Goal: Task Accomplishment & Management: Manage account settings

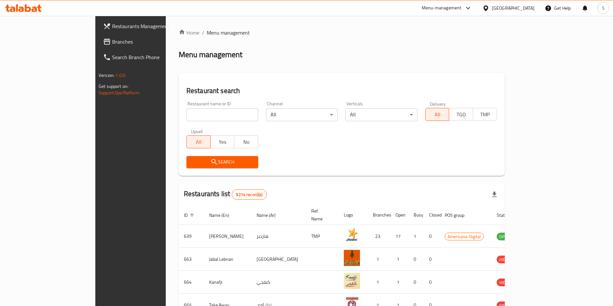
click at [214, 113] on input "search" at bounding box center [222, 114] width 72 height 13
type input "pizza h"
click button "Search" at bounding box center [222, 162] width 72 height 12
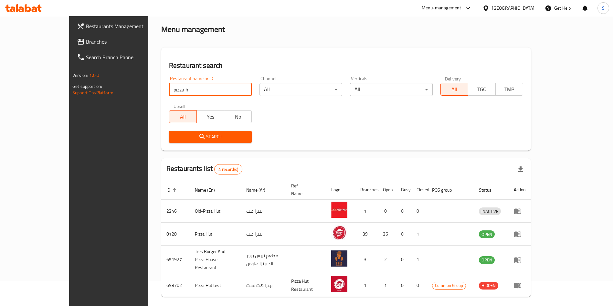
scroll to position [38, 0]
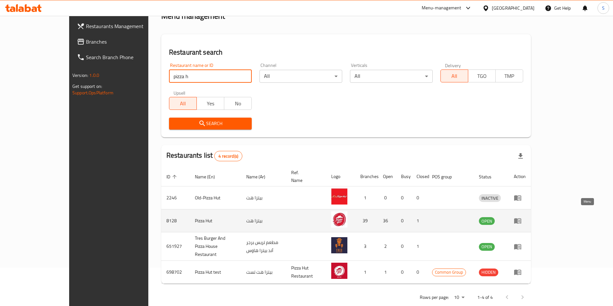
click at [521, 218] on icon "enhanced table" at bounding box center [517, 220] width 7 height 5
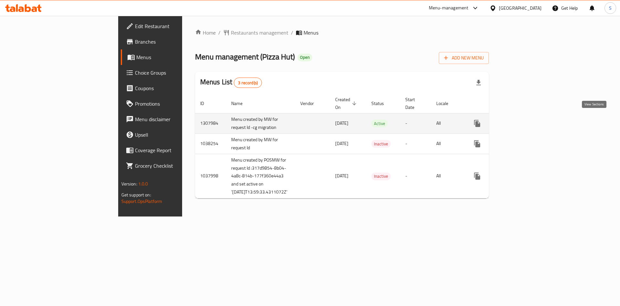
click at [528, 121] on icon "enhanced table" at bounding box center [524, 124] width 8 height 8
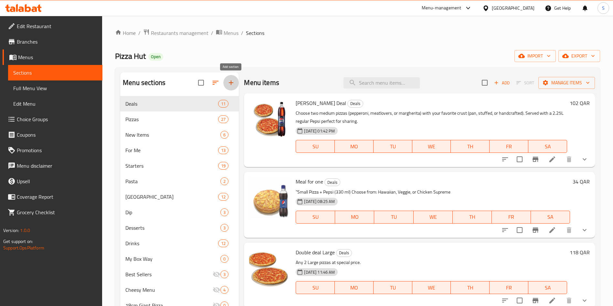
click at [231, 84] on icon "button" at bounding box center [231, 83] width 8 height 8
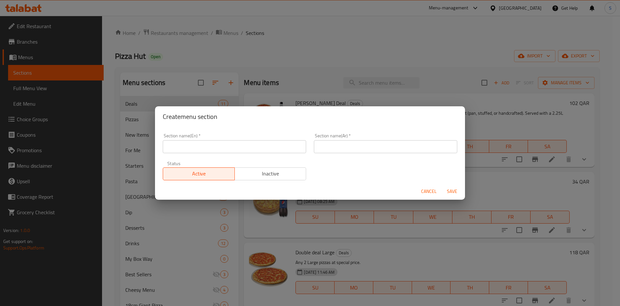
drag, startPoint x: 200, startPoint y: 145, endPoint x: 208, endPoint y: 127, distance: 20.2
click at [200, 145] on input "text" at bounding box center [234, 146] width 143 height 13
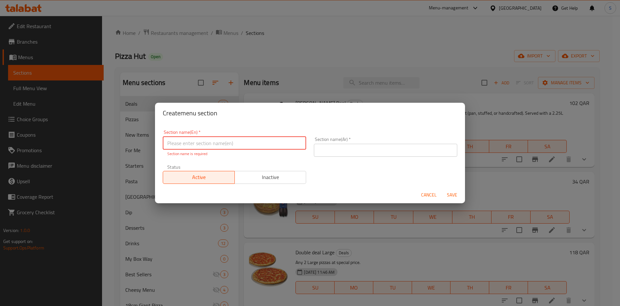
paste input "40% discount on all Large Pizzas"
type input "40% discount on all Large Pizzas"
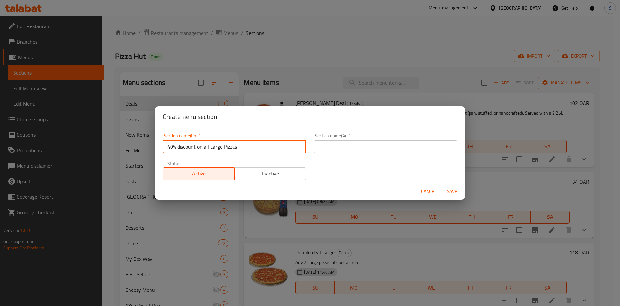
click at [332, 147] on input "text" at bounding box center [385, 146] width 143 height 13
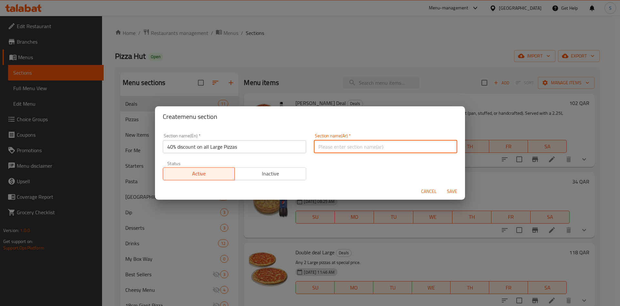
paste input "خصم 40% على جميع أنواع البيتزا الكبيرة"
type input "خصم 40% على جميع أنواع البيتزا الكبيرة"
click at [451, 194] on span "Save" at bounding box center [453, 191] width 16 height 8
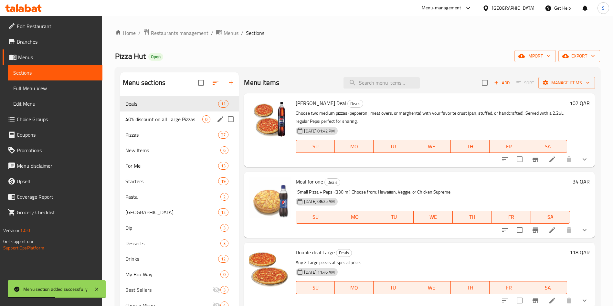
click at [173, 123] on span "40% discount on all Large Pizzas" at bounding box center [163, 119] width 77 height 8
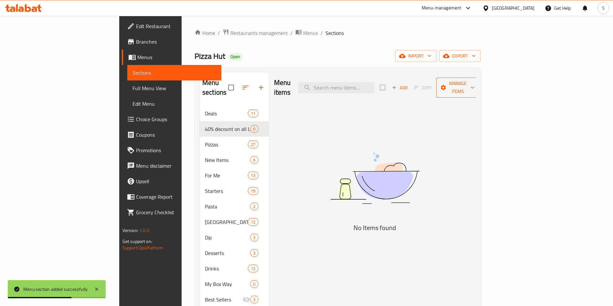
click at [474, 85] on span "Manage items" at bounding box center [457, 87] width 33 height 16
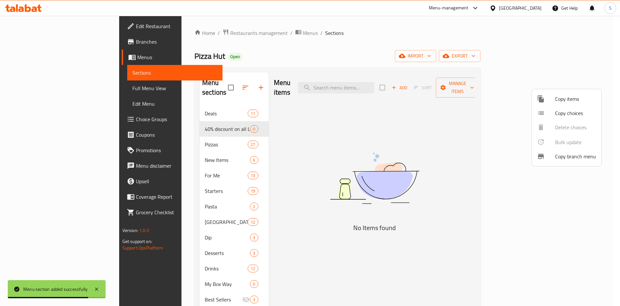
click at [498, 118] on div at bounding box center [310, 153] width 620 height 306
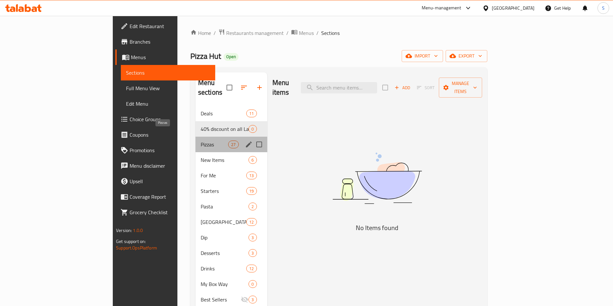
click at [201, 141] on span "Pizzas" at bounding box center [214, 145] width 27 height 8
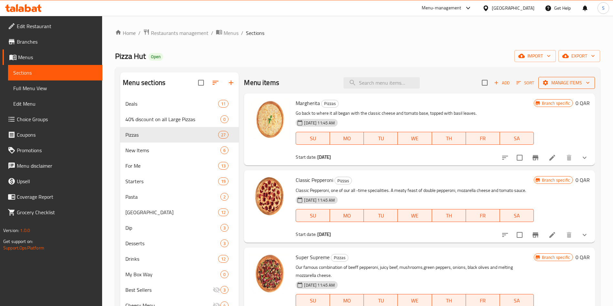
click at [552, 79] on span "Manage items" at bounding box center [566, 83] width 46 height 8
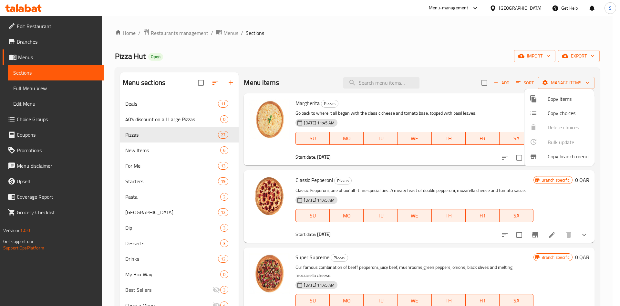
click at [546, 102] on div at bounding box center [539, 99] width 18 height 8
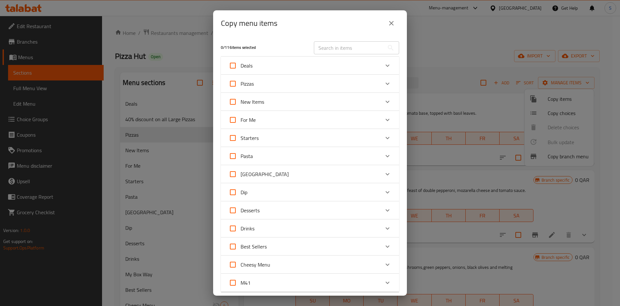
click at [384, 85] on icon "Expand" at bounding box center [388, 84] width 8 height 8
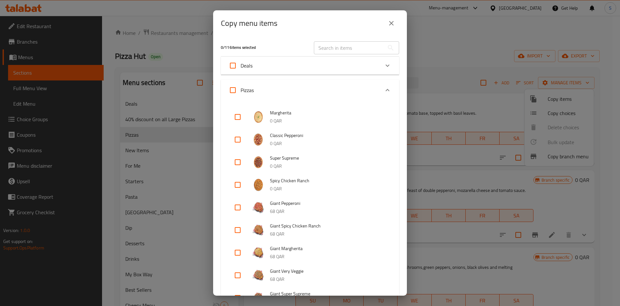
drag, startPoint x: 235, startPoint y: 92, endPoint x: 240, endPoint y: 96, distance: 7.0
click at [235, 91] on input "Pizzas" at bounding box center [233, 90] width 16 height 16
checkbox input "true"
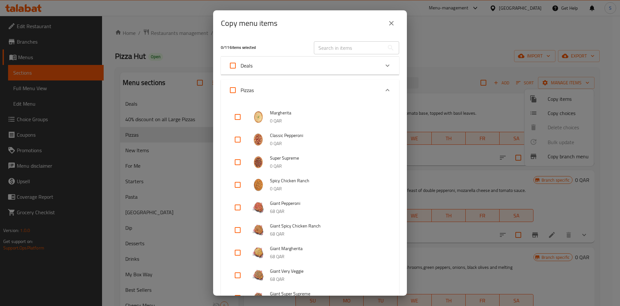
checkbox input "true"
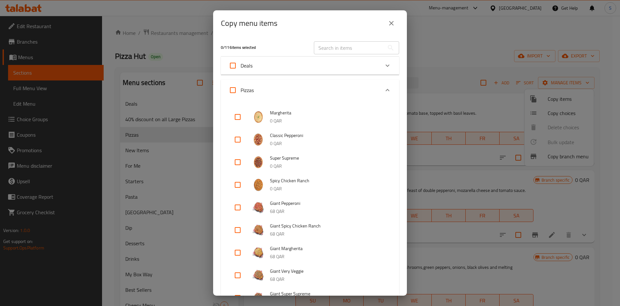
checkbox input "true"
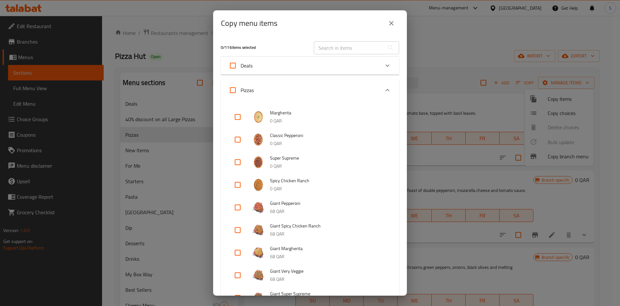
checkbox input "true"
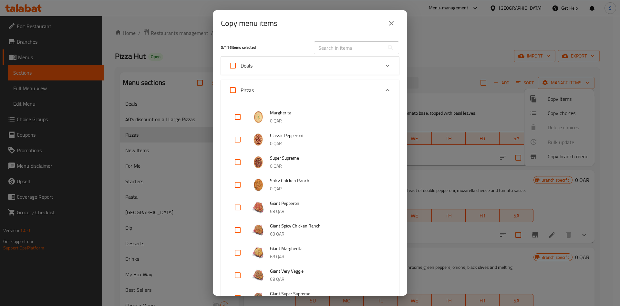
checkbox input "true"
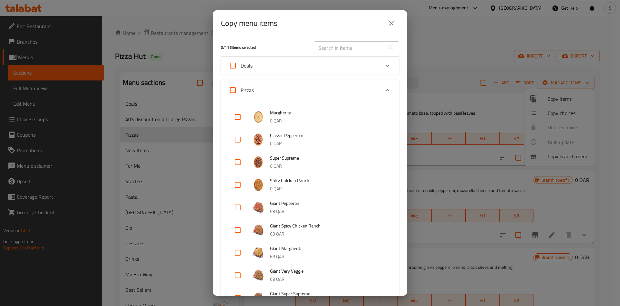
checkbox input "true"
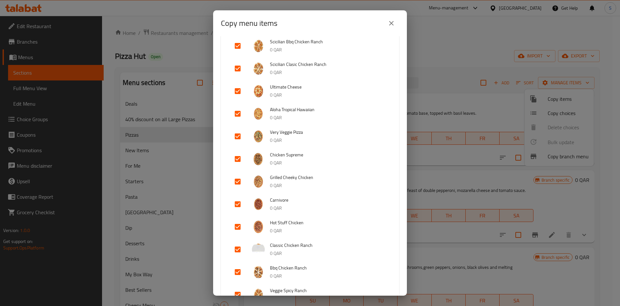
scroll to position [678, 0]
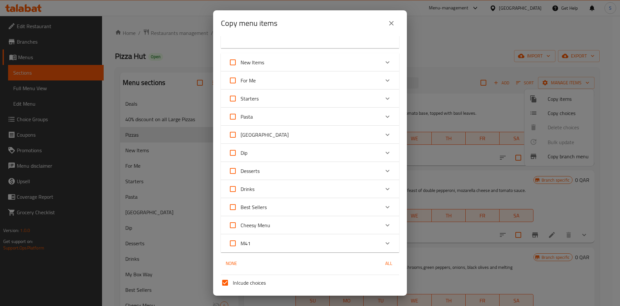
click at [228, 286] on input "Inlcude choices" at bounding box center [225, 283] width 16 height 16
checkbox input "false"
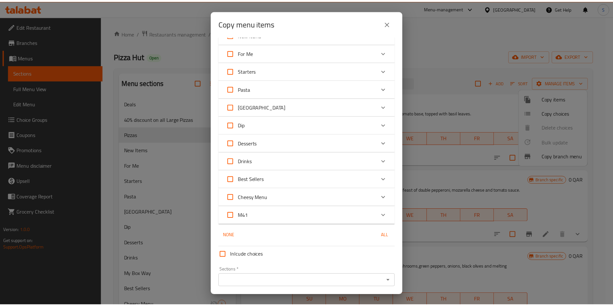
scroll to position [728, 0]
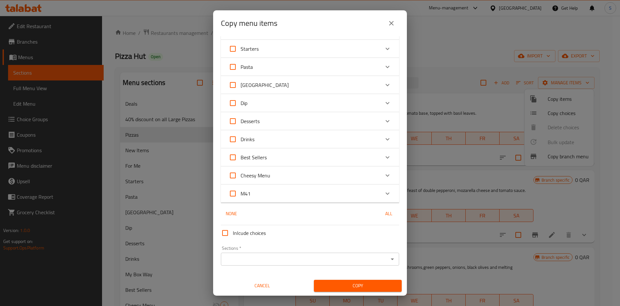
click at [340, 260] on input "Sections   *" at bounding box center [305, 259] width 164 height 9
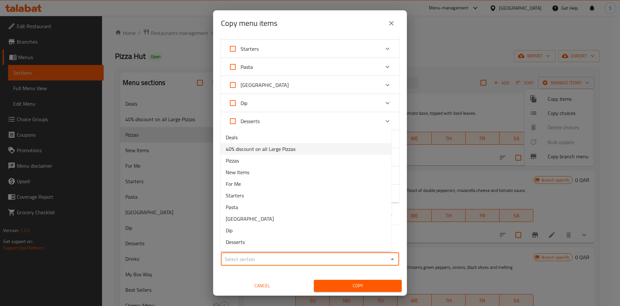
click at [270, 149] on span "40% discount on all Large Pizzas" at bounding box center [261, 149] width 70 height 8
type input "40% discount on all Large Pizzas"
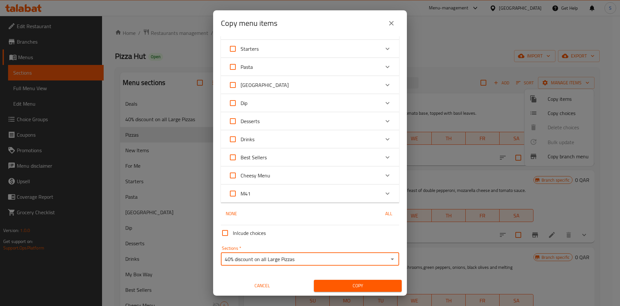
click at [343, 286] on span "Copy" at bounding box center [358, 286] width 78 height 8
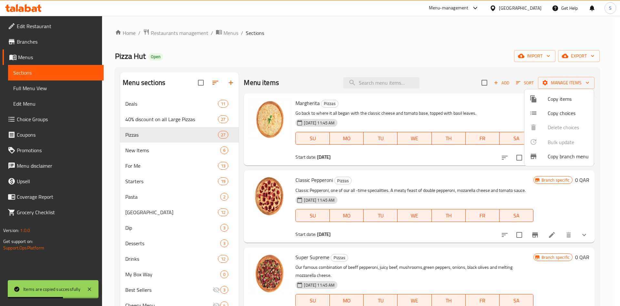
click at [196, 121] on div at bounding box center [310, 153] width 620 height 306
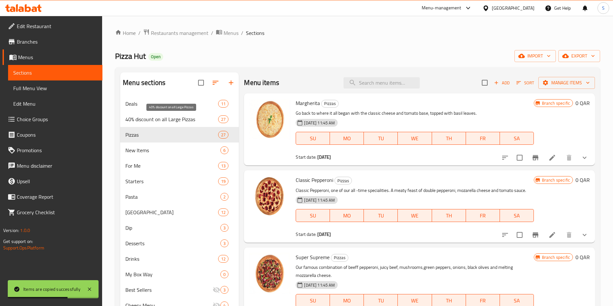
click at [198, 116] on span "40% discount on all Large Pizzas" at bounding box center [171, 119] width 93 height 8
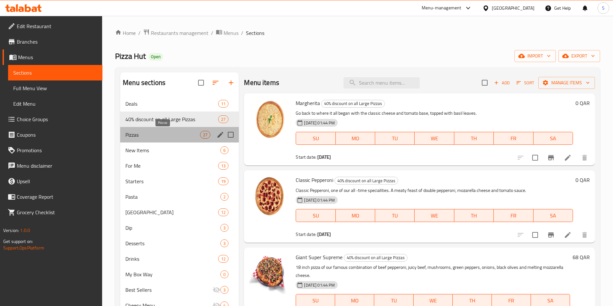
click at [164, 132] on span "Pizzas" at bounding box center [162, 135] width 75 height 8
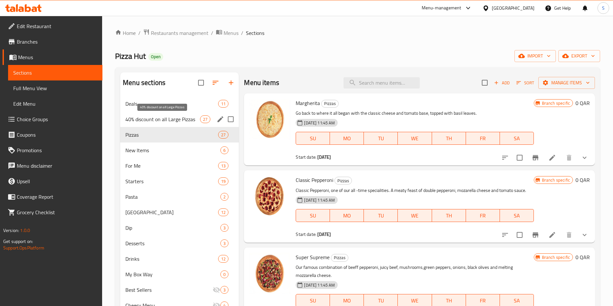
click at [171, 115] on span "40% discount on all Large Pizzas" at bounding box center [162, 119] width 75 height 8
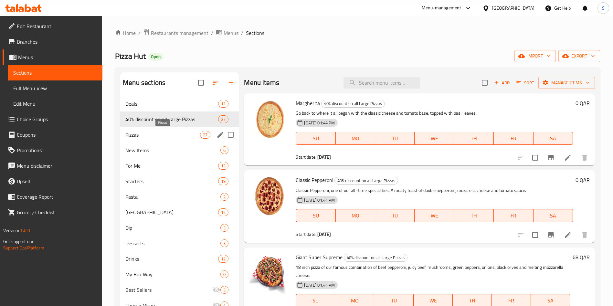
click at [169, 137] on span "Pizzas" at bounding box center [162, 135] width 75 height 8
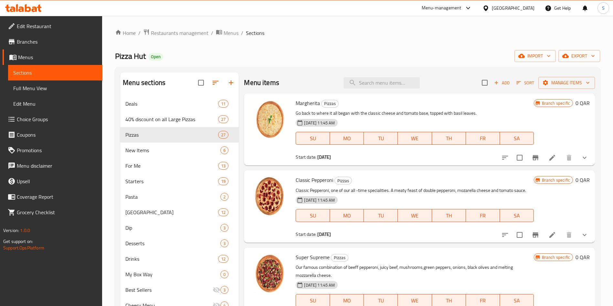
drag, startPoint x: 584, startPoint y: 162, endPoint x: 578, endPoint y: 159, distance: 6.2
click at [584, 162] on div at bounding box center [544, 158] width 95 height 16
click at [581, 157] on icon "show more" at bounding box center [585, 158] width 8 height 8
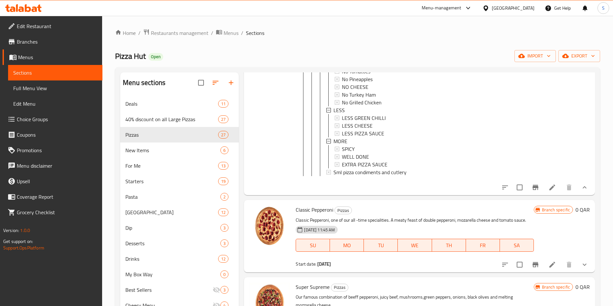
scroll to position [1163, 0]
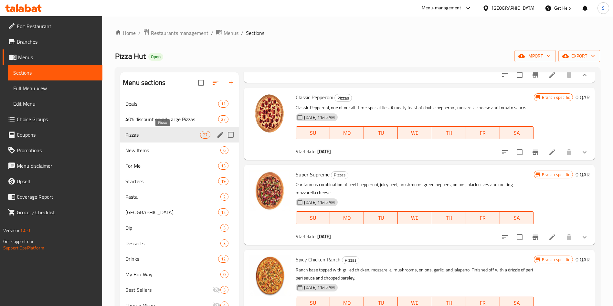
click at [170, 135] on span "Pizzas" at bounding box center [162, 135] width 75 height 8
click at [185, 122] on span "40% discount on all Large Pizzas" at bounding box center [162, 119] width 75 height 8
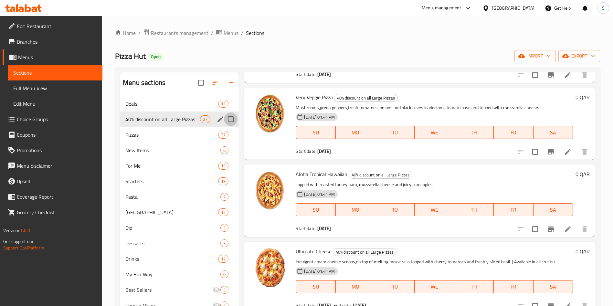
click at [233, 120] on input "Menu sections" at bounding box center [231, 119] width 14 height 14
checkbox input "true"
click at [200, 82] on icon "button" at bounding box center [200, 83] width 8 height 8
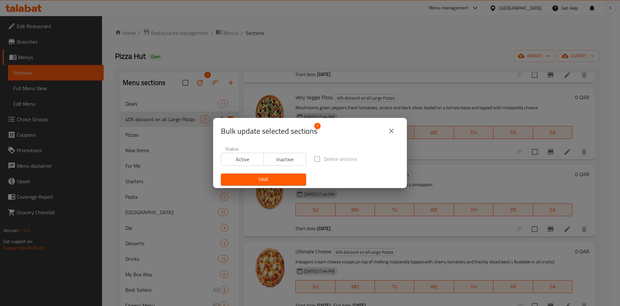
drag, startPoint x: 283, startPoint y: 158, endPoint x: 267, endPoint y: 172, distance: 21.1
click at [283, 158] on span "Inactive" at bounding box center [285, 159] width 37 height 9
click at [258, 174] on button "Save" at bounding box center [263, 179] width 85 height 12
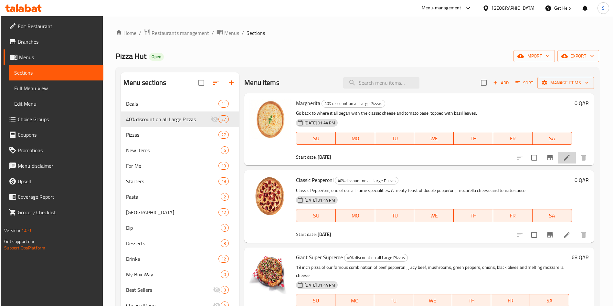
click at [565, 159] on li at bounding box center [567, 158] width 18 height 12
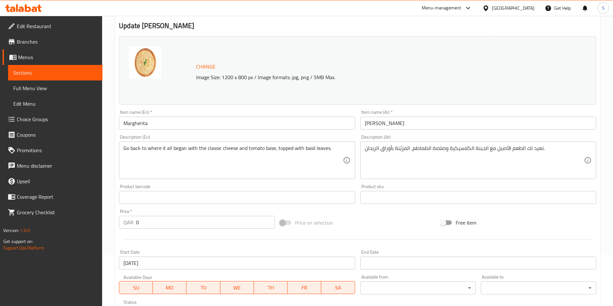
scroll to position [97, 0]
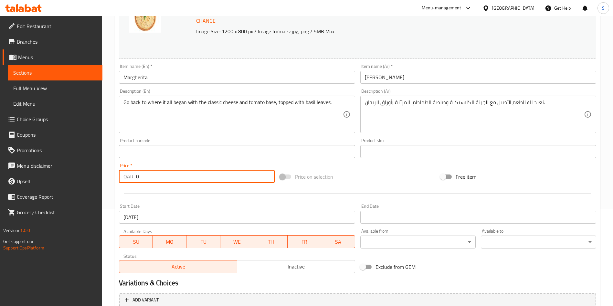
drag, startPoint x: 141, startPoint y: 178, endPoint x: 123, endPoint y: 177, distance: 17.1
click at [124, 175] on div "QAR 0 Price *" at bounding box center [197, 176] width 156 height 13
type input "46"
click at [176, 192] on div at bounding box center [357, 193] width 482 height 16
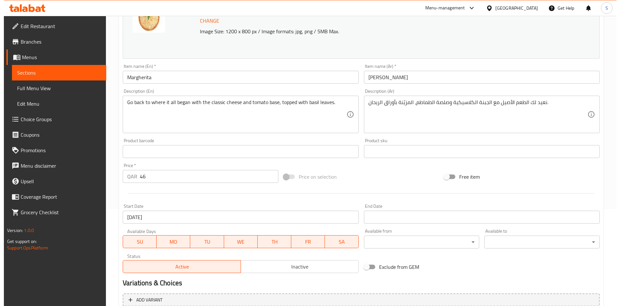
scroll to position [145, 0]
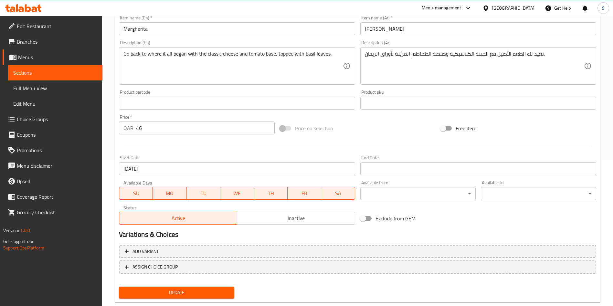
click at [416, 161] on body "​ Menu-management Qatar Get Help S Edit Restaurant Branches Menus Sections Full…" at bounding box center [306, 15] width 613 height 290
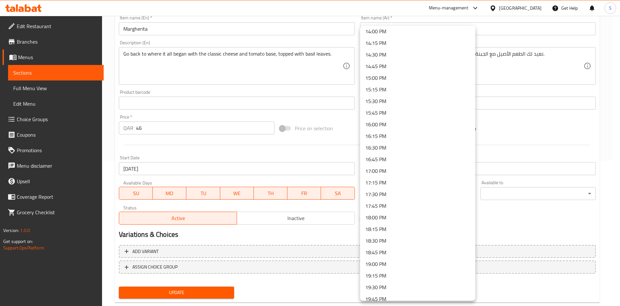
scroll to position [678, 0]
click at [399, 142] on li "17:00 PM" at bounding box center [417, 147] width 115 height 12
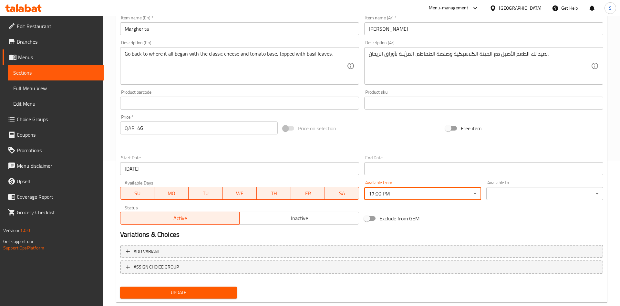
click at [514, 161] on body "​ Menu-management Qatar Get Help S Edit Restaurant Branches Menus Sections Full…" at bounding box center [310, 15] width 620 height 290
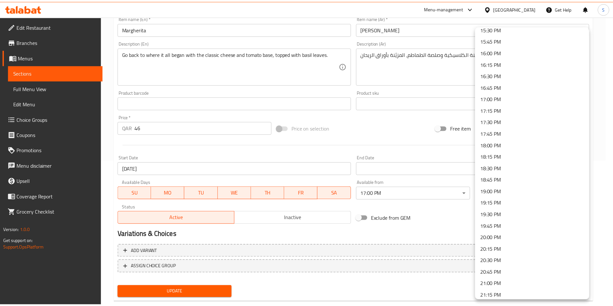
scroll to position [824, 0]
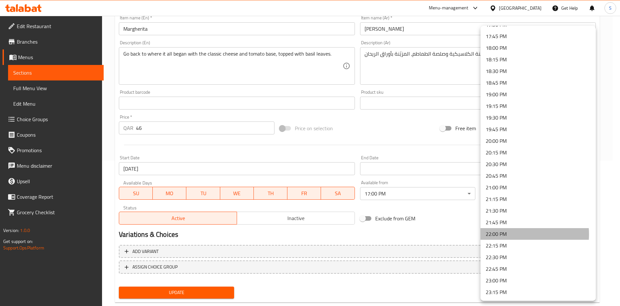
click at [509, 234] on li "22:00 PM" at bounding box center [538, 234] width 115 height 12
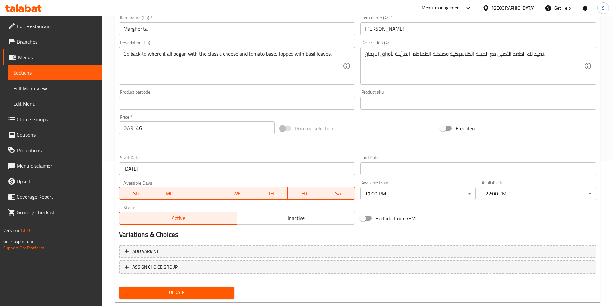
click at [487, 217] on div "Exclude from GEM" at bounding box center [438, 218] width 161 height 17
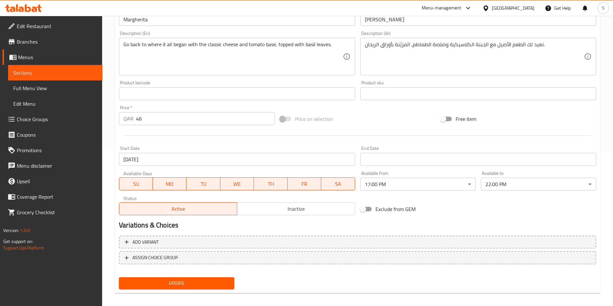
scroll to position [160, 0]
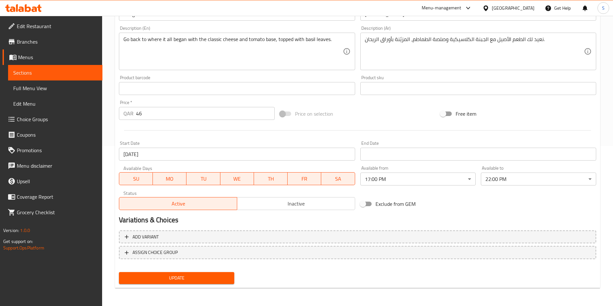
click at [193, 276] on span "Update" at bounding box center [176, 278] width 105 height 8
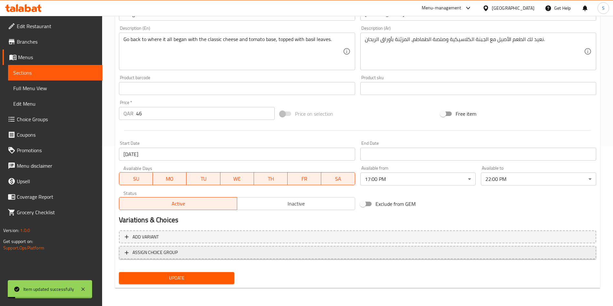
scroll to position [0, 0]
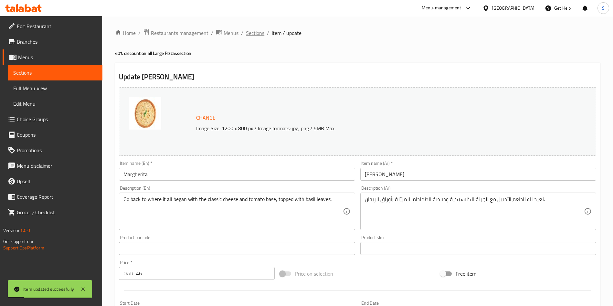
click at [250, 29] on span "Sections" at bounding box center [255, 33] width 18 height 8
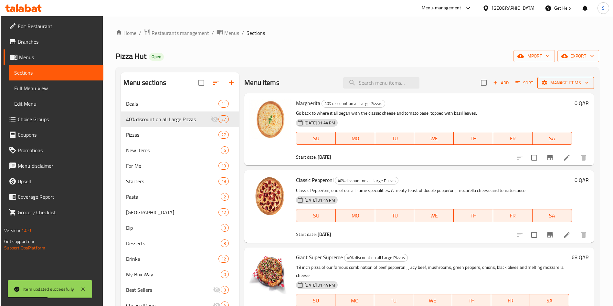
click at [566, 88] on button "Manage items" at bounding box center [565, 83] width 57 height 12
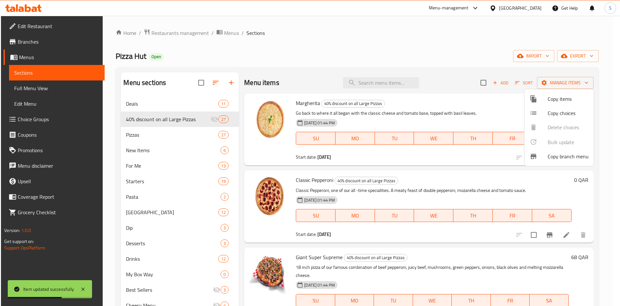
drag, startPoint x: 500, startPoint y: 111, endPoint x: 455, endPoint y: 106, distance: 45.3
click at [500, 111] on div at bounding box center [310, 153] width 620 height 306
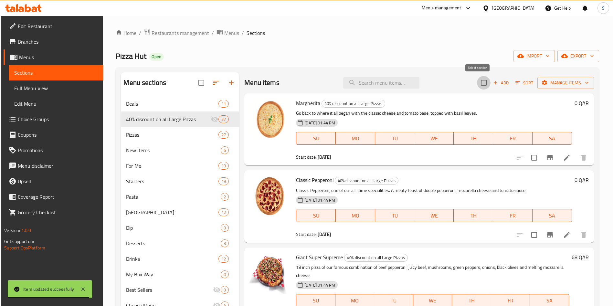
click at [479, 84] on input "checkbox" at bounding box center [484, 83] width 14 height 14
checkbox input "true"
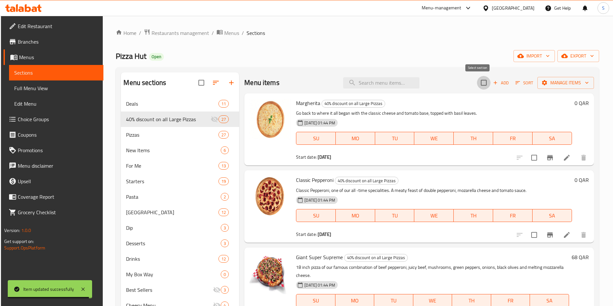
checkbox input "true"
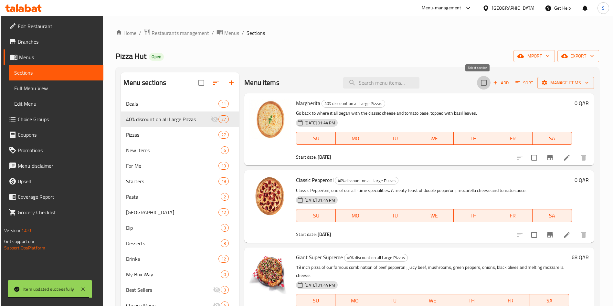
checkbox input "true"
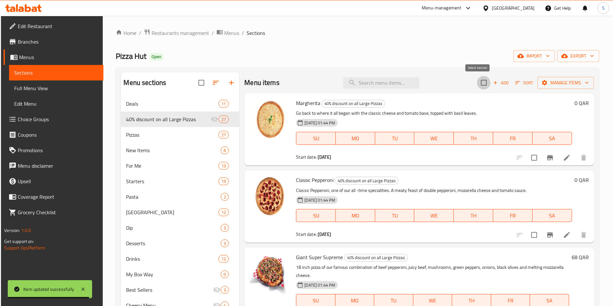
checkbox input "true"
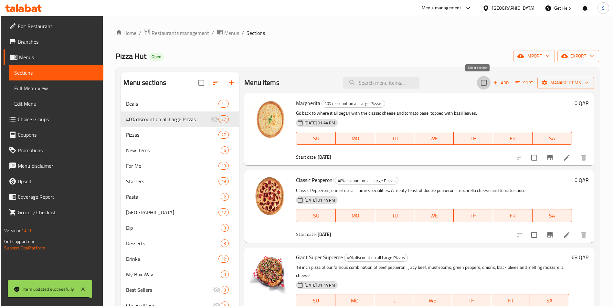
checkbox input "true"
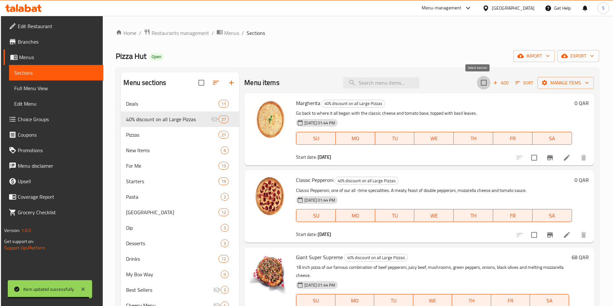
checkbox input "true"
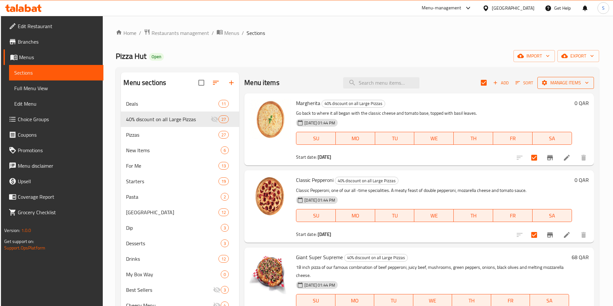
click at [563, 84] on span "Manage items" at bounding box center [565, 83] width 46 height 8
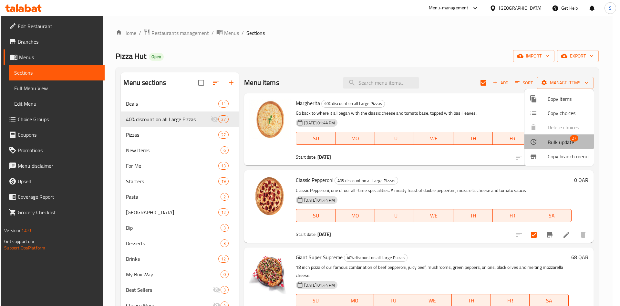
click at [554, 140] on span "Bulk update" at bounding box center [561, 142] width 26 height 8
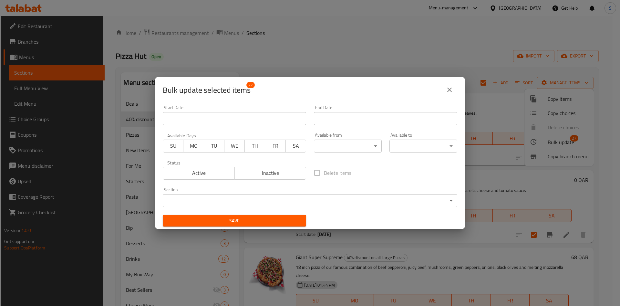
click at [449, 91] on icon "close" at bounding box center [450, 90] width 8 height 8
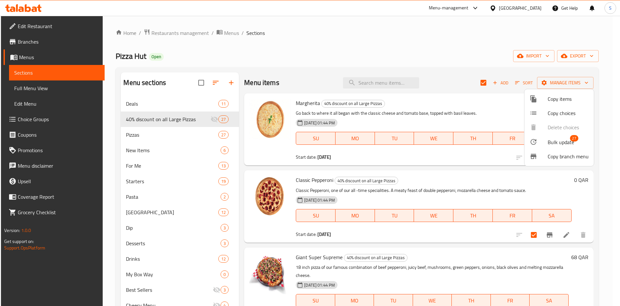
click at [402, 49] on div at bounding box center [310, 153] width 620 height 306
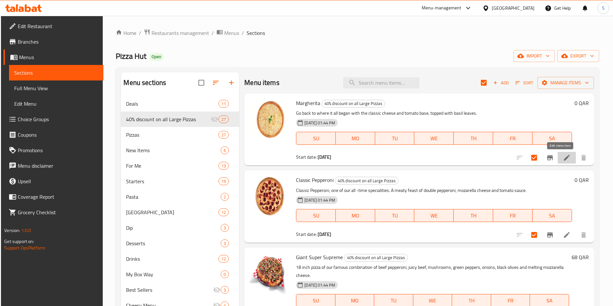
click at [563, 157] on icon at bounding box center [567, 158] width 8 height 8
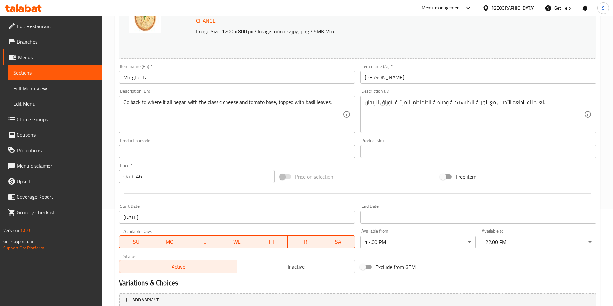
scroll to position [48, 0]
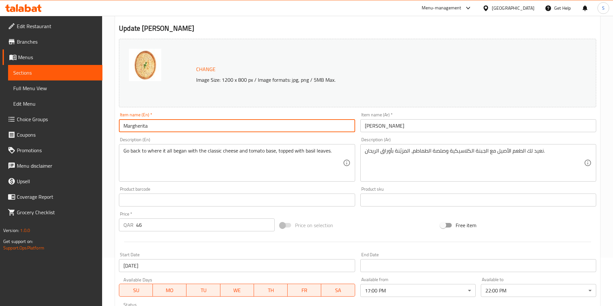
drag, startPoint x: 189, startPoint y: 130, endPoint x: 193, endPoint y: 129, distance: 3.6
click at [190, 129] on input "Margherita" at bounding box center [237, 125] width 236 height 13
drag, startPoint x: 181, startPoint y: 129, endPoint x: 149, endPoint y: 125, distance: 31.5
click at [149, 125] on input "Margherita Large" at bounding box center [237, 125] width 236 height 13
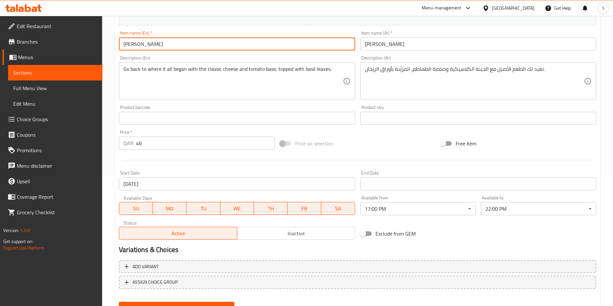
scroll to position [160, 0]
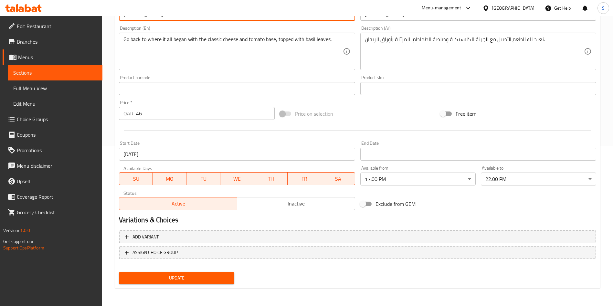
type input "Margherita Large"
click at [191, 280] on span "Update" at bounding box center [176, 278] width 105 height 8
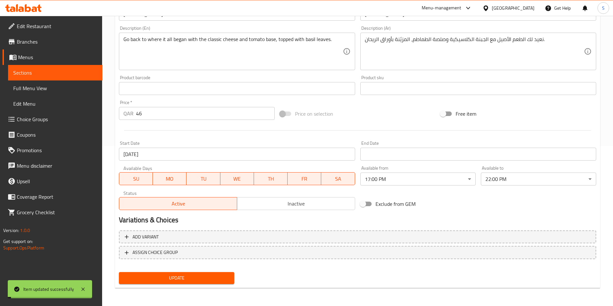
scroll to position [0, 0]
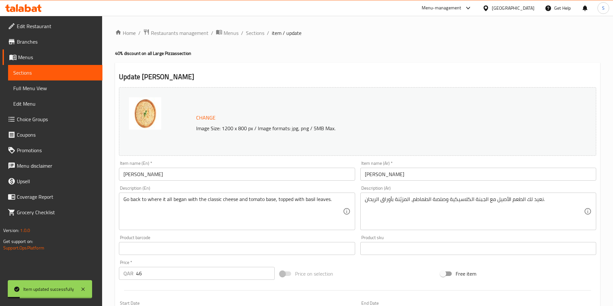
drag, startPoint x: 256, startPoint y: 34, endPoint x: 271, endPoint y: 43, distance: 17.5
click at [256, 34] on span "Sections" at bounding box center [255, 33] width 18 height 8
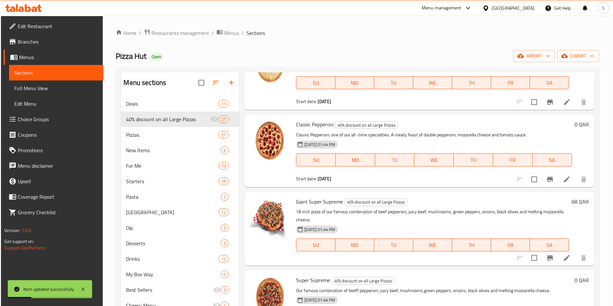
scroll to position [48, 0]
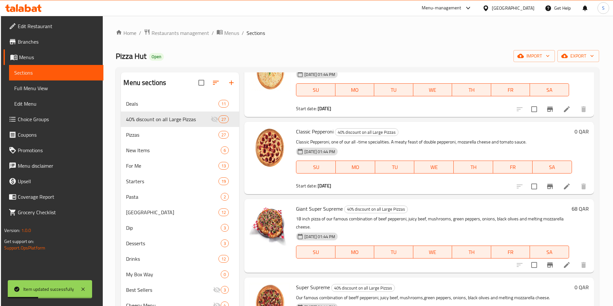
click at [563, 186] on icon at bounding box center [567, 187] width 8 height 8
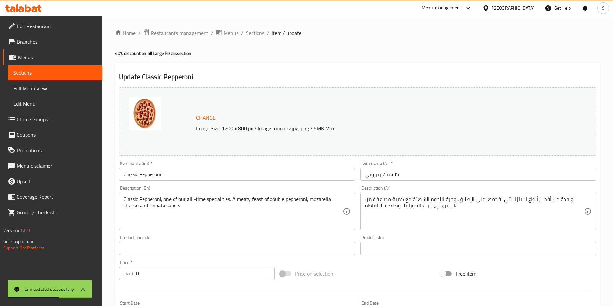
click at [205, 172] on input "Classic Pepperoni" at bounding box center [237, 174] width 236 height 13
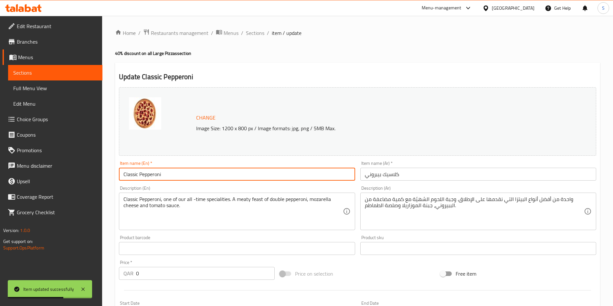
paste input "Large"
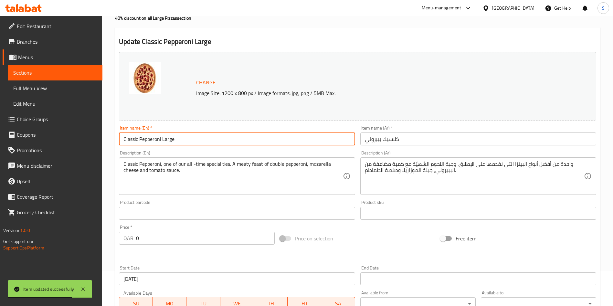
scroll to position [48, 0]
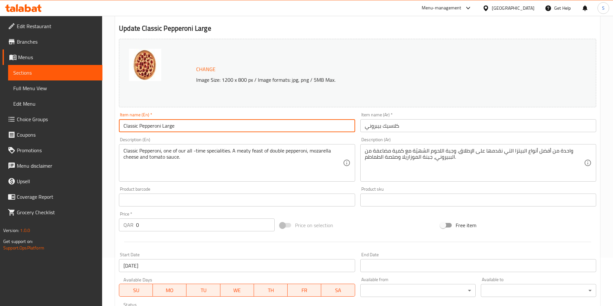
type input "Classic Pepperoni Large"
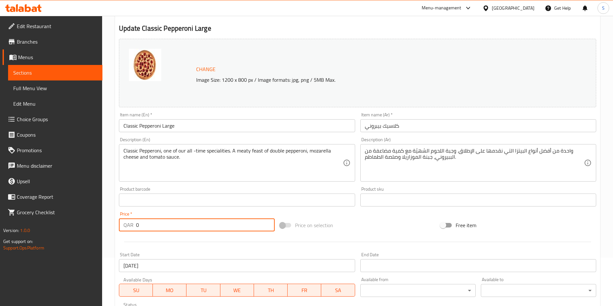
drag, startPoint x: 161, startPoint y: 225, endPoint x: 131, endPoint y: 222, distance: 30.6
click at [131, 222] on div "QAR 0 Price *" at bounding box center [197, 224] width 156 height 13
type input "55"
click at [192, 248] on div at bounding box center [357, 242] width 482 height 16
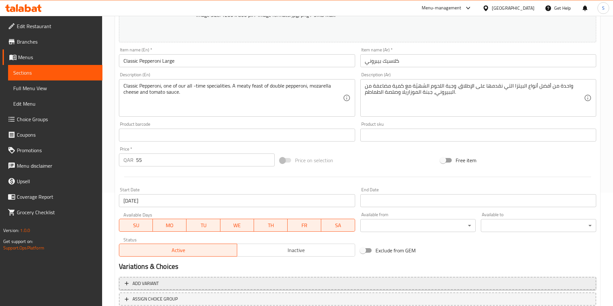
scroll to position [160, 0]
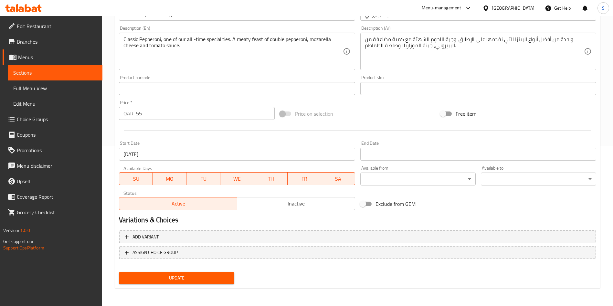
click at [182, 282] on button "Update" at bounding box center [176, 278] width 115 height 12
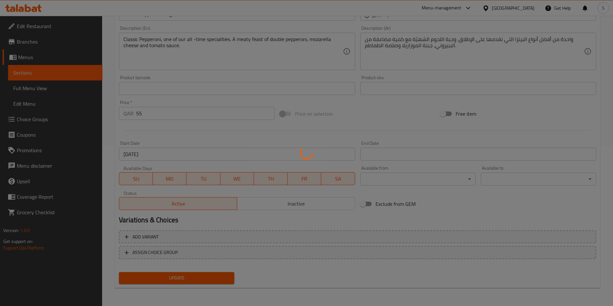
click at [183, 278] on div at bounding box center [306, 153] width 613 height 306
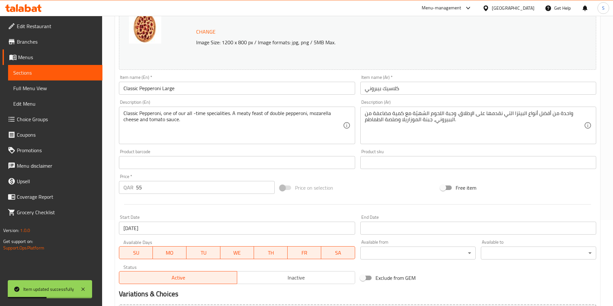
scroll to position [0, 0]
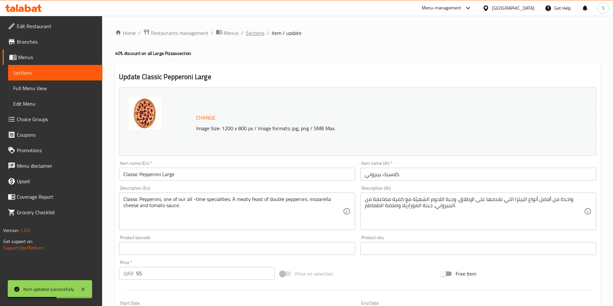
click at [254, 31] on span "Sections" at bounding box center [255, 33] width 18 height 8
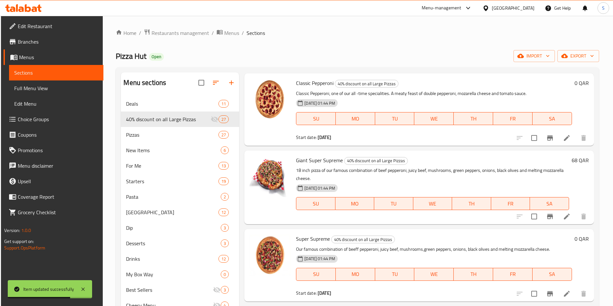
scroll to position [145, 0]
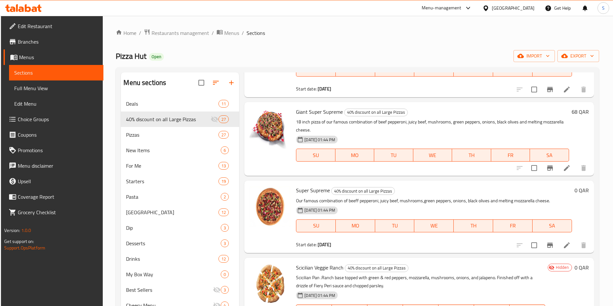
click at [564, 169] on icon at bounding box center [567, 168] width 6 height 6
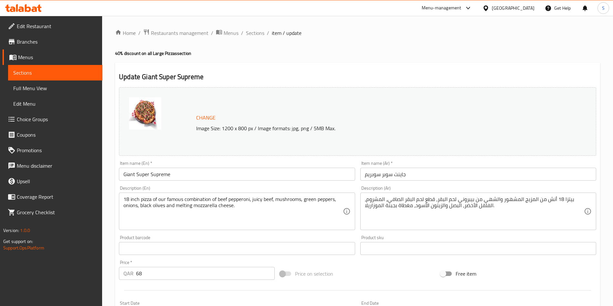
click at [237, 173] on input "Giant Super Supreme" at bounding box center [237, 174] width 236 height 13
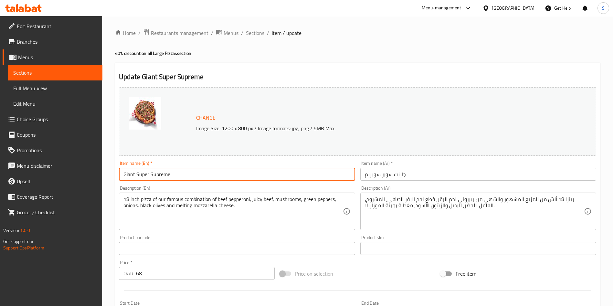
paste input "Large"
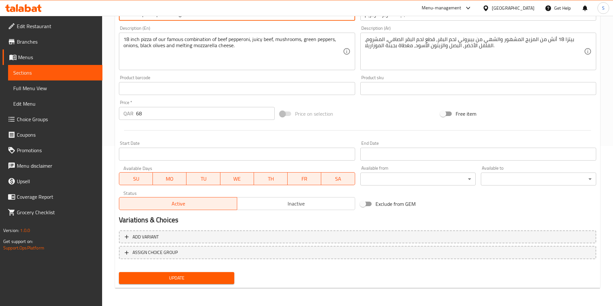
type input "Giant Super Supreme Large"
click at [192, 278] on span "Update" at bounding box center [176, 278] width 105 height 8
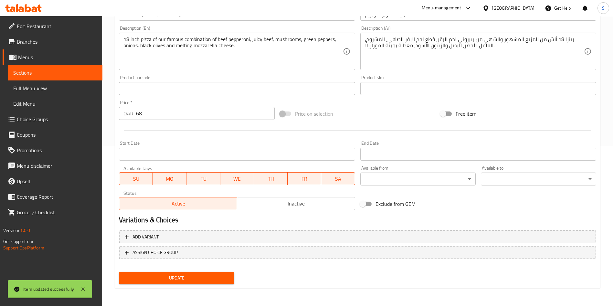
scroll to position [0, 0]
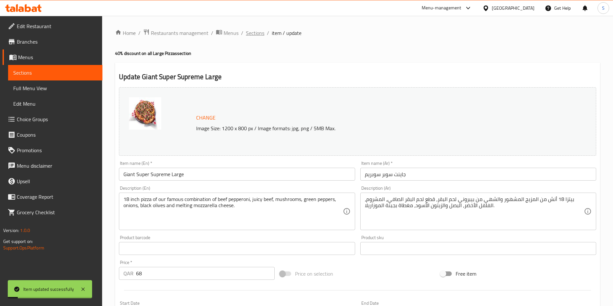
click at [257, 33] on span "Sections" at bounding box center [255, 33] width 18 height 8
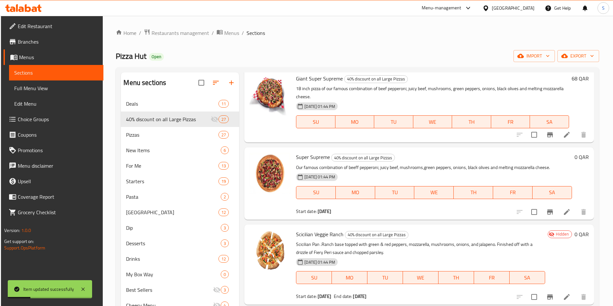
scroll to position [194, 0]
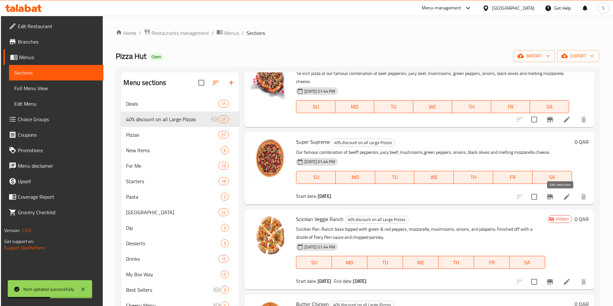
click at [564, 198] on icon at bounding box center [567, 197] width 6 height 6
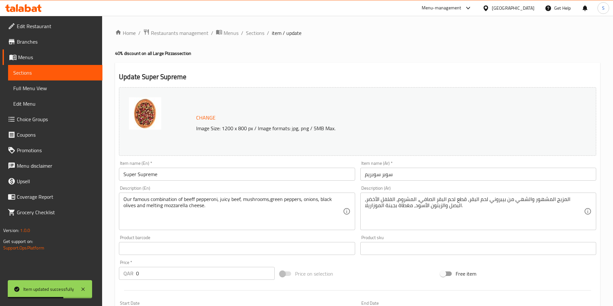
click at [229, 165] on div "Item name (En)   * Super Supreme Item name (En) *" at bounding box center [237, 171] width 236 height 20
click at [229, 173] on input "Super Supreme" at bounding box center [237, 174] width 236 height 13
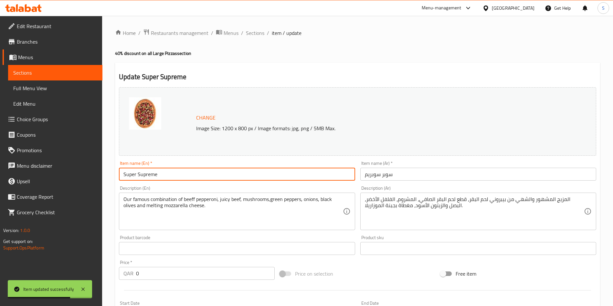
paste input "Large"
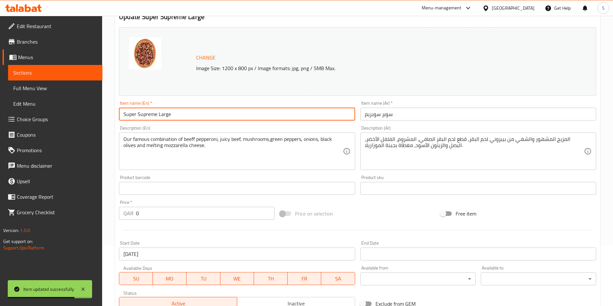
scroll to position [97, 0]
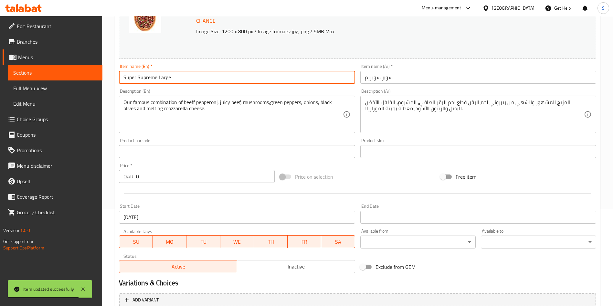
type input "Super Supreme Large"
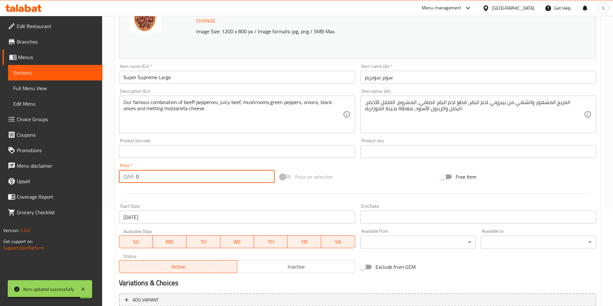
drag, startPoint x: 156, startPoint y: 177, endPoint x: 81, endPoint y: 180, distance: 75.7
click at [81, 180] on div "Edit Restaurant Branches Menus Sections Full Menu View Edit Menu Choice Groups …" at bounding box center [306, 144] width 613 height 450
type input "55"
click at [181, 192] on div at bounding box center [357, 193] width 482 height 16
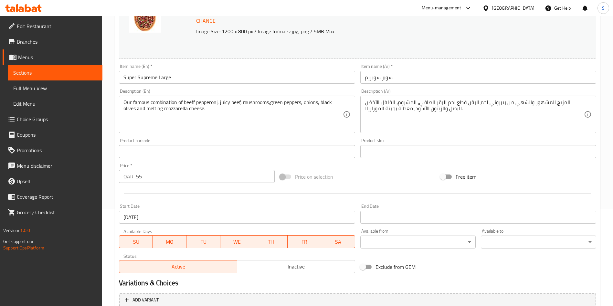
scroll to position [160, 0]
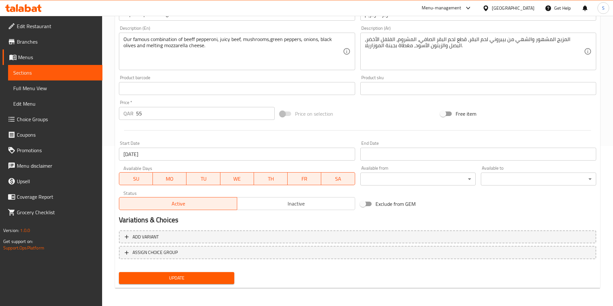
click at [173, 277] on span "Update" at bounding box center [176, 278] width 105 height 8
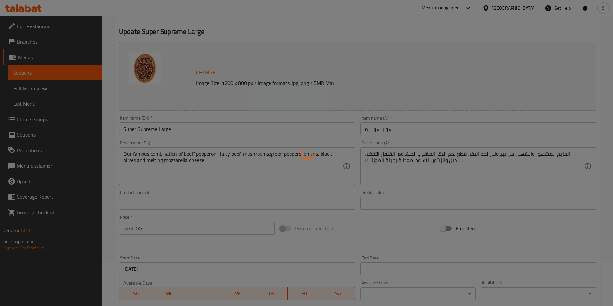
scroll to position [0, 0]
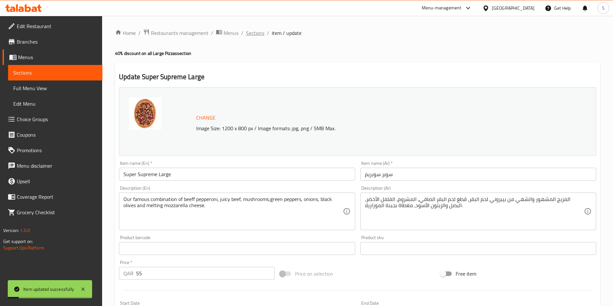
click at [255, 35] on span "Sections" at bounding box center [255, 33] width 18 height 8
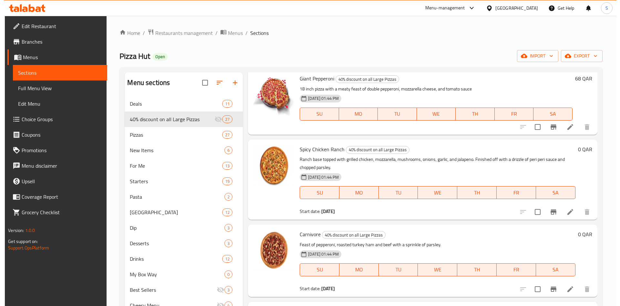
scroll to position [581, 0]
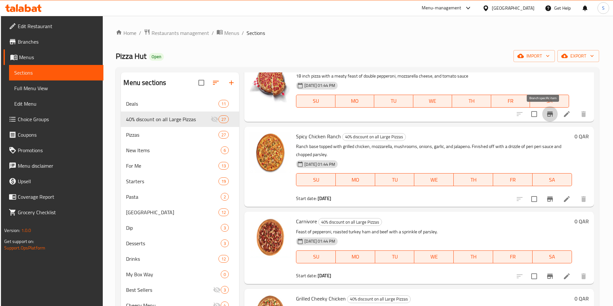
click at [547, 116] on icon "Branch-specific-item" at bounding box center [550, 113] width 6 height 5
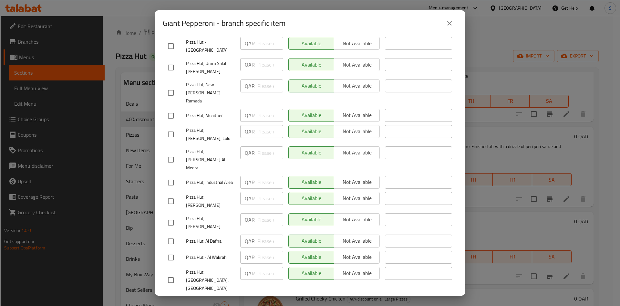
scroll to position [0, 0]
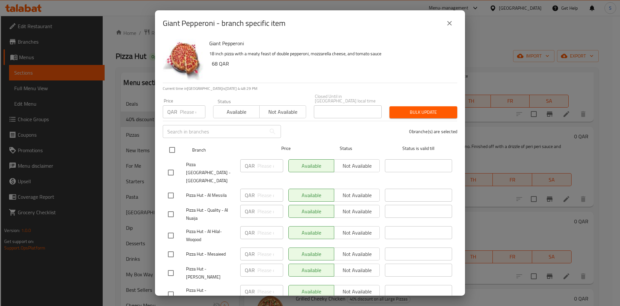
click at [167, 143] on input "checkbox" at bounding box center [172, 150] width 14 height 14
checkbox input "true"
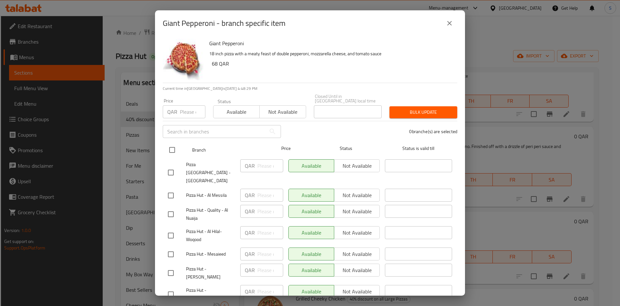
checkbox input "true"
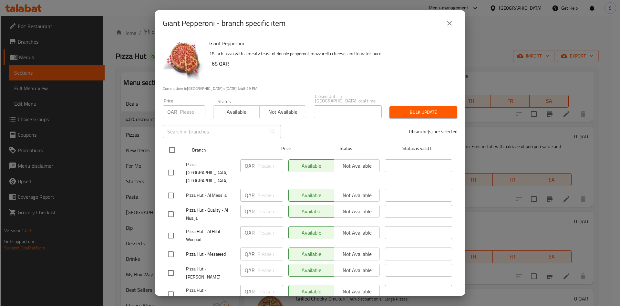
checkbox input "true"
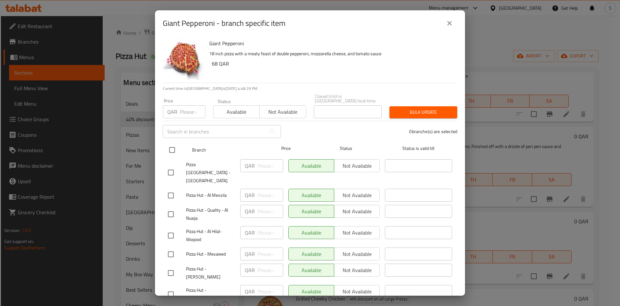
checkbox input "true"
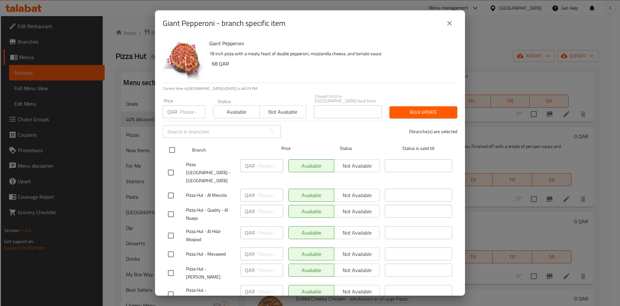
checkbox input "true"
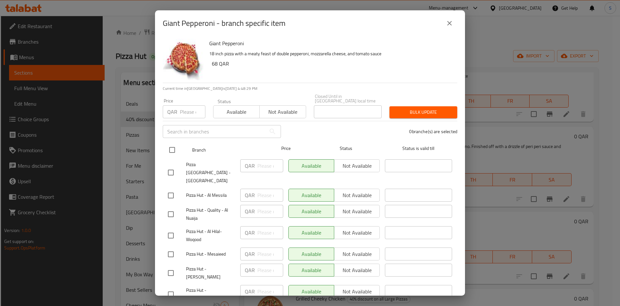
checkbox input "true"
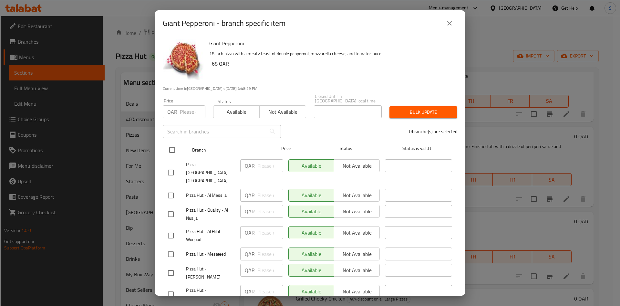
checkbox input "true"
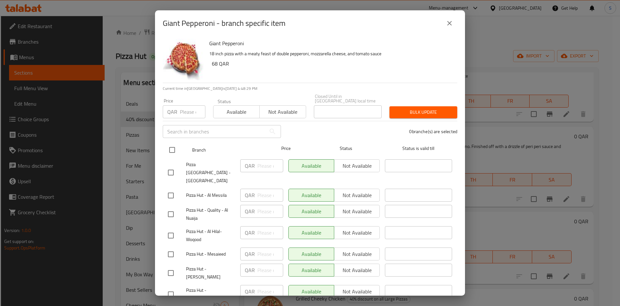
checkbox input "true"
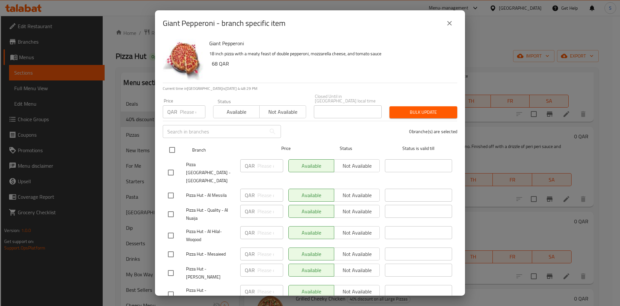
checkbox input "true"
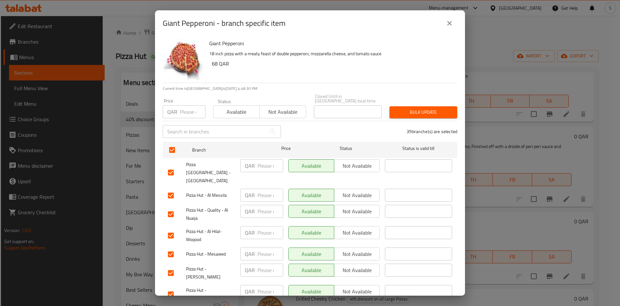
click at [264, 109] on span "Not available" at bounding box center [282, 111] width 41 height 9
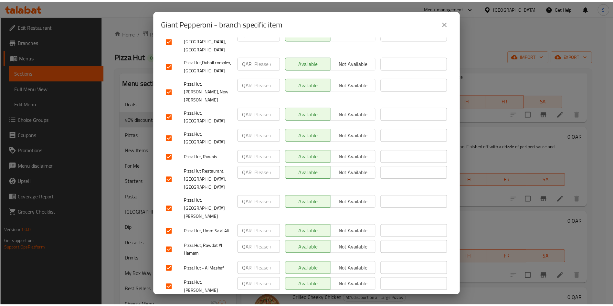
scroll to position [637, 0]
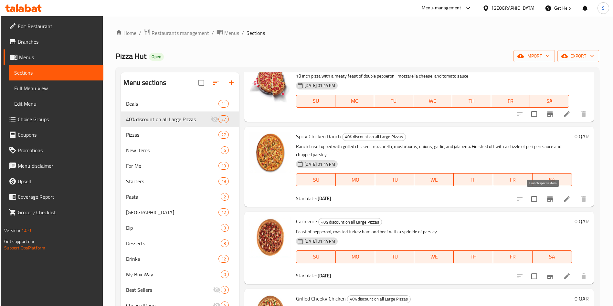
click at [546, 201] on icon "Branch-specific-item" at bounding box center [550, 199] width 8 height 8
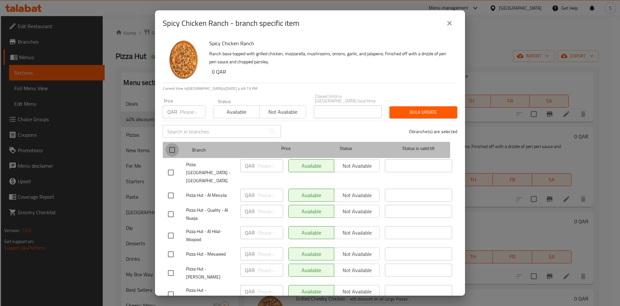
click at [172, 146] on input "checkbox" at bounding box center [172, 150] width 14 height 14
checkbox input "true"
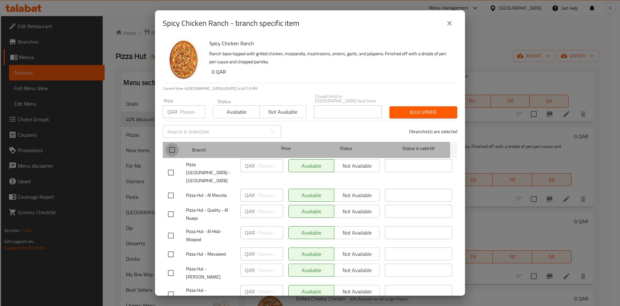
checkbox input "true"
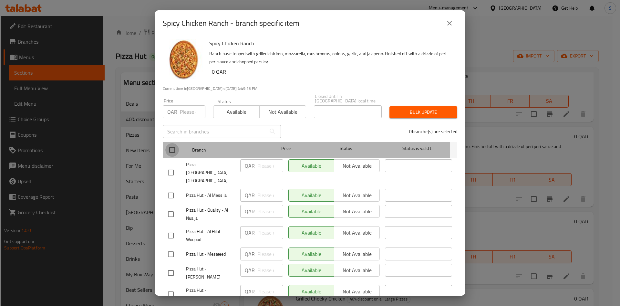
checkbox input "true"
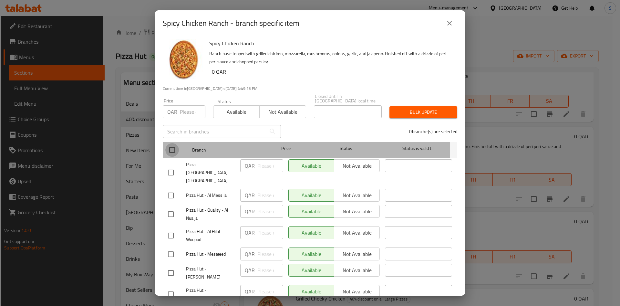
checkbox input "true"
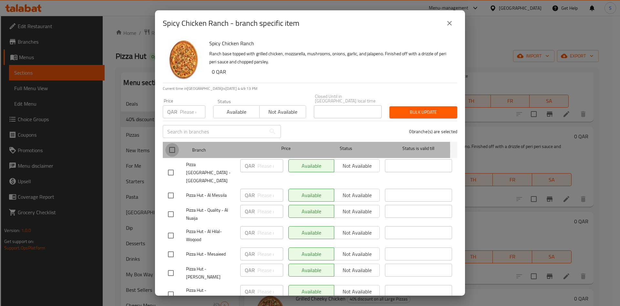
checkbox input "true"
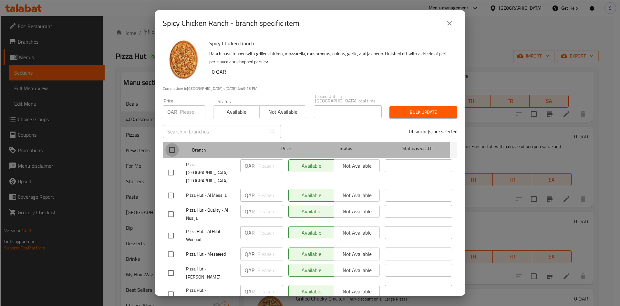
checkbox input "true"
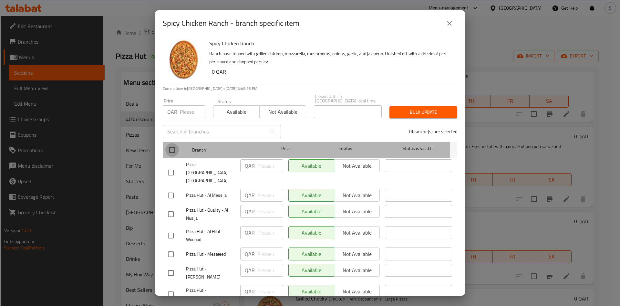
checkbox input "true"
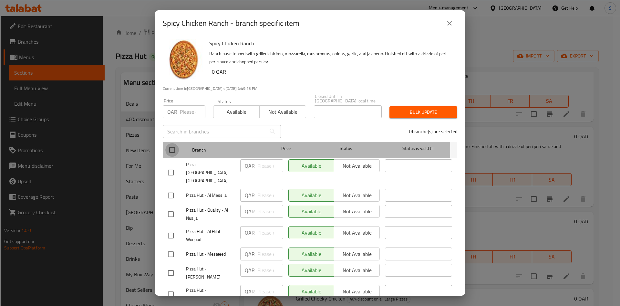
checkbox input "true"
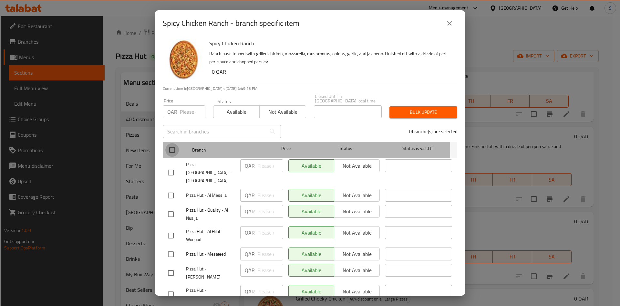
checkbox input "true"
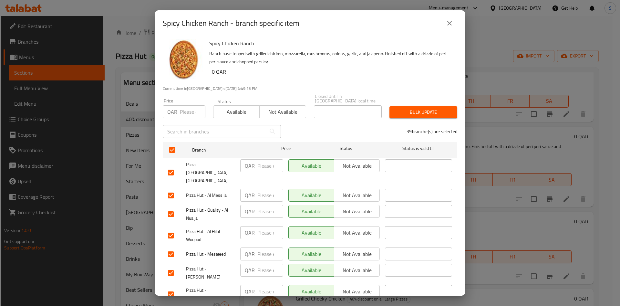
click at [189, 105] on input "number" at bounding box center [193, 111] width 26 height 13
type input "59"
click at [427, 111] on span "Bulk update" at bounding box center [424, 112] width 58 height 8
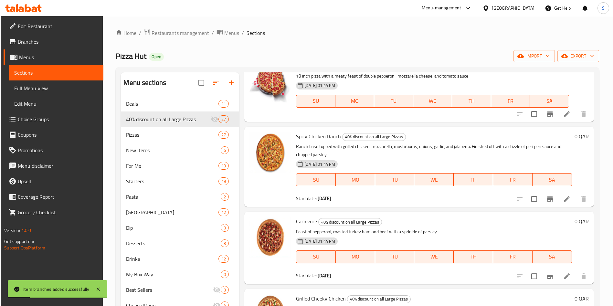
click at [546, 202] on icon "Branch-specific-item" at bounding box center [550, 199] width 8 height 8
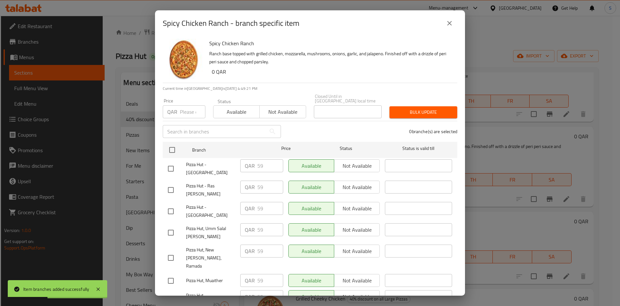
click at [450, 20] on icon "close" at bounding box center [450, 23] width 8 height 8
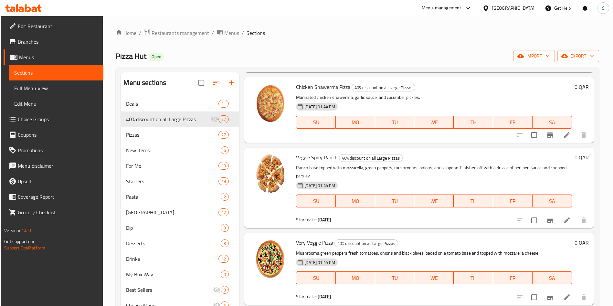
scroll to position [969, 0]
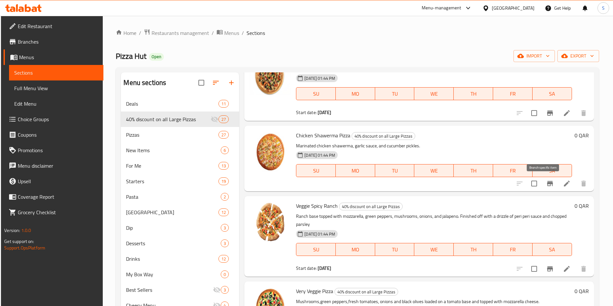
click at [547, 183] on icon "Branch-specific-item" at bounding box center [550, 183] width 6 height 5
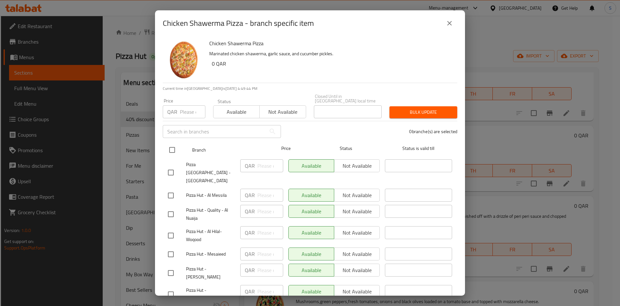
click at [175, 144] on input "checkbox" at bounding box center [172, 150] width 14 height 14
checkbox input "true"
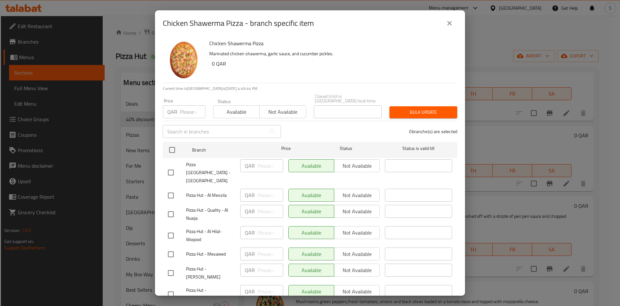
checkbox input "true"
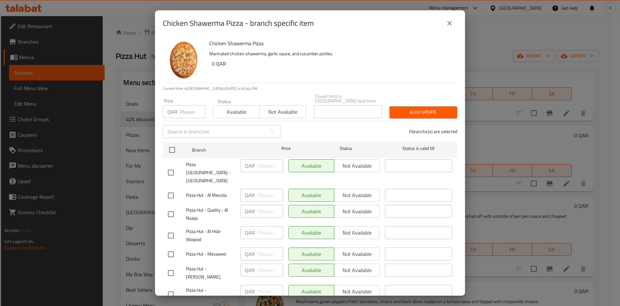
checkbox input "true"
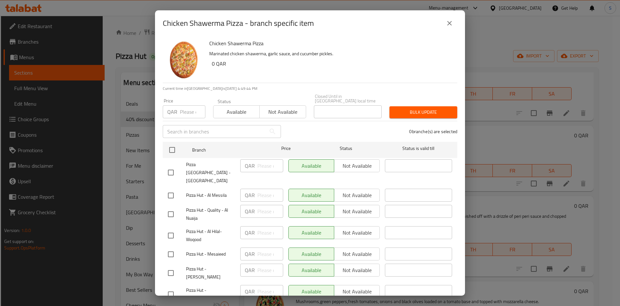
checkbox input "true"
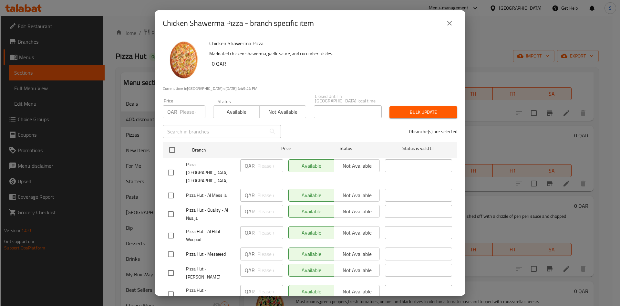
checkbox input "true"
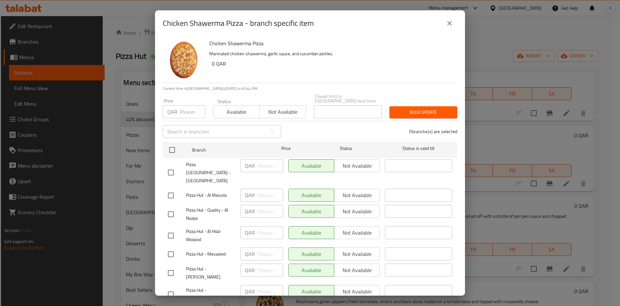
checkbox input "true"
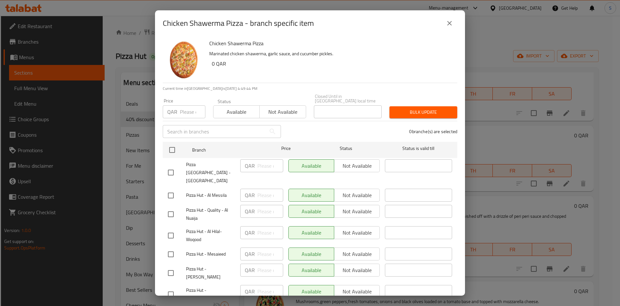
checkbox input "true"
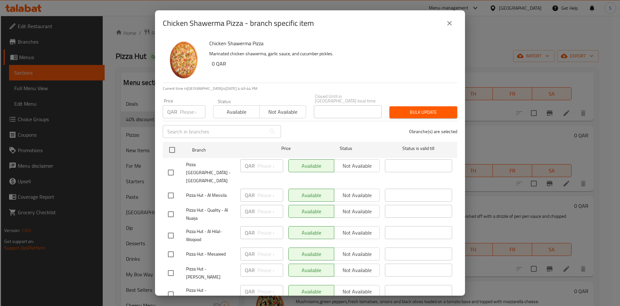
checkbox input "true"
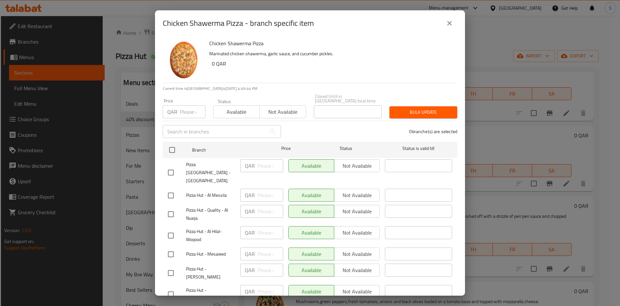
checkbox input "true"
click at [181, 107] on input "number" at bounding box center [193, 111] width 26 height 13
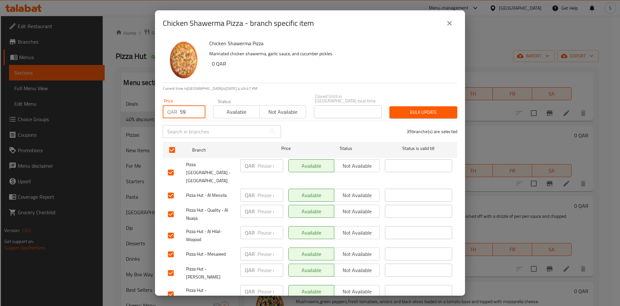
type input "59"
click at [401, 108] on span "Bulk update" at bounding box center [424, 112] width 58 height 8
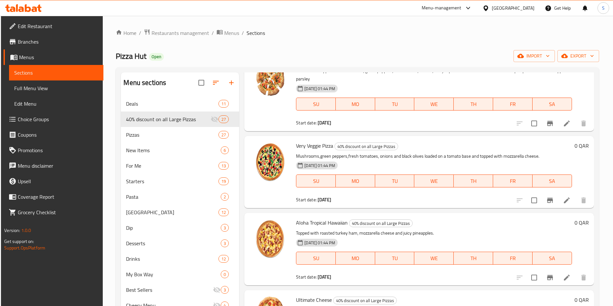
scroll to position [1163, 0]
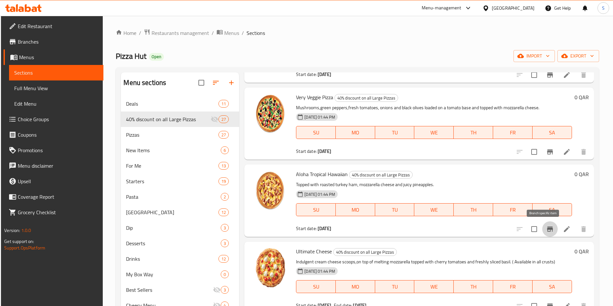
click at [547, 228] on icon "Branch-specific-item" at bounding box center [550, 228] width 6 height 5
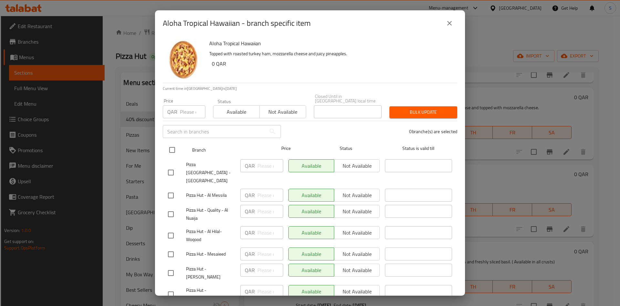
click at [176, 147] on input "checkbox" at bounding box center [172, 150] width 14 height 14
checkbox input "true"
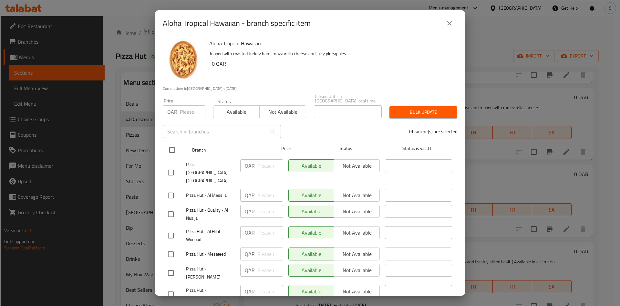
checkbox input "true"
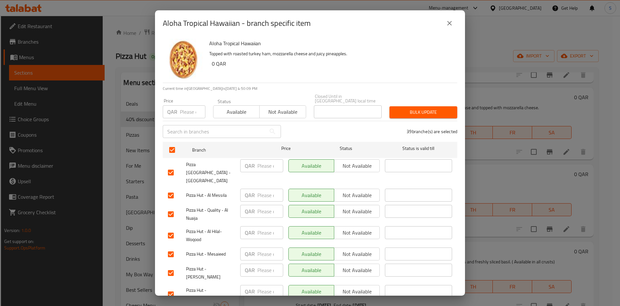
click at [181, 114] on div "Price QAR Price" at bounding box center [184, 108] width 50 height 27
click at [186, 106] on input "number" at bounding box center [193, 111] width 26 height 13
click at [409, 109] on span "Bulk update" at bounding box center [424, 112] width 58 height 8
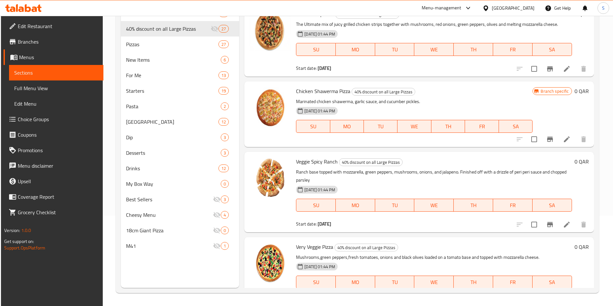
scroll to position [971, 0]
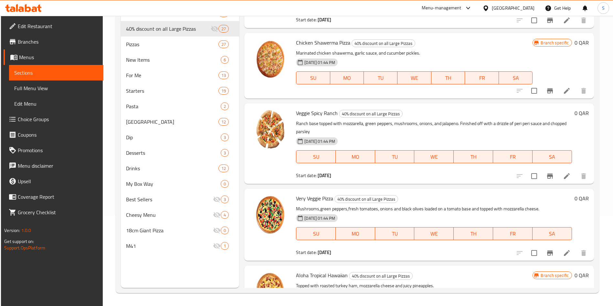
click at [547, 256] on button "Branch-specific-item" at bounding box center [550, 253] width 16 height 16
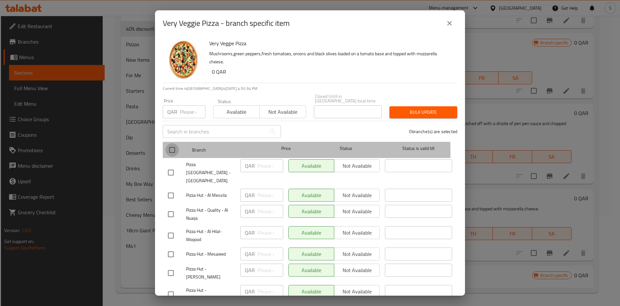
click at [177, 148] on input "checkbox" at bounding box center [172, 150] width 14 height 14
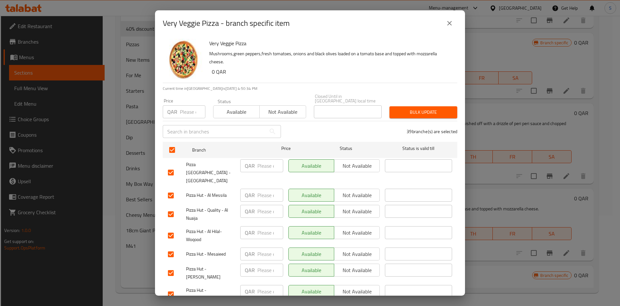
click at [185, 111] on input "number" at bounding box center [193, 111] width 26 height 13
click at [436, 108] on span "Bulk update" at bounding box center [424, 112] width 58 height 8
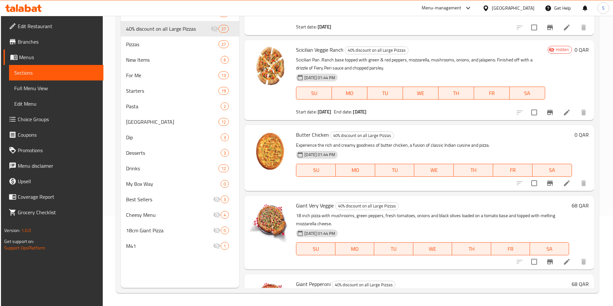
scroll to position [802, 0]
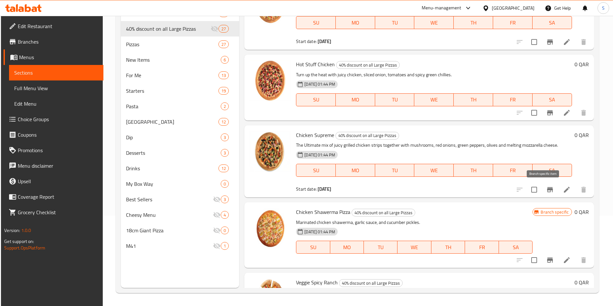
click at [546, 190] on icon "Branch-specific-item" at bounding box center [550, 190] width 8 height 8
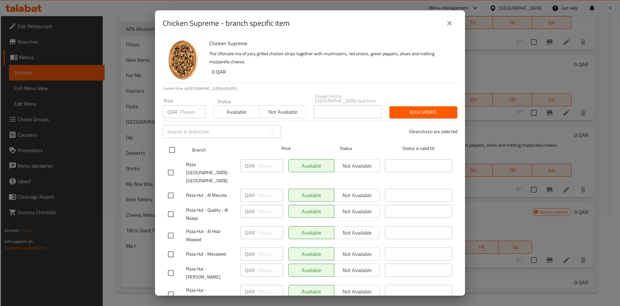
click at [178, 143] on input "checkbox" at bounding box center [172, 150] width 14 height 14
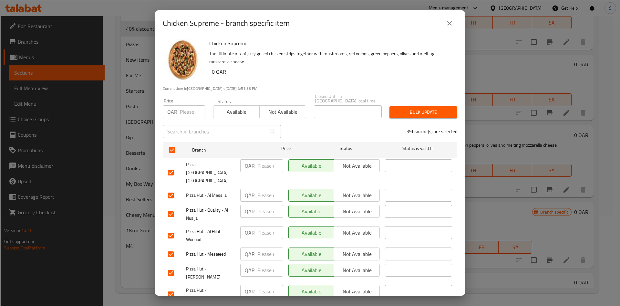
click at [185, 105] on input "number" at bounding box center [193, 111] width 26 height 13
click at [400, 108] on span "Bulk update" at bounding box center [424, 112] width 58 height 8
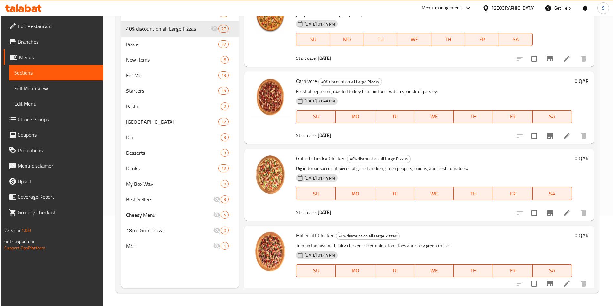
scroll to position [648, 0]
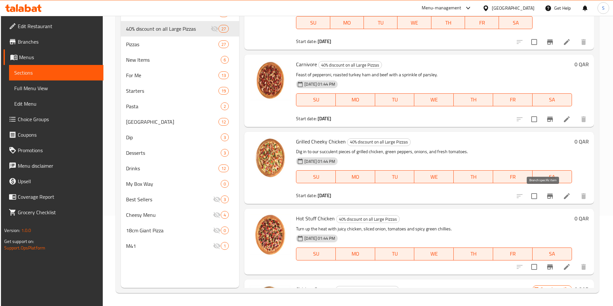
click at [546, 198] on icon "Branch-specific-item" at bounding box center [550, 196] width 8 height 8
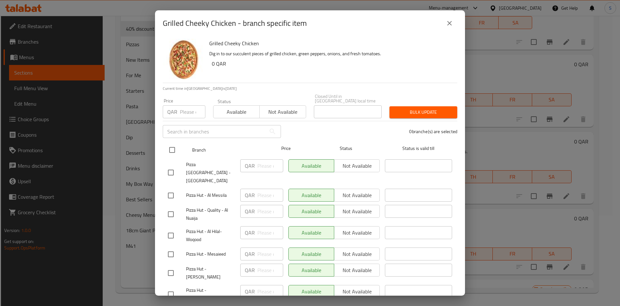
drag, startPoint x: 175, startPoint y: 148, endPoint x: 178, endPoint y: 131, distance: 17.0
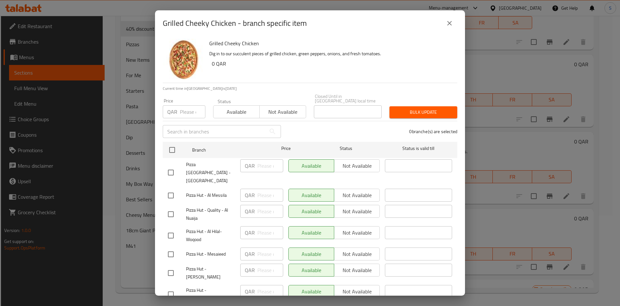
click at [175, 148] on input "checkbox" at bounding box center [172, 150] width 14 height 14
click at [188, 105] on input "number" at bounding box center [193, 111] width 26 height 13
click at [415, 109] on span "Bulk update" at bounding box center [424, 112] width 58 height 8
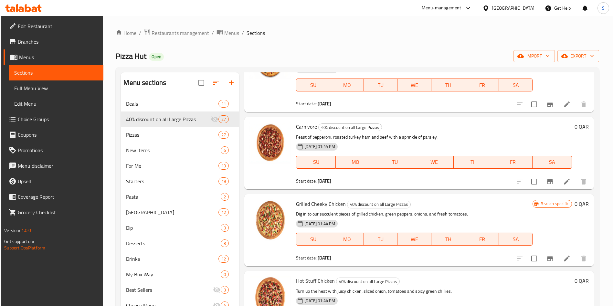
scroll to position [630, 0]
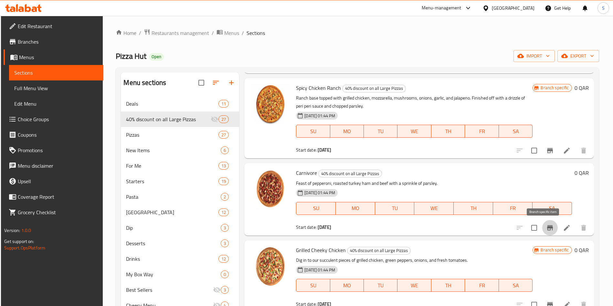
click at [547, 225] on icon "Branch-specific-item" at bounding box center [550, 227] width 6 height 5
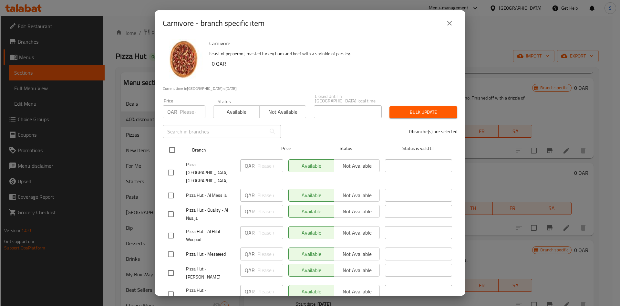
click at [174, 145] on input "checkbox" at bounding box center [172, 150] width 14 height 14
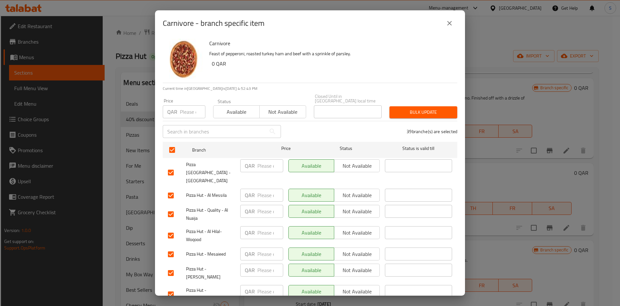
drag, startPoint x: 188, startPoint y: 109, endPoint x: 188, endPoint y: 112, distance: 3.6
click at [188, 107] on input "number" at bounding box center [193, 111] width 26 height 13
click at [423, 112] on button "Bulk update" at bounding box center [424, 112] width 68 height 12
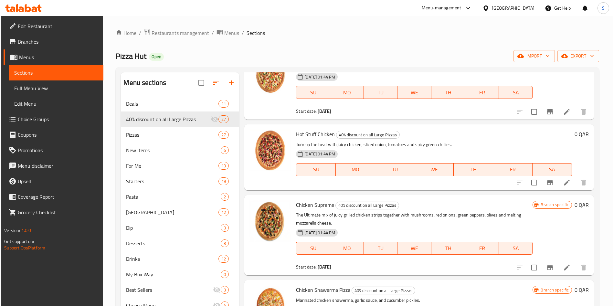
scroll to position [775, 0]
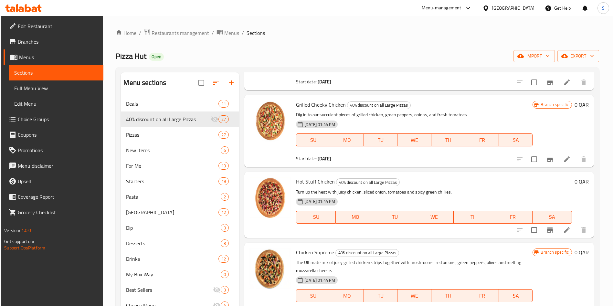
click at [547, 230] on icon "Branch-specific-item" at bounding box center [550, 229] width 6 height 5
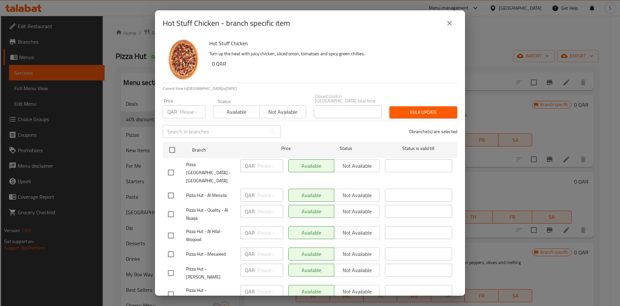
click at [175, 145] on input "checkbox" at bounding box center [172, 150] width 14 height 14
click at [183, 106] on input "number" at bounding box center [193, 111] width 26 height 13
click at [428, 110] on span "Bulk update" at bounding box center [424, 112] width 58 height 8
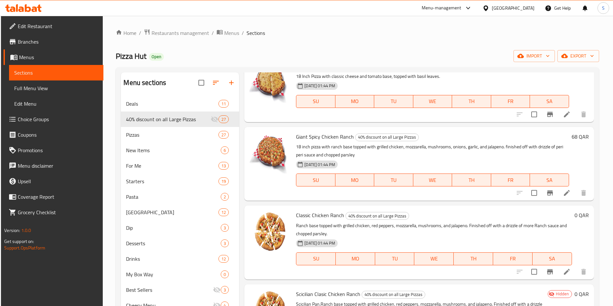
scroll to position [1811, 0]
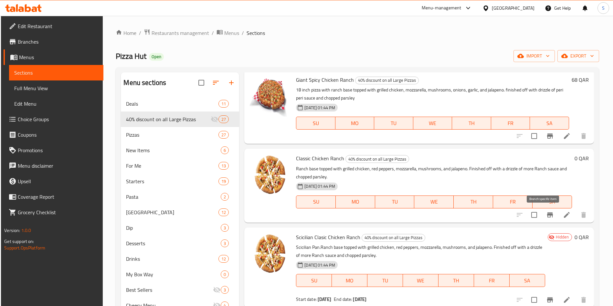
click at [547, 217] on icon "Branch-specific-item" at bounding box center [550, 214] width 6 height 5
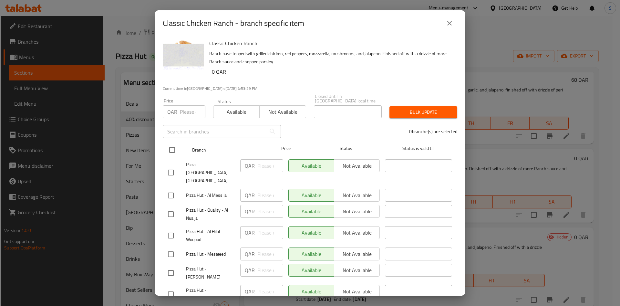
drag, startPoint x: 173, startPoint y: 144, endPoint x: 175, endPoint y: 137, distance: 7.7
click at [173, 144] on input "checkbox" at bounding box center [172, 150] width 14 height 14
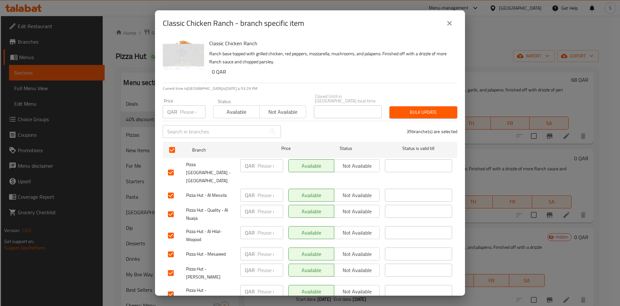
click at [186, 105] on input "number" at bounding box center [193, 111] width 26 height 13
click at [414, 112] on button "Bulk update" at bounding box center [424, 112] width 68 height 12
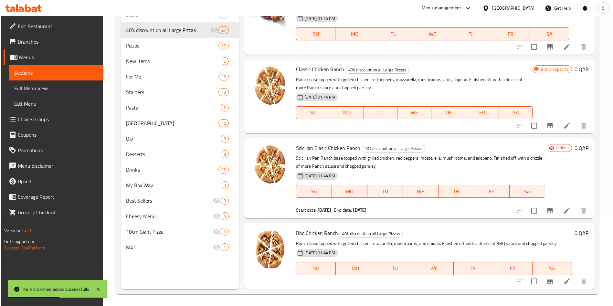
scroll to position [90, 0]
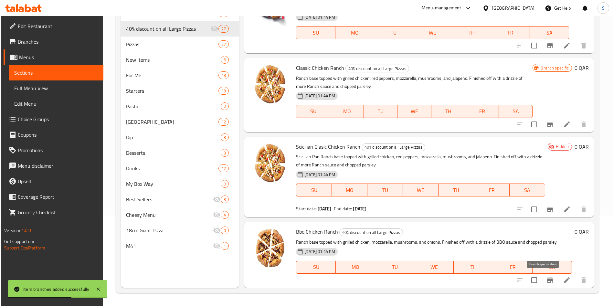
click at [547, 280] on icon "Branch-specific-item" at bounding box center [550, 280] width 6 height 5
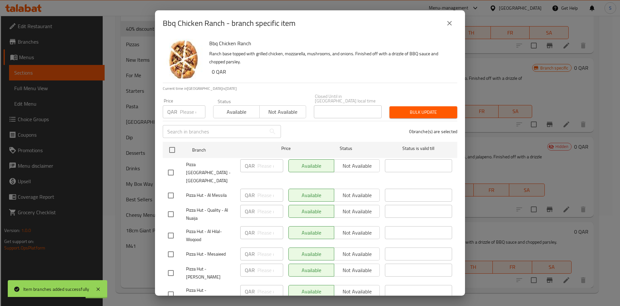
drag, startPoint x: 176, startPoint y: 144, endPoint x: 177, endPoint y: 126, distance: 18.5
click at [176, 143] on input "checkbox" at bounding box center [172, 150] width 14 height 14
click at [180, 110] on input "number" at bounding box center [193, 111] width 26 height 13
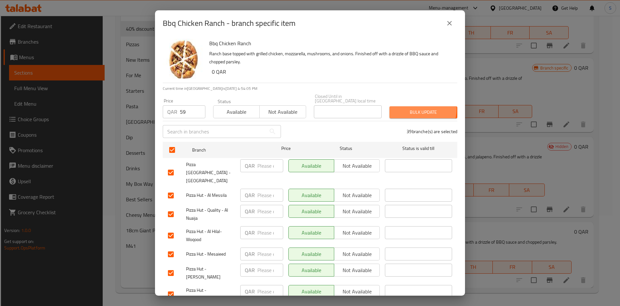
click at [411, 108] on span "Bulk update" at bounding box center [424, 112] width 58 height 8
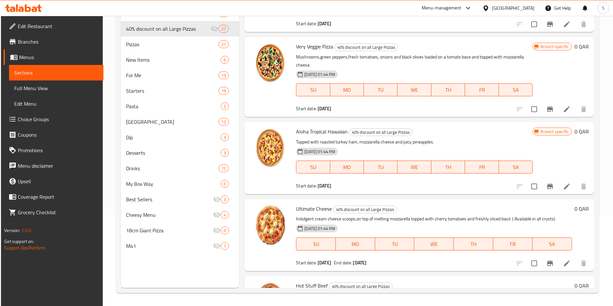
scroll to position [963, 0]
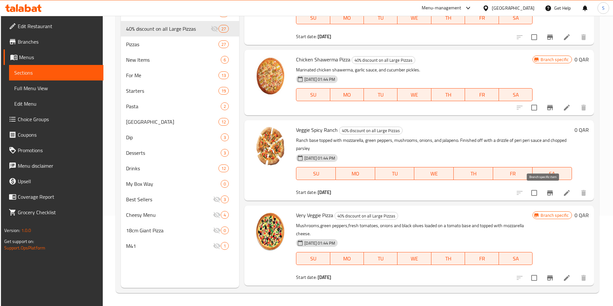
click at [546, 195] on icon "Branch-specific-item" at bounding box center [550, 193] width 8 height 8
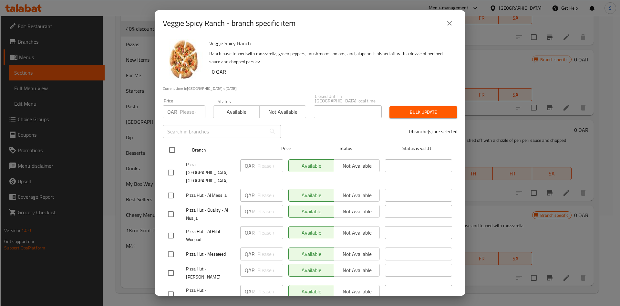
click at [169, 146] on input "checkbox" at bounding box center [172, 150] width 14 height 14
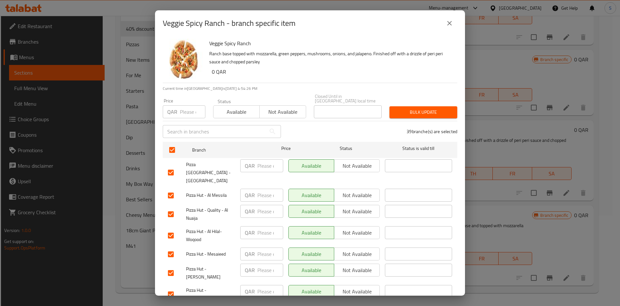
click at [187, 108] on input "number" at bounding box center [193, 111] width 26 height 13
click at [426, 108] on span "Bulk update" at bounding box center [424, 112] width 58 height 8
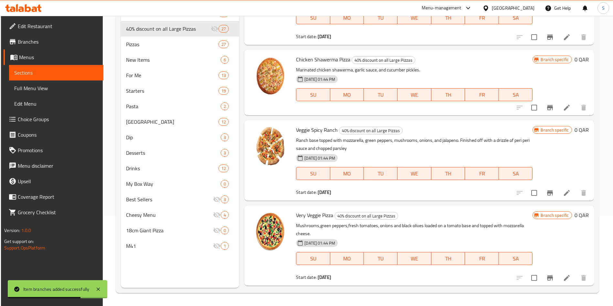
scroll to position [732, 0]
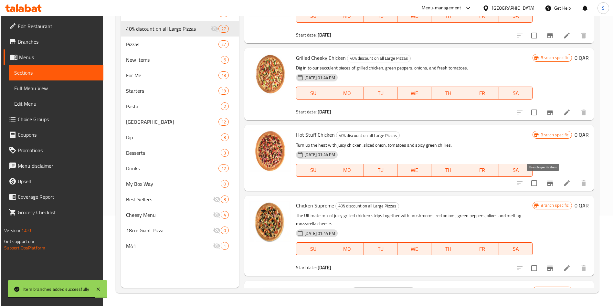
click at [547, 182] on icon "Branch-specific-item" at bounding box center [550, 183] width 6 height 5
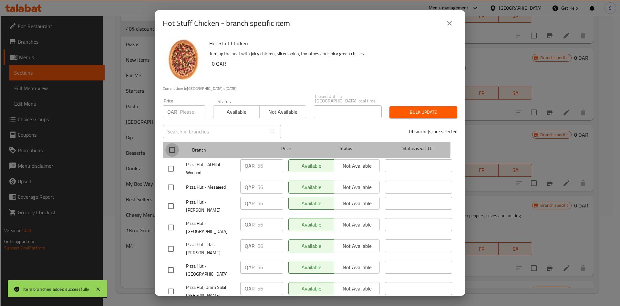
click at [177, 143] on input "checkbox" at bounding box center [172, 150] width 14 height 14
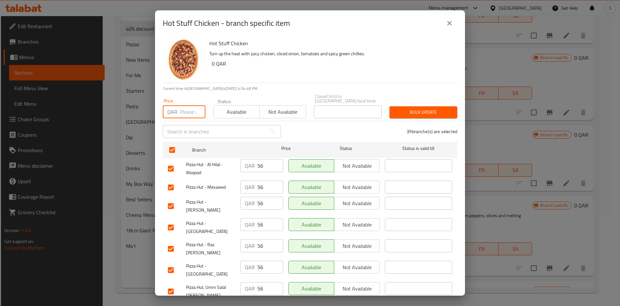
click at [185, 112] on input "number" at bounding box center [193, 111] width 26 height 13
click at [415, 120] on div "39 branche(s) are selected" at bounding box center [373, 131] width 176 height 23
click at [415, 114] on div "Bulk update" at bounding box center [424, 112] width 76 height 20
click at [415, 110] on button "Bulk update" at bounding box center [424, 112] width 68 height 12
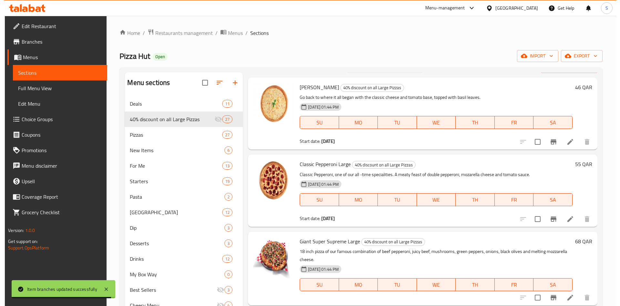
scroll to position [0, 0]
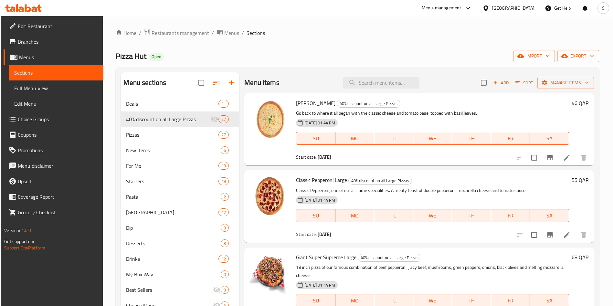
click at [477, 85] on input "checkbox" at bounding box center [484, 83] width 14 height 14
click at [561, 81] on span "Manage items" at bounding box center [565, 83] width 46 height 8
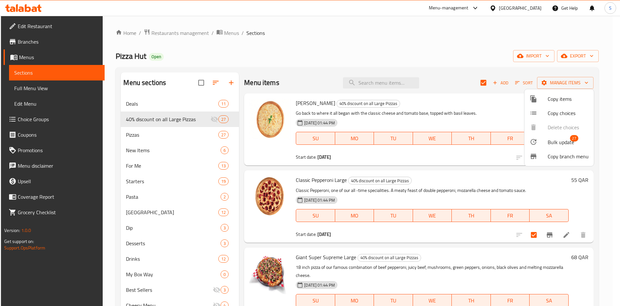
click at [557, 141] on span "Bulk update" at bounding box center [561, 142] width 26 height 8
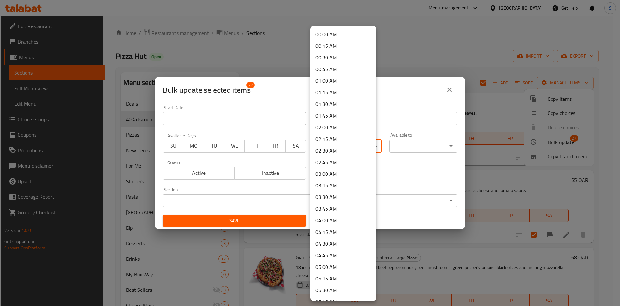
click at [334, 147] on body "​ Menu-management Qatar Get Help S Edit Restaurant Branches Menus Sections Full…" at bounding box center [310, 161] width 620 height 290
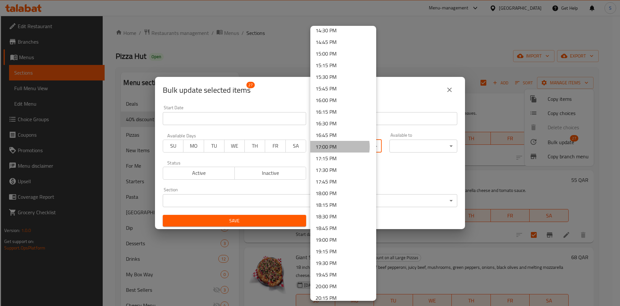
click at [333, 147] on li "17:00 PM" at bounding box center [343, 147] width 66 height 12
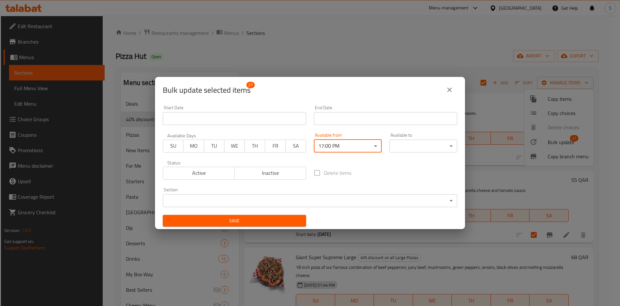
click at [421, 148] on body "​ Menu-management Qatar Get Help S Edit Restaurant Branches Menus Sections Full…" at bounding box center [310, 161] width 620 height 290
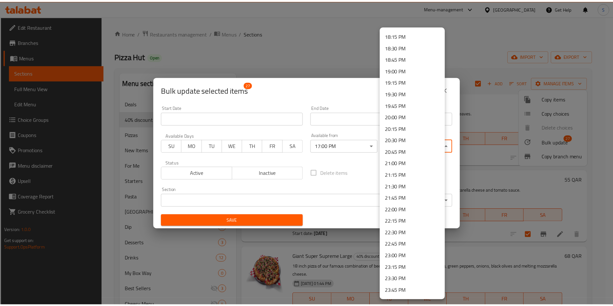
scroll to position [858, 0]
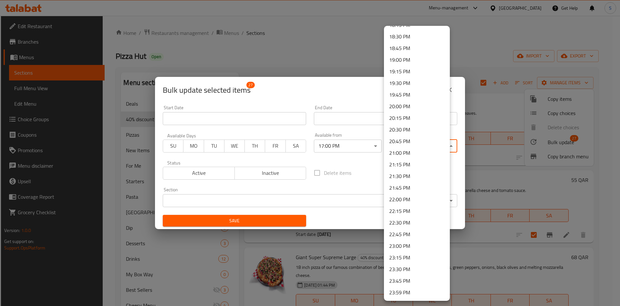
click at [405, 201] on li "22:00 PM" at bounding box center [417, 200] width 66 height 12
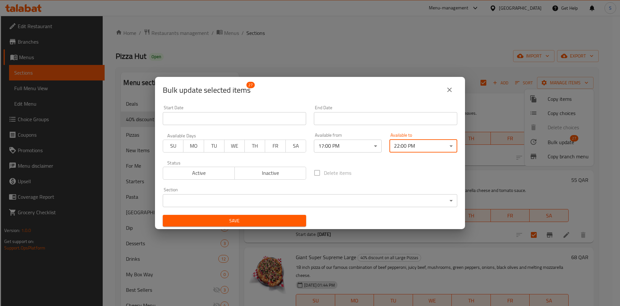
click at [257, 220] on span "Save" at bounding box center [234, 221] width 133 height 8
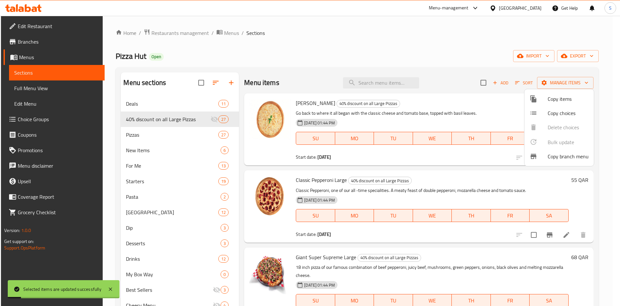
click at [417, 58] on div at bounding box center [310, 153] width 620 height 306
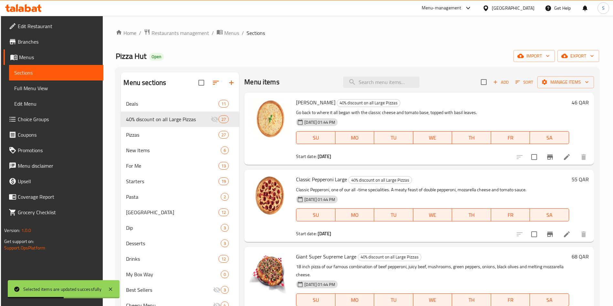
scroll to position [0, 0]
click at [563, 156] on icon at bounding box center [567, 158] width 8 height 8
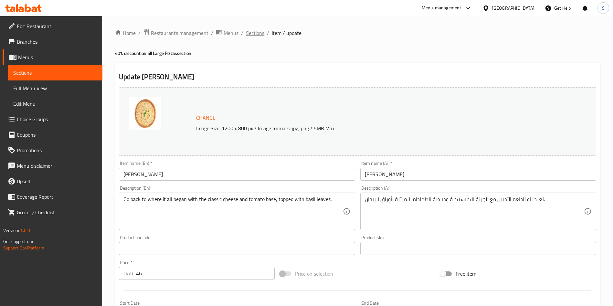
click at [251, 33] on span "Sections" at bounding box center [255, 33] width 18 height 8
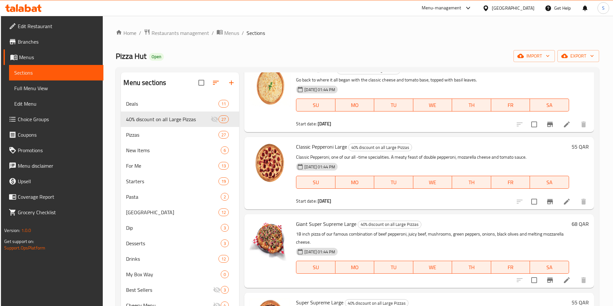
scroll to position [48, 0]
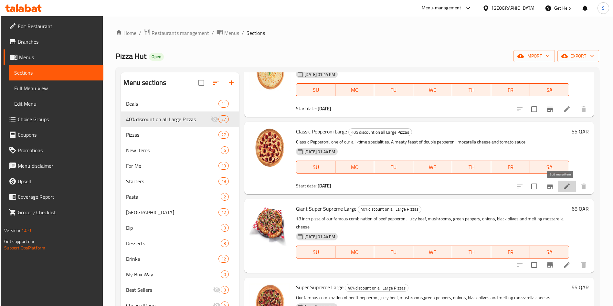
click at [563, 184] on icon at bounding box center [567, 187] width 8 height 8
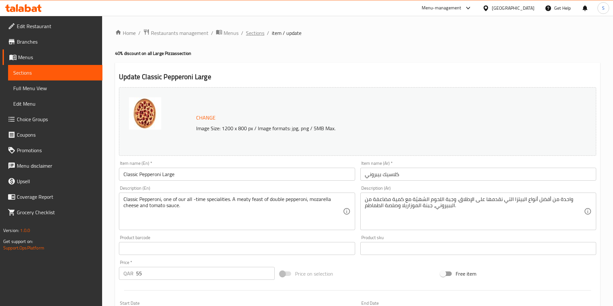
click at [255, 31] on span "Sections" at bounding box center [255, 33] width 18 height 8
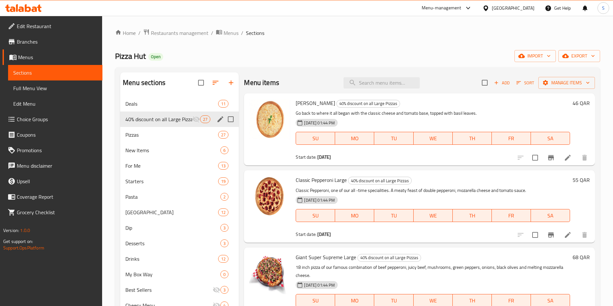
click at [230, 120] on input "Menu sections" at bounding box center [231, 119] width 14 height 14
click at [204, 85] on icon "button" at bounding box center [200, 83] width 8 height 8
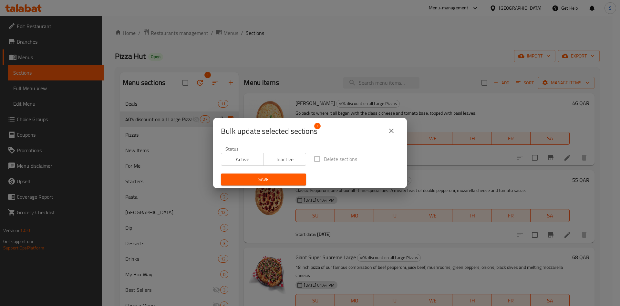
click at [248, 160] on span "Active" at bounding box center [242, 159] width 37 height 9
click at [279, 174] on button "Save" at bounding box center [263, 179] width 85 height 12
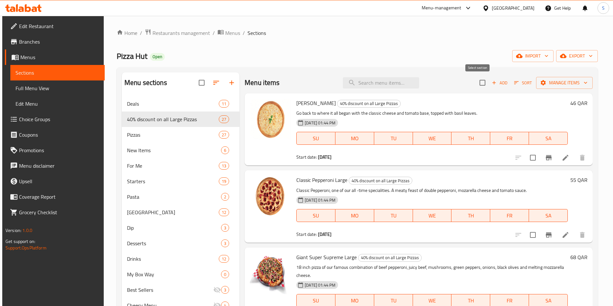
click at [483, 83] on input "checkbox" at bounding box center [483, 83] width 14 height 14
click at [553, 81] on span "Manage items" at bounding box center [564, 83] width 46 height 8
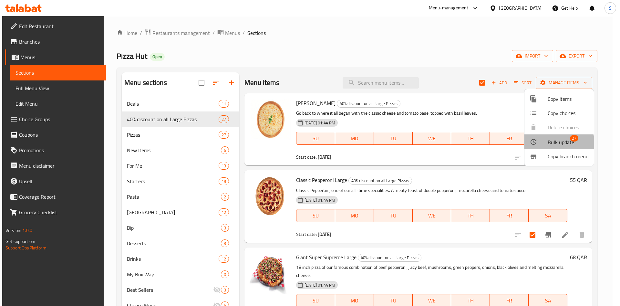
click at [557, 143] on span "Bulk update" at bounding box center [561, 142] width 26 height 8
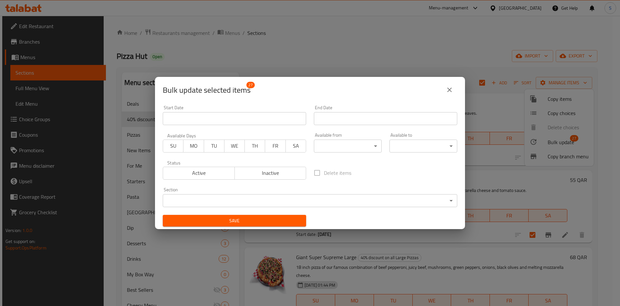
click at [338, 144] on body "​ Menu-management Qatar Get Help S Edit Restaurant Branches Menus Sections Full…" at bounding box center [310, 161] width 620 height 290
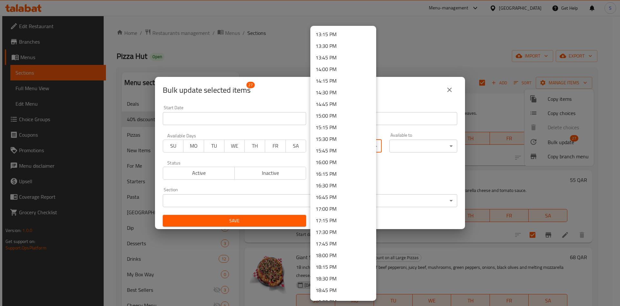
scroll to position [630, 0]
click at [332, 185] on li "16:45 PM" at bounding box center [343, 184] width 66 height 12
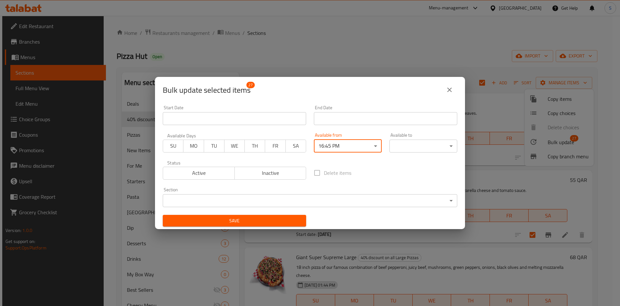
click at [403, 145] on body "​ Menu-management Qatar Get Help S Edit Restaurant Branches Menus Sections Full…" at bounding box center [310, 161] width 620 height 290
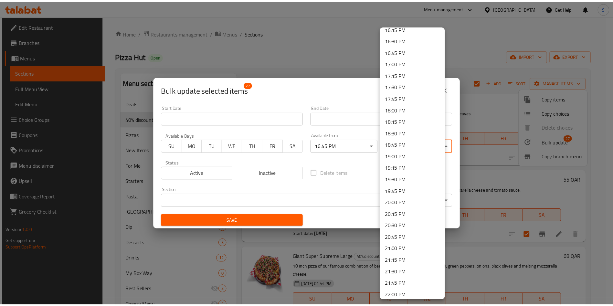
scroll to position [775, 0]
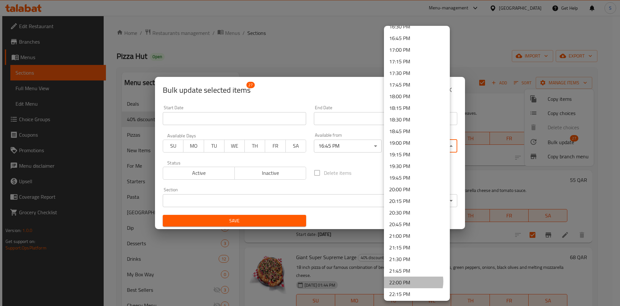
click at [411, 281] on li "22:00 PM" at bounding box center [417, 283] width 66 height 12
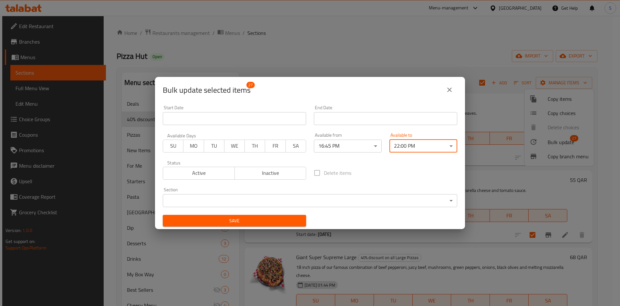
click at [276, 220] on span "Save" at bounding box center [234, 221] width 133 height 8
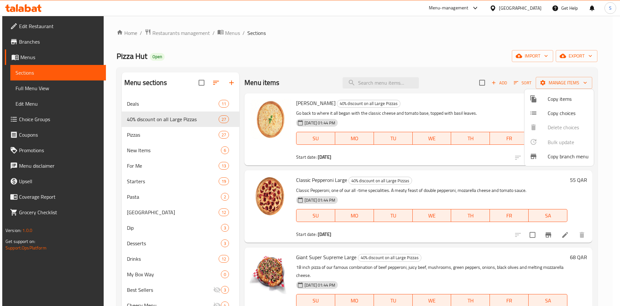
click at [416, 51] on div at bounding box center [310, 153] width 620 height 306
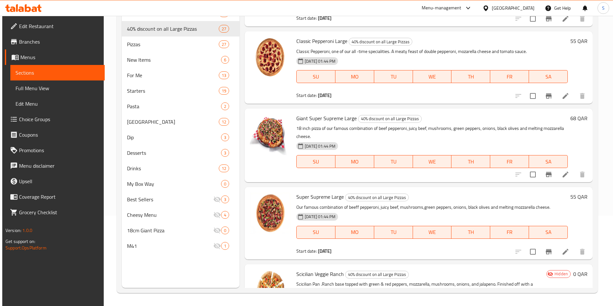
scroll to position [242, 0]
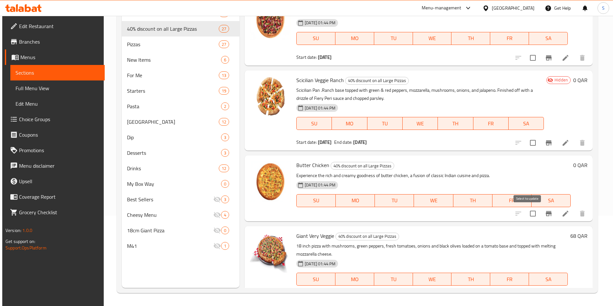
click at [530, 214] on input "checkbox" at bounding box center [533, 214] width 14 height 14
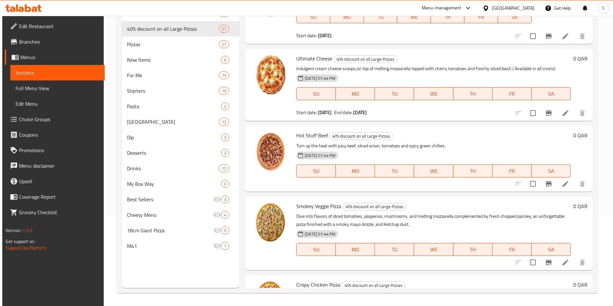
scroll to position [1249, 0]
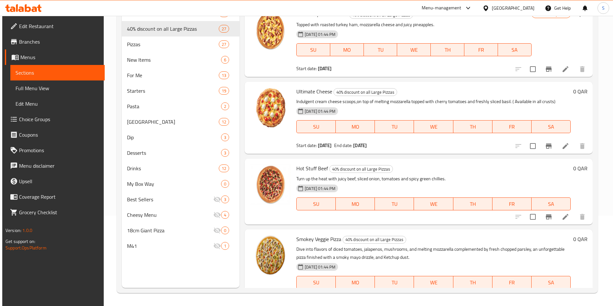
click at [529, 148] on input "checkbox" at bounding box center [533, 146] width 14 height 14
click at [526, 215] on input "checkbox" at bounding box center [533, 217] width 14 height 14
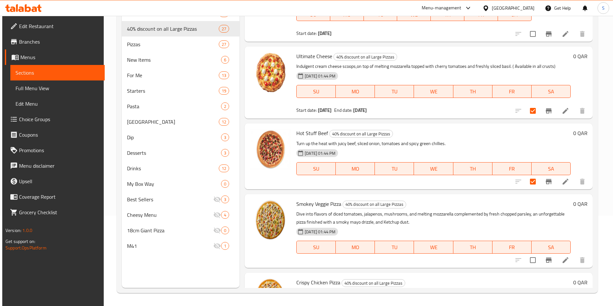
scroll to position [1297, 0]
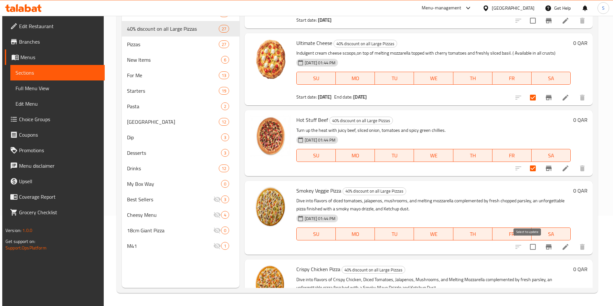
click at [530, 246] on input "checkbox" at bounding box center [533, 247] width 14 height 14
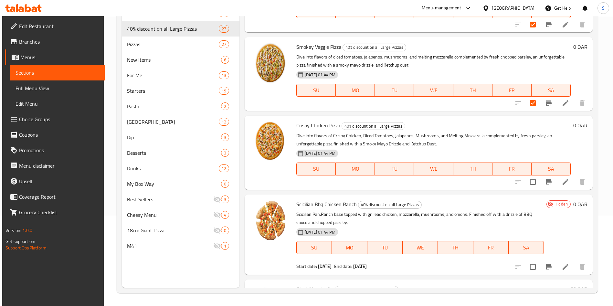
scroll to position [1442, 0]
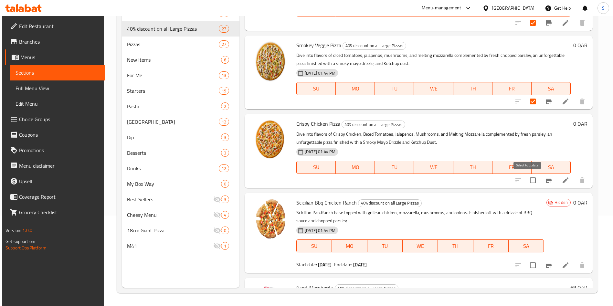
click at [528, 180] on input "checkbox" at bounding box center [533, 180] width 14 height 14
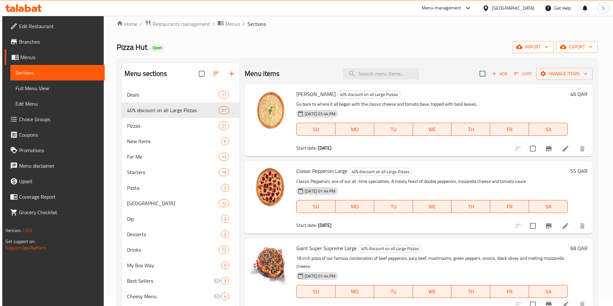
scroll to position [0, 0]
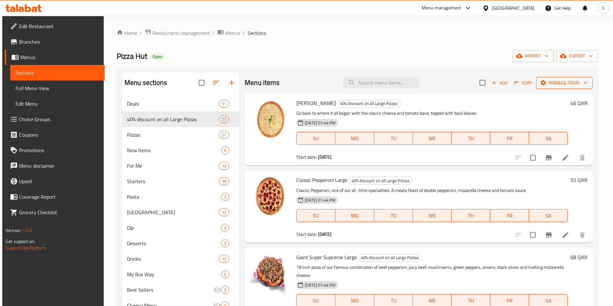
click at [566, 83] on span "Manage items" at bounding box center [564, 83] width 46 height 8
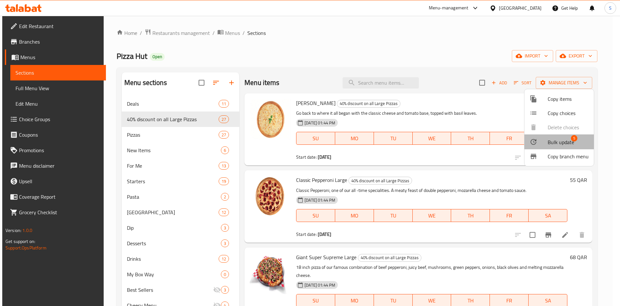
click at [560, 138] on span "Bulk update" at bounding box center [561, 142] width 26 height 8
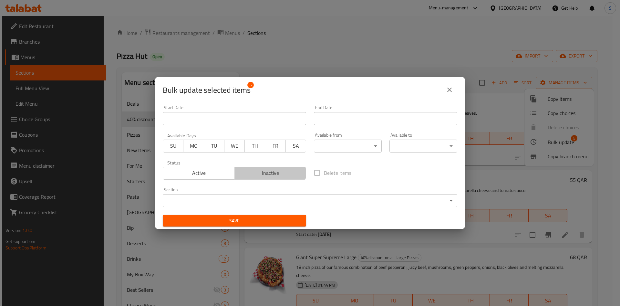
click at [270, 170] on span "Inactive" at bounding box center [270, 172] width 67 height 9
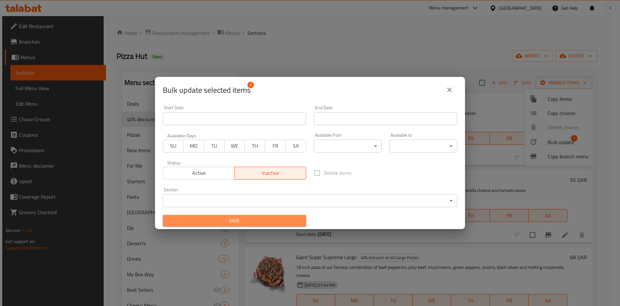
click at [238, 219] on span "Save" at bounding box center [234, 221] width 133 height 8
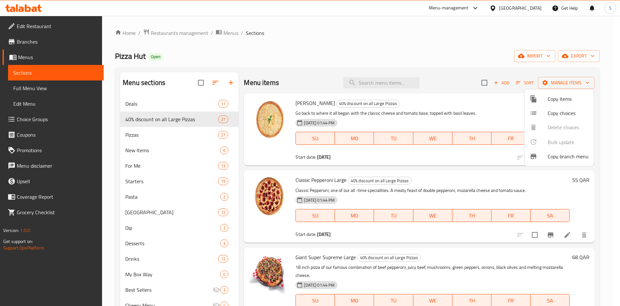
click at [445, 238] on div at bounding box center [310, 153] width 620 height 306
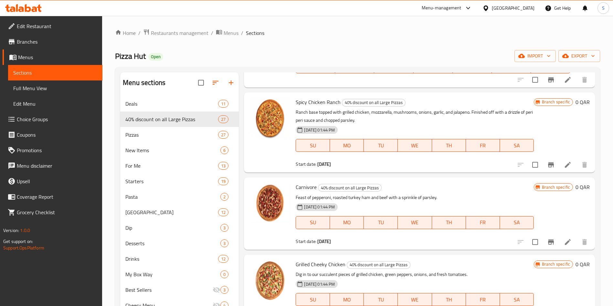
scroll to position [630, 0]
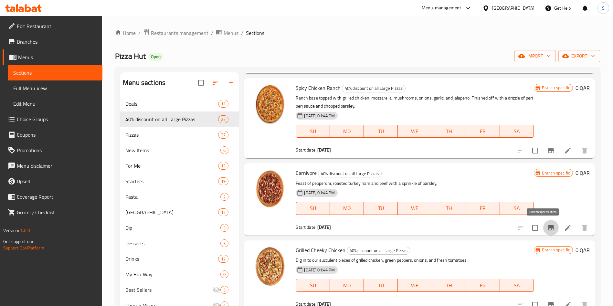
click at [548, 227] on icon "Branch-specific-item" at bounding box center [551, 227] width 6 height 5
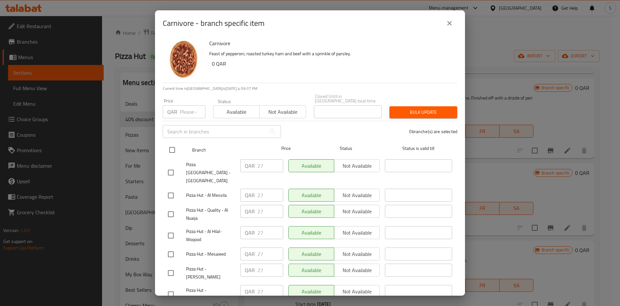
click at [175, 145] on input "checkbox" at bounding box center [172, 150] width 14 height 14
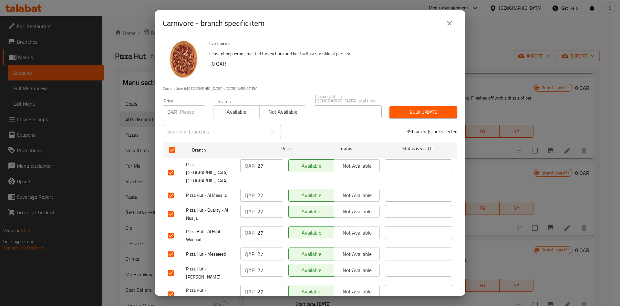
click at [186, 108] on input "number" at bounding box center [193, 111] width 26 height 13
click at [414, 108] on span "Bulk update" at bounding box center [424, 112] width 58 height 8
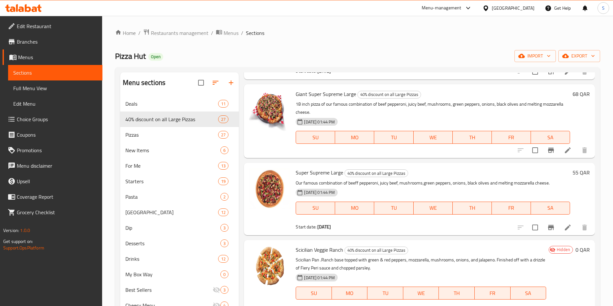
scroll to position [0, 0]
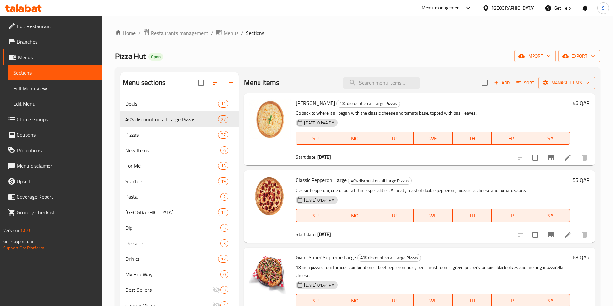
click at [461, 6] on div "Menu-management" at bounding box center [442, 8] width 40 height 8
click at [354, 38] on div "Home / Restaurants management / Menus / Sections Pizza Hut Open import export M…" at bounding box center [357, 206] width 485 height 355
click at [461, 7] on div "Menu-management" at bounding box center [442, 8] width 40 height 8
click at [427, 42] on div "Agent Campaigns Center" at bounding box center [436, 43] width 49 height 7
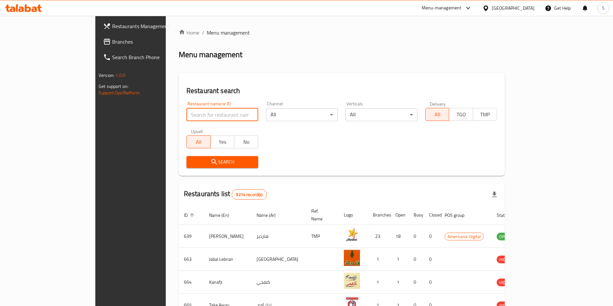
click at [206, 117] on input "search" at bounding box center [222, 114] width 72 height 13
type input "pizza hut"
click button "Search" at bounding box center [222, 162] width 72 height 12
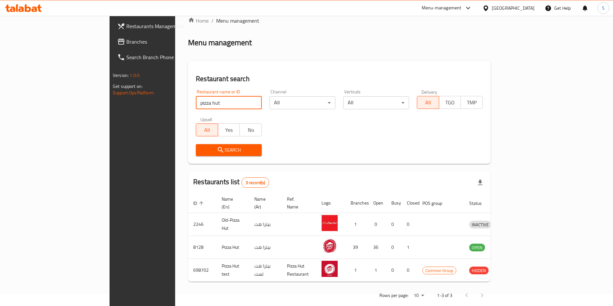
scroll to position [16, 0]
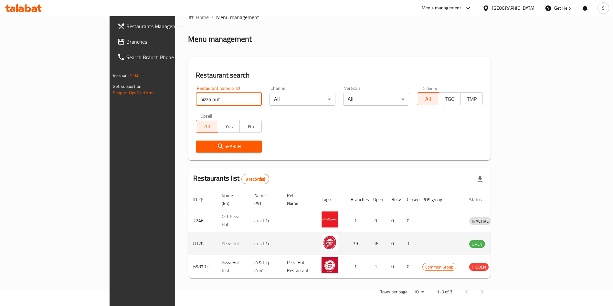
click at [512, 240] on icon "enhanced table" at bounding box center [508, 244] width 8 height 8
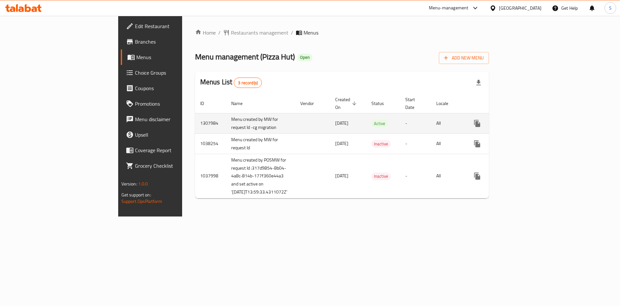
click at [537, 122] on td "enhanced table" at bounding box center [501, 123] width 72 height 20
click at [532, 121] on link "enhanced table" at bounding box center [524, 124] width 16 height 16
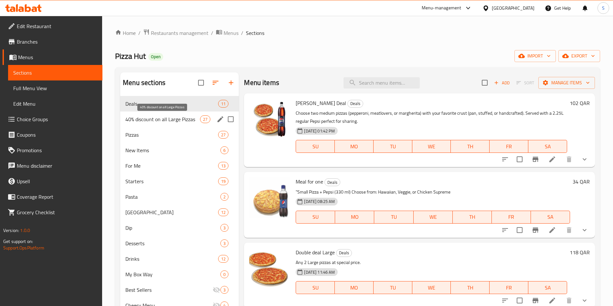
click at [170, 118] on span "40% discount on all Large Pizzas" at bounding box center [162, 119] width 75 height 8
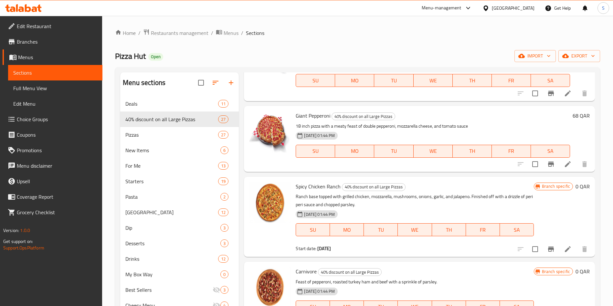
scroll to position [533, 0]
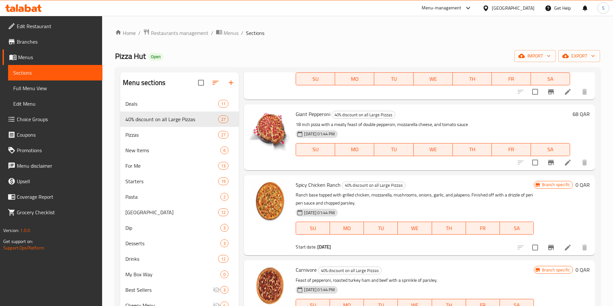
drag, startPoint x: 561, startPoint y: 164, endPoint x: 522, endPoint y: 131, distance: 51.3
click at [523, 131] on div "08-10-2025 01:44 PM SU MO TU WE TH FR SA" at bounding box center [432, 145] width 279 height 35
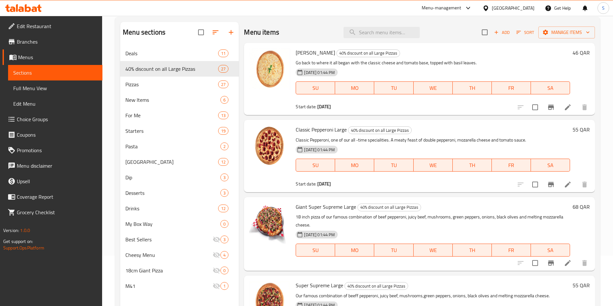
scroll to position [42, 0]
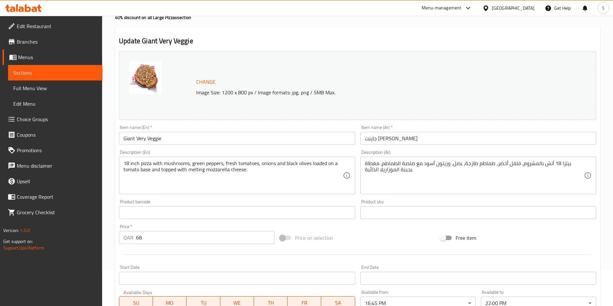
scroll to position [48, 0]
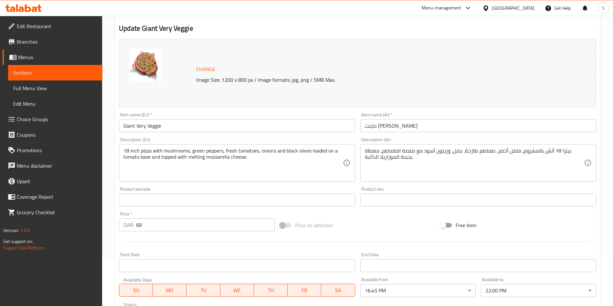
click at [188, 118] on div "Item name (En)   * Giant Very Veggie Item name (En) *" at bounding box center [237, 122] width 236 height 20
click at [187, 122] on input "Giant Very Veggie" at bounding box center [237, 125] width 236 height 13
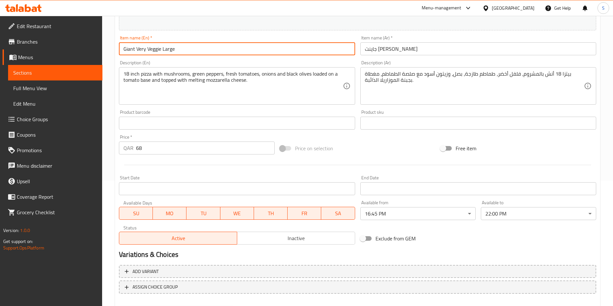
scroll to position [160, 0]
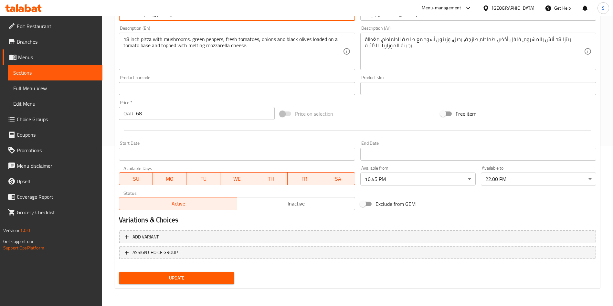
type input "Giant Very Veggie Large"
click at [187, 278] on span "Update" at bounding box center [176, 278] width 105 height 8
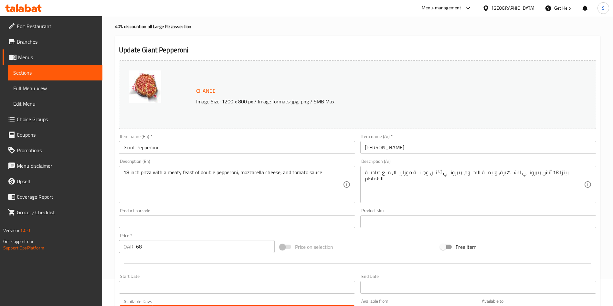
scroll to position [48, 0]
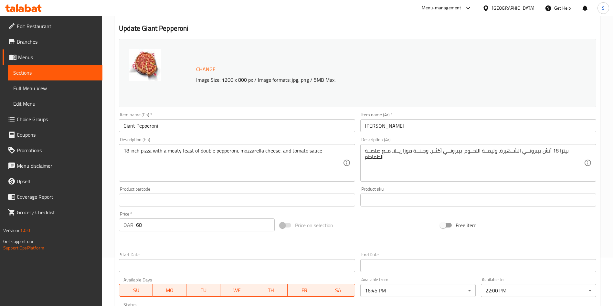
click at [181, 128] on input "Giant Pepperoni" at bounding box center [237, 125] width 236 height 13
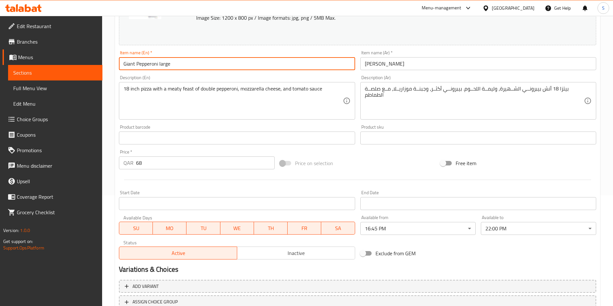
scroll to position [160, 0]
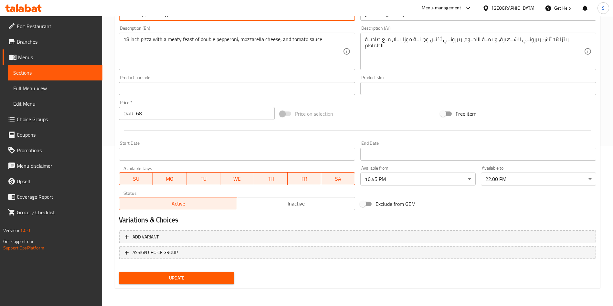
type input "Giant Pepperoni large"
click at [176, 274] on span "Update" at bounding box center [176, 278] width 105 height 8
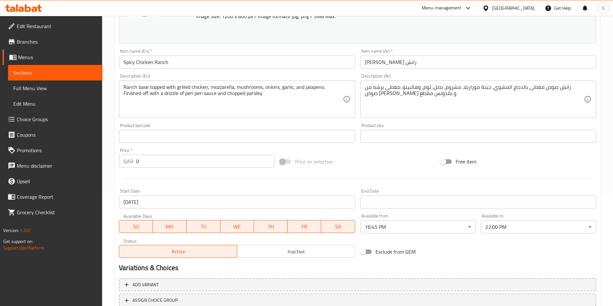
scroll to position [97, 0]
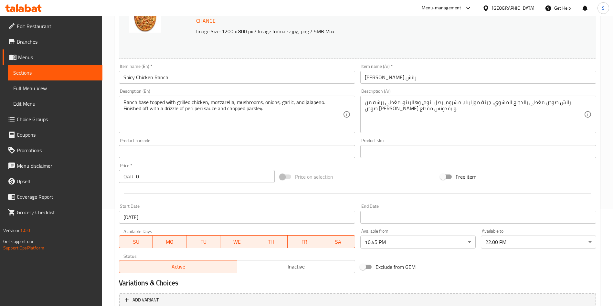
click at [190, 76] on input "Spicy Chicken Ranch" at bounding box center [237, 77] width 236 height 13
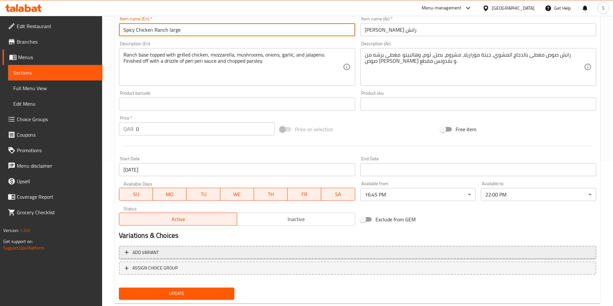
scroll to position [160, 0]
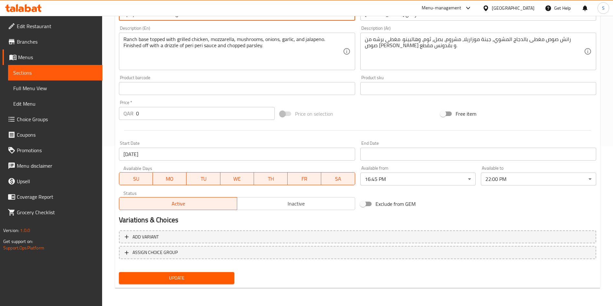
type input "Spicy Chicken Ranch large"
drag, startPoint x: 186, startPoint y: 271, endPoint x: 187, endPoint y: 284, distance: 12.9
click at [186, 272] on div "Update" at bounding box center [176, 277] width 120 height 17
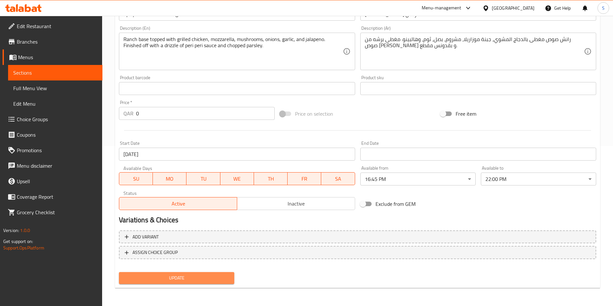
click at [185, 280] on button "Update" at bounding box center [176, 278] width 115 height 12
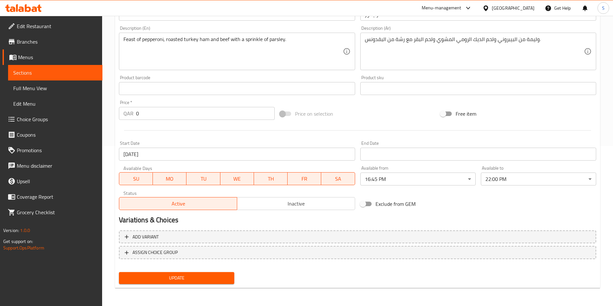
scroll to position [111, 0]
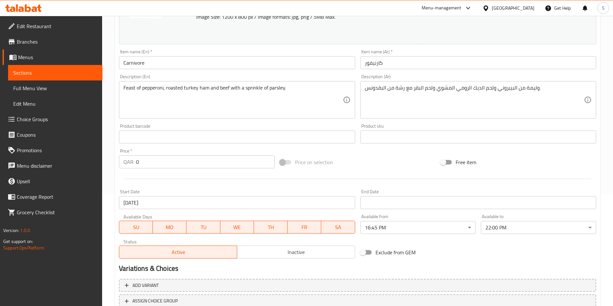
click at [196, 65] on input "Carnivore" at bounding box center [237, 62] width 236 height 13
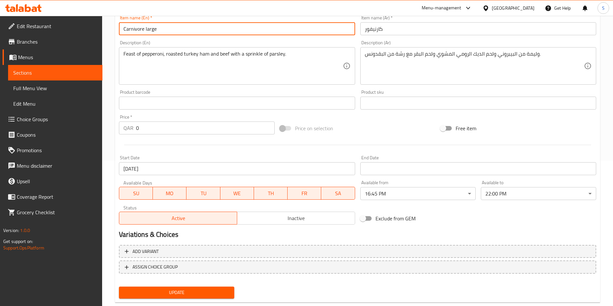
scroll to position [160, 0]
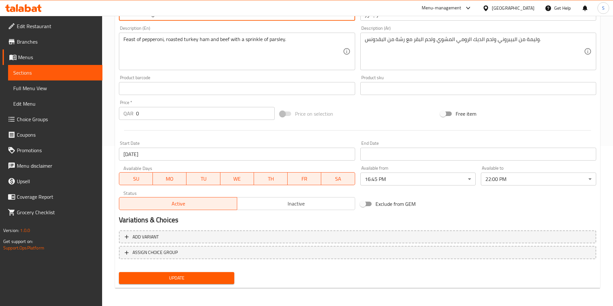
type input "Carnivore large"
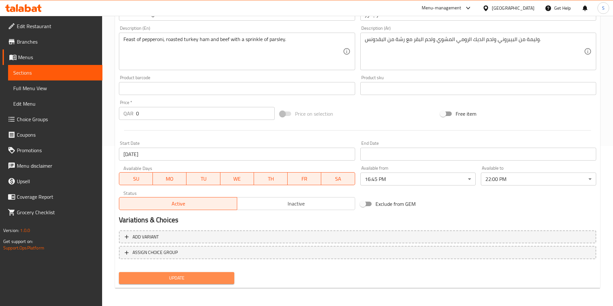
click at [188, 281] on span "Update" at bounding box center [176, 278] width 105 height 8
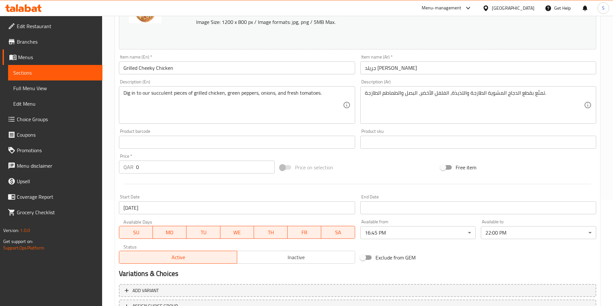
scroll to position [63, 0]
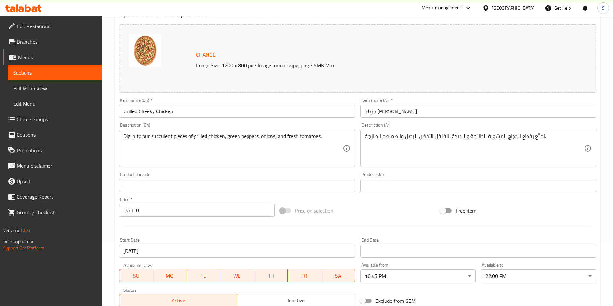
drag, startPoint x: 184, startPoint y: 103, endPoint x: 185, endPoint y: 111, distance: 7.5
click at [185, 109] on div "Item name (En)   * Grilled Cheeky Chicken Item name (En) *" at bounding box center [237, 108] width 236 height 20
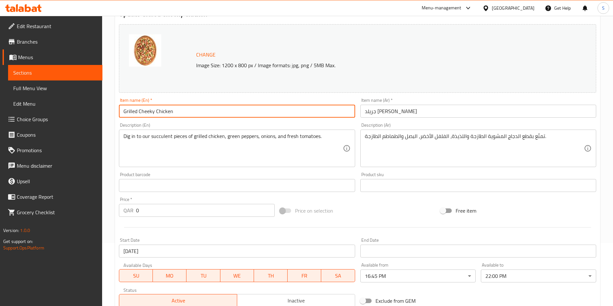
click at [187, 112] on input "Grilled Cheeky Chicken" at bounding box center [237, 111] width 236 height 13
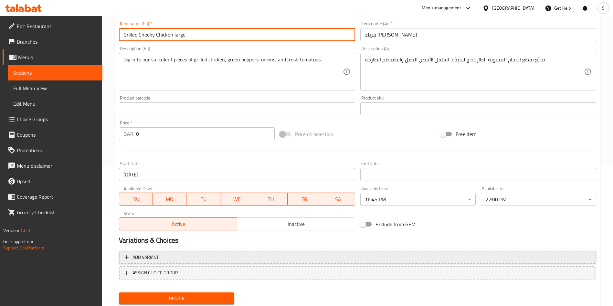
scroll to position [160, 0]
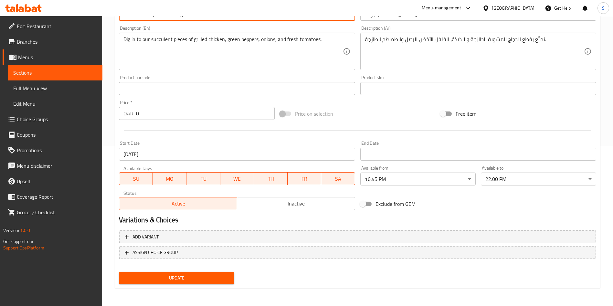
type input "Grilled Cheeky Chicken large"
click at [186, 276] on span "Update" at bounding box center [176, 278] width 105 height 8
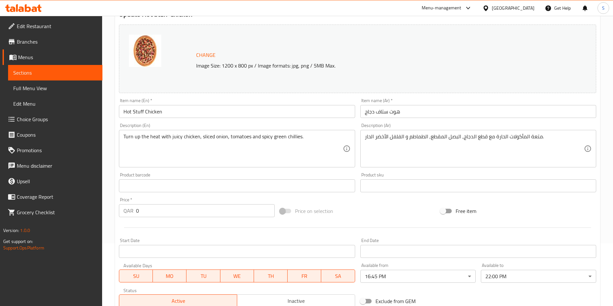
scroll to position [97, 0]
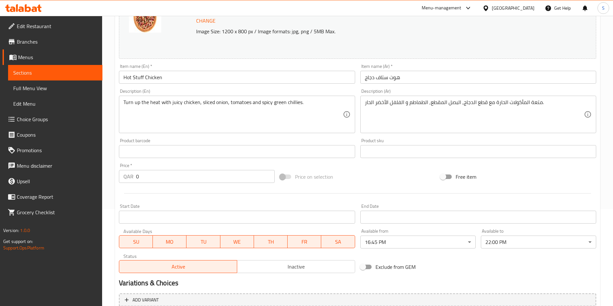
click at [205, 75] on input "Hot Stuff Chicken" at bounding box center [237, 77] width 236 height 13
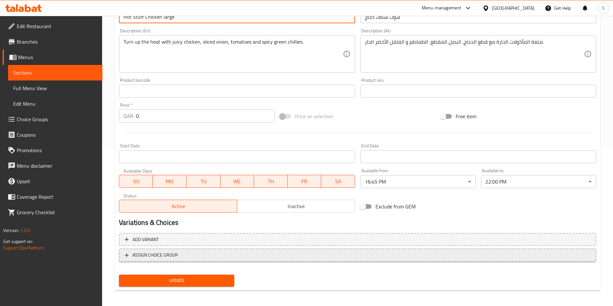
scroll to position [160, 0]
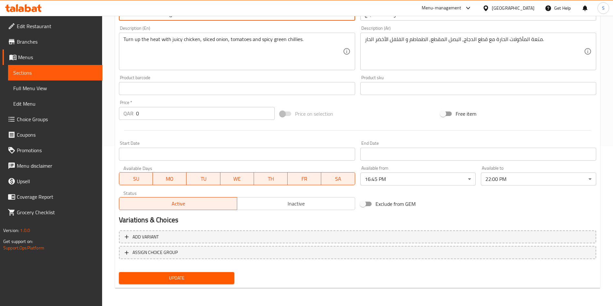
type input "Hot Stuff Chicken large"
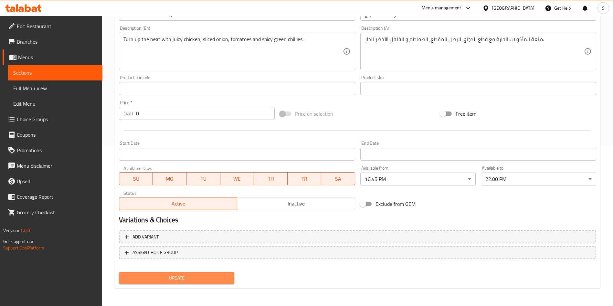
click at [187, 277] on span "Update" at bounding box center [176, 278] width 105 height 8
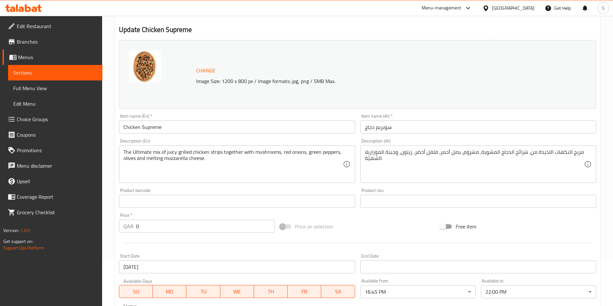
scroll to position [97, 0]
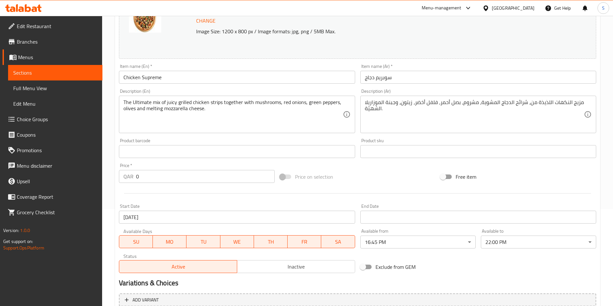
click at [188, 80] on input "Chicken Supreme" at bounding box center [237, 77] width 236 height 13
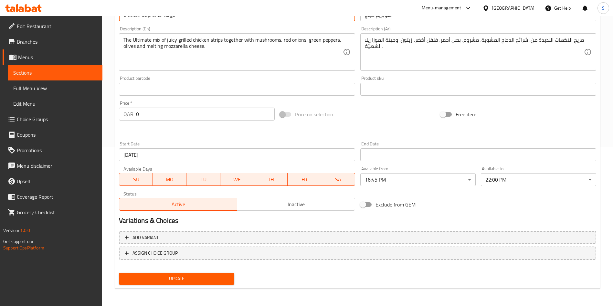
scroll to position [160, 0]
type input "Chicken Supreme large"
click at [188, 277] on span "Update" at bounding box center [176, 278] width 105 height 8
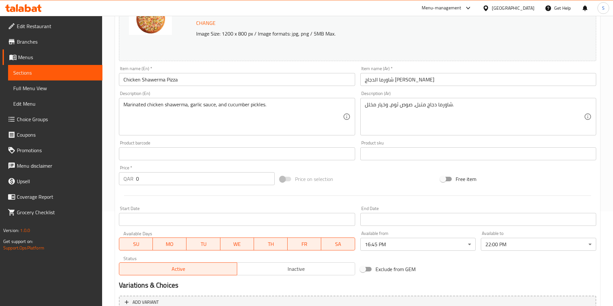
scroll to position [97, 0]
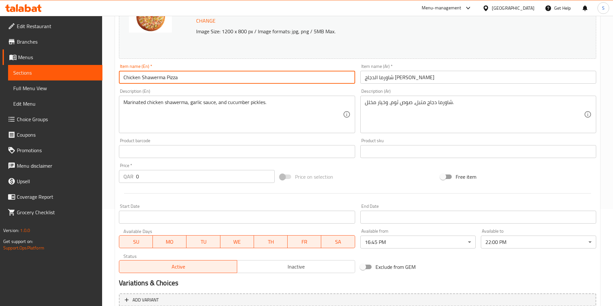
click at [201, 79] on input "Chicken Shawerma Pizza" at bounding box center [237, 77] width 236 height 13
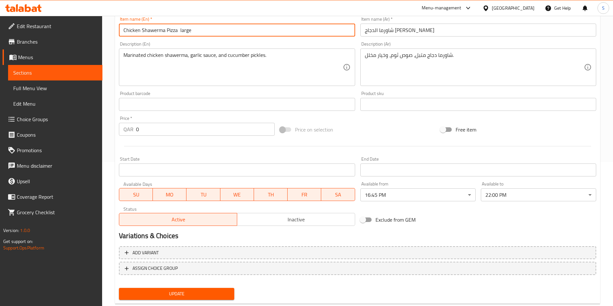
scroll to position [160, 0]
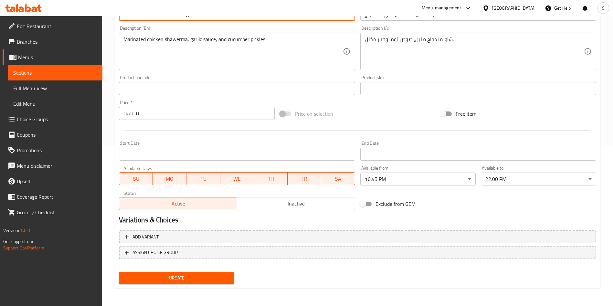
type input "Chicken Shawerma Pizza large"
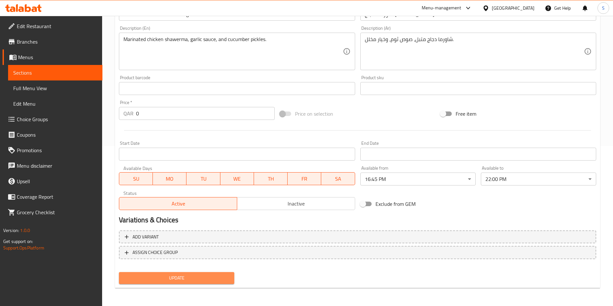
drag, startPoint x: 176, startPoint y: 278, endPoint x: 178, endPoint y: 266, distance: 12.2
click at [177, 278] on span "Update" at bounding box center [176, 278] width 105 height 8
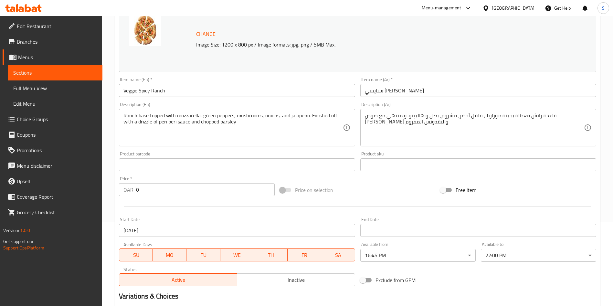
scroll to position [97, 0]
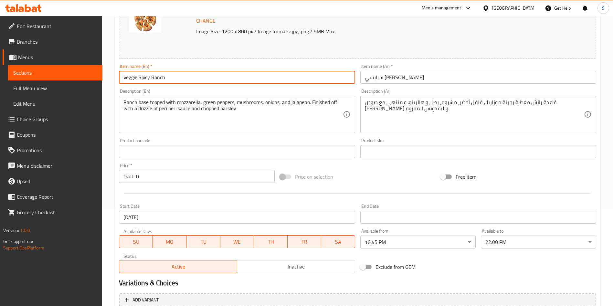
click at [197, 82] on input "Veggie Spicy Ranch" at bounding box center [237, 77] width 236 height 13
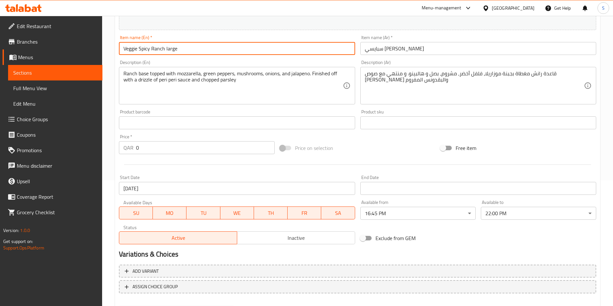
scroll to position [160, 0]
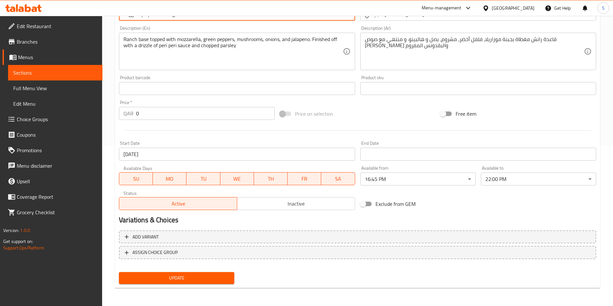
type input "Veggie Spicy Ranch large"
click at [178, 277] on span "Update" at bounding box center [176, 278] width 105 height 8
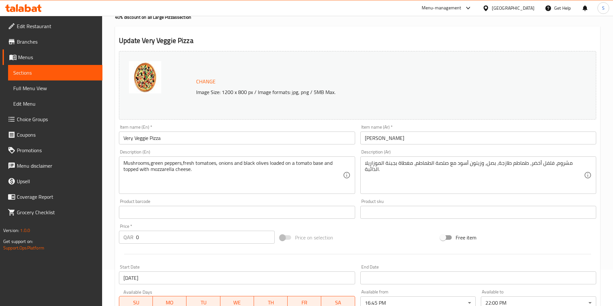
scroll to position [48, 0]
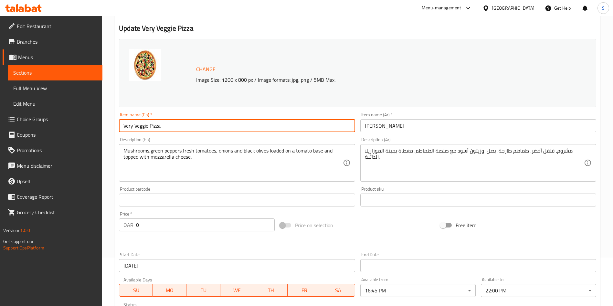
click at [202, 132] on input "Very Veggie Pizza" at bounding box center [237, 125] width 236 height 13
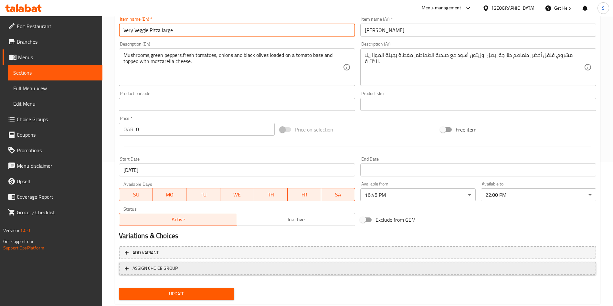
scroll to position [160, 0]
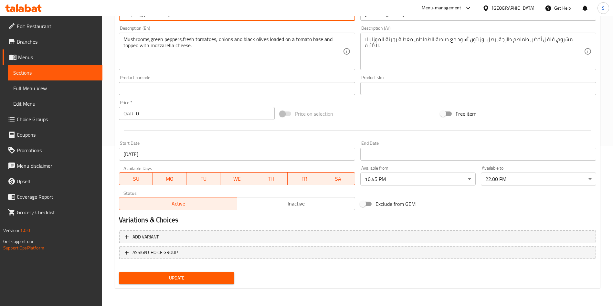
type input "Very Veggie Pizza large"
click at [175, 274] on span "Update" at bounding box center [176, 278] width 105 height 8
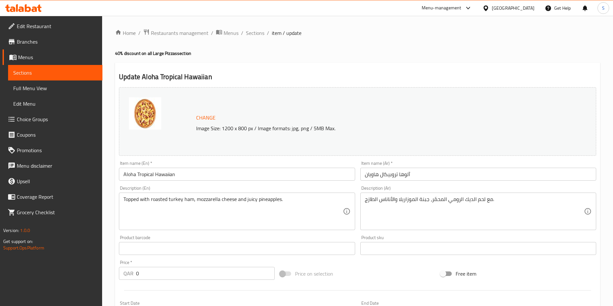
scroll to position [97, 0]
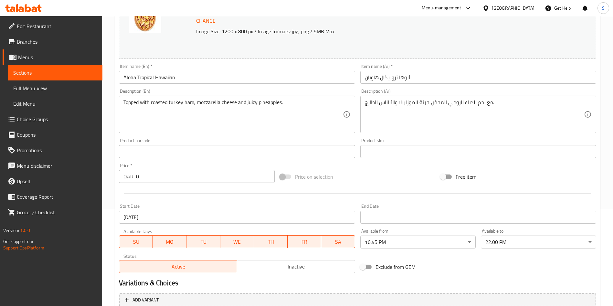
click at [201, 74] on input "Aloha Tropical Hawaiian" at bounding box center [237, 77] width 236 height 13
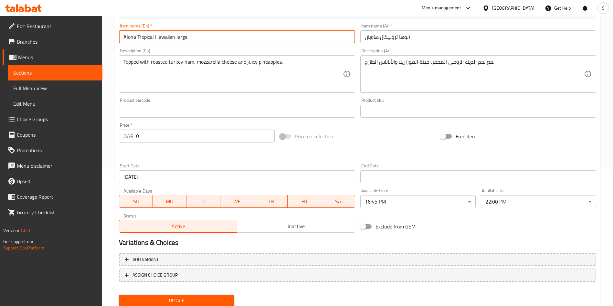
scroll to position [160, 0]
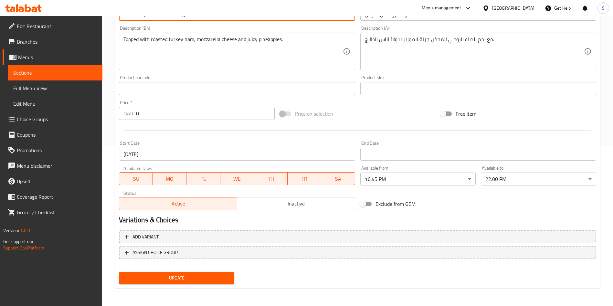
type input "Aloha Tropical Hawaiian large"
click at [181, 276] on span "Update" at bounding box center [176, 278] width 105 height 8
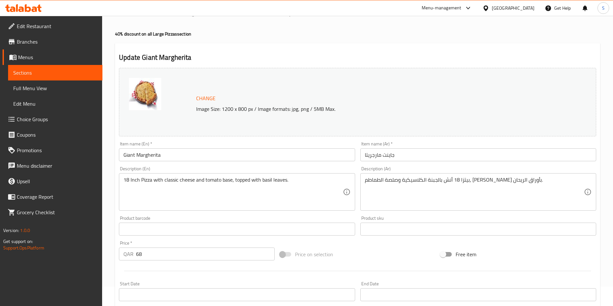
scroll to position [48, 0]
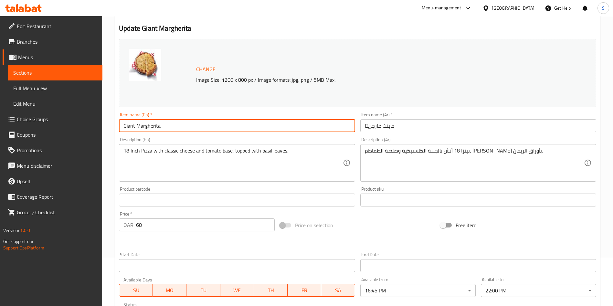
click at [214, 123] on input "Giant Margherita" at bounding box center [237, 125] width 236 height 13
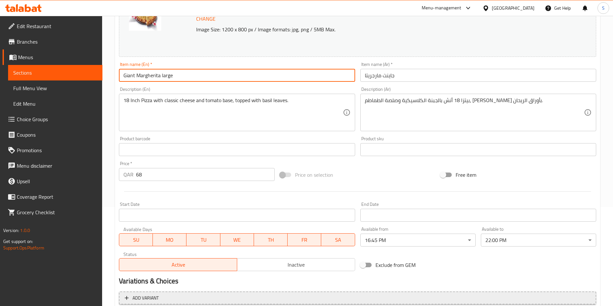
scroll to position [160, 0]
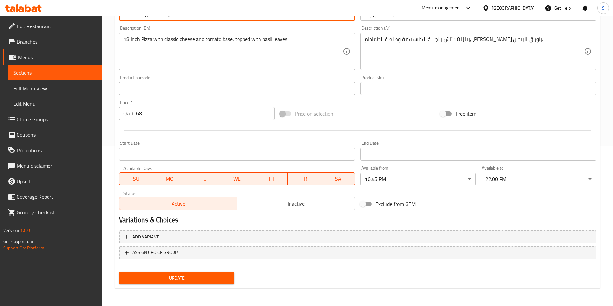
type input "Giant Margherita large"
click at [194, 273] on button "Update" at bounding box center [176, 278] width 115 height 12
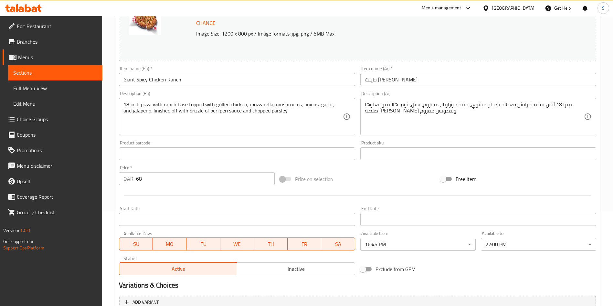
scroll to position [97, 0]
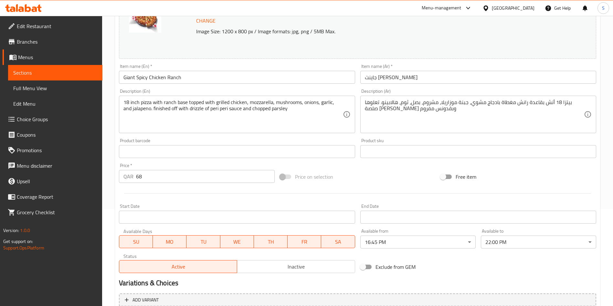
drag, startPoint x: 210, startPoint y: 70, endPoint x: 209, endPoint y: 75, distance: 5.0
click at [210, 70] on div "Item name (En)   * Giant Spicy Chicken Ranch Item name (En) *" at bounding box center [237, 74] width 236 height 20
click at [209, 75] on input "Giant Spicy Chicken Ranch" at bounding box center [237, 77] width 236 height 13
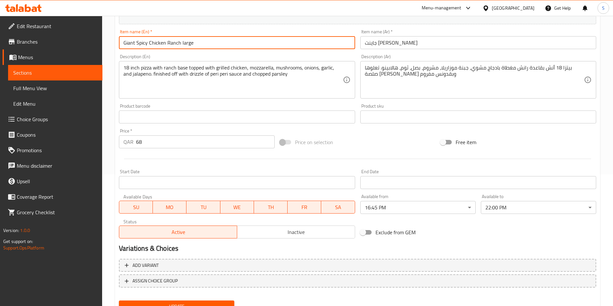
scroll to position [160, 0]
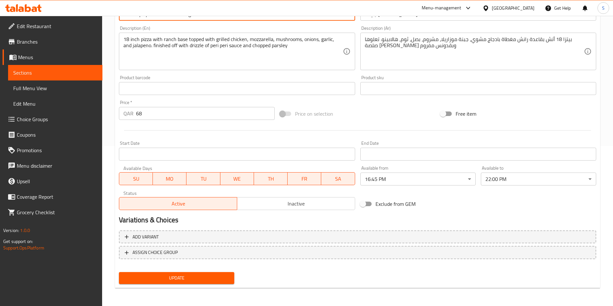
type input "Giant Spicy Chicken Ranch large"
click at [179, 276] on span "Update" at bounding box center [176, 278] width 105 height 8
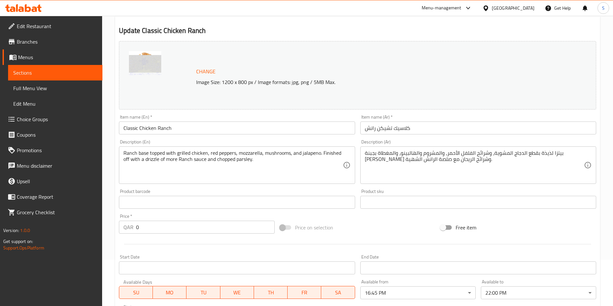
scroll to position [97, 0]
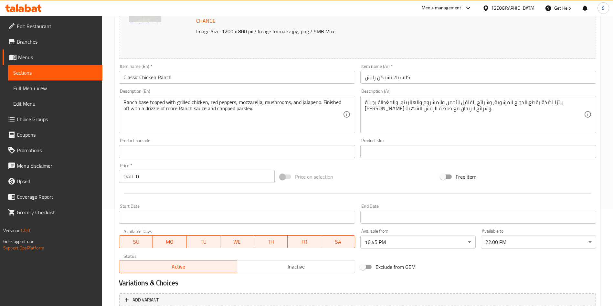
click at [185, 80] on input "Classic Chicken Ranch" at bounding box center [237, 77] width 236 height 13
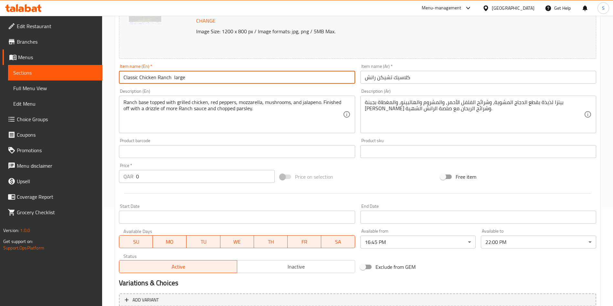
scroll to position [160, 0]
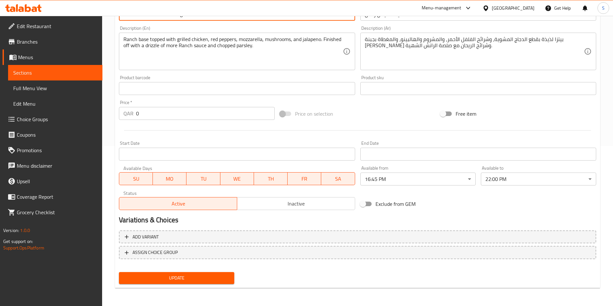
type input "Classic Chicken Ranch large"
drag, startPoint x: 183, startPoint y: 282, endPoint x: 184, endPoint y: 278, distance: 4.5
click at [183, 282] on button "Update" at bounding box center [176, 278] width 115 height 12
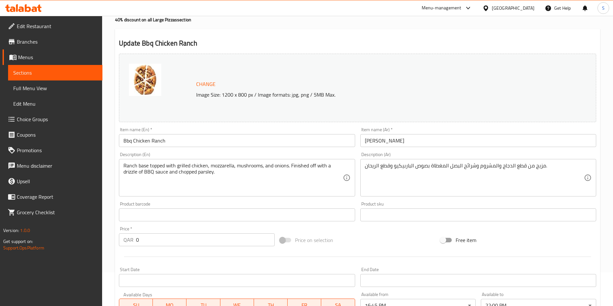
scroll to position [48, 0]
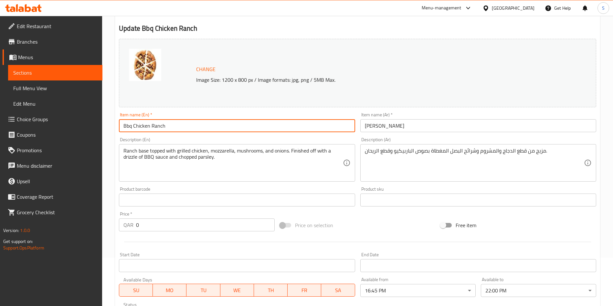
click at [199, 130] on input "Bbq Chicken Ranch" at bounding box center [237, 125] width 236 height 13
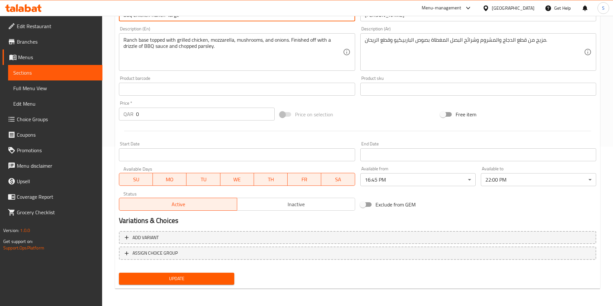
scroll to position [160, 0]
type input "Bbq Chicken Ranch large"
click at [174, 278] on span "Update" at bounding box center [176, 278] width 105 height 8
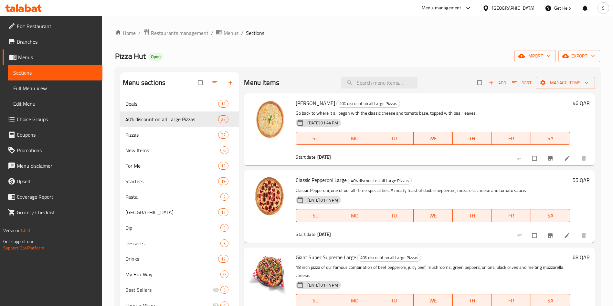
click at [461, 8] on div "Menu-management" at bounding box center [442, 8] width 40 height 8
click at [440, 42] on div "Agent Campaigns Center" at bounding box center [436, 43] width 49 height 7
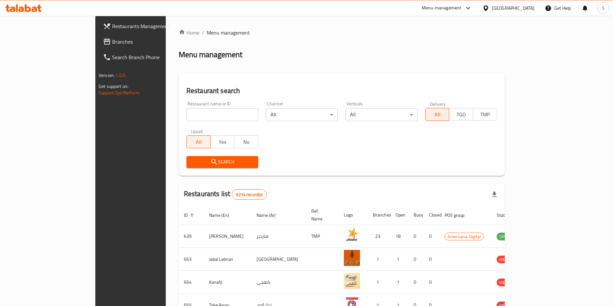
click at [224, 115] on input "search" at bounding box center [222, 114] width 72 height 13
type input "Falafel Al Akawi"
click button "Search" at bounding box center [222, 162] width 72 height 12
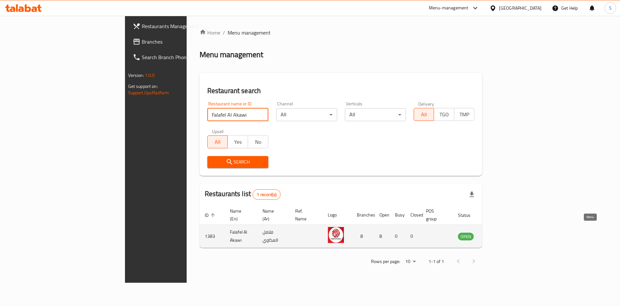
click at [504, 232] on link "enhanced table" at bounding box center [498, 236] width 12 height 8
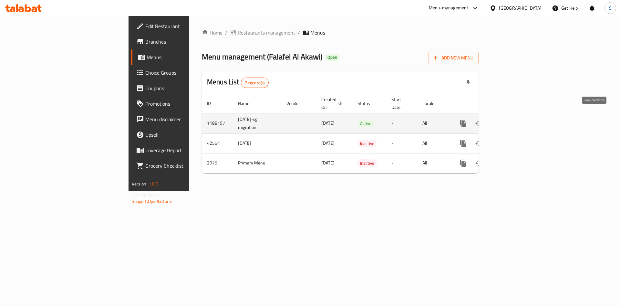
click at [514, 120] on icon "enhanced table" at bounding box center [510, 124] width 8 height 8
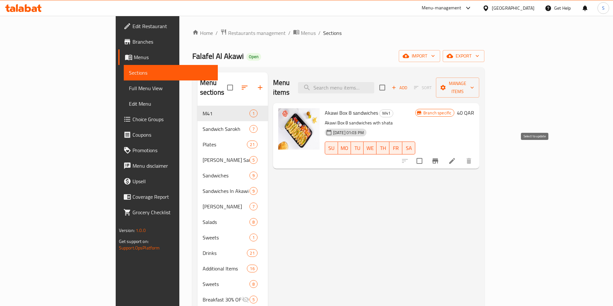
click at [426, 154] on input "checkbox" at bounding box center [420, 161] width 14 height 14
checkbox input "true"
click at [479, 89] on div "Add Sort Manage items" at bounding box center [429, 88] width 100 height 20
click at [474, 86] on span "Manage items" at bounding box center [457, 87] width 33 height 16
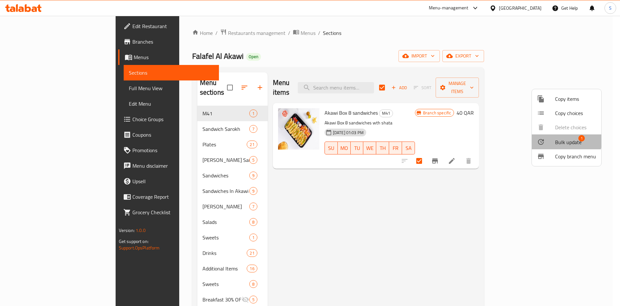
click at [565, 141] on span "Bulk update" at bounding box center [568, 142] width 26 height 8
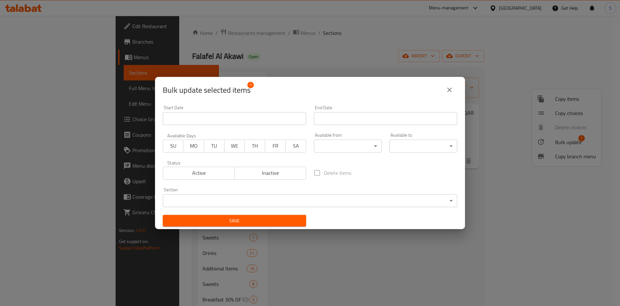
drag, startPoint x: 268, startPoint y: 175, endPoint x: 266, endPoint y: 178, distance: 3.5
click at [268, 176] on span "Inactive" at bounding box center [270, 172] width 67 height 9
click at [245, 222] on span "Save" at bounding box center [234, 221] width 133 height 8
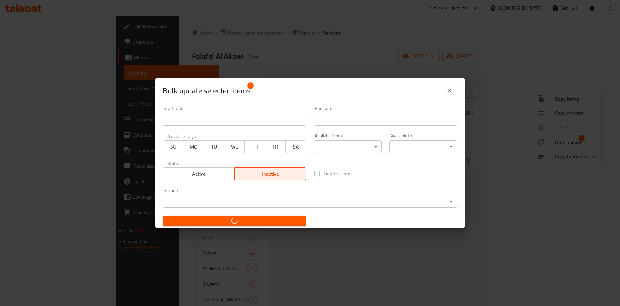
checkbox input "false"
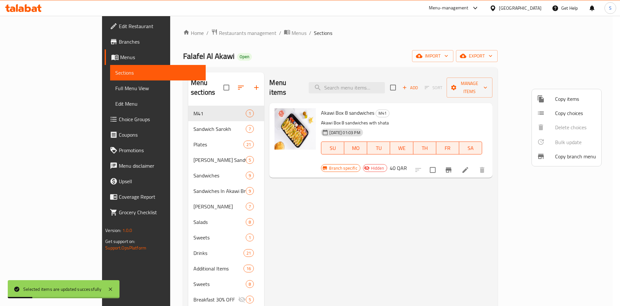
drag, startPoint x: 344, startPoint y: 215, endPoint x: 343, endPoint y: 204, distance: 10.0
click at [343, 206] on div at bounding box center [310, 153] width 620 height 306
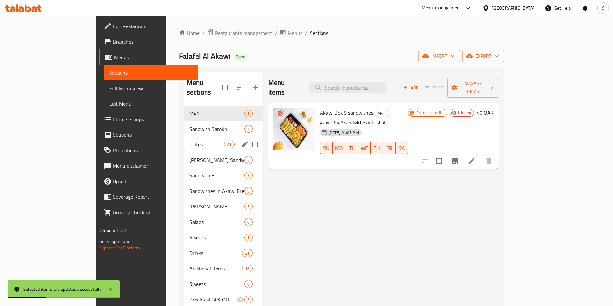
click at [189, 141] on span "Plates" at bounding box center [206, 145] width 35 height 8
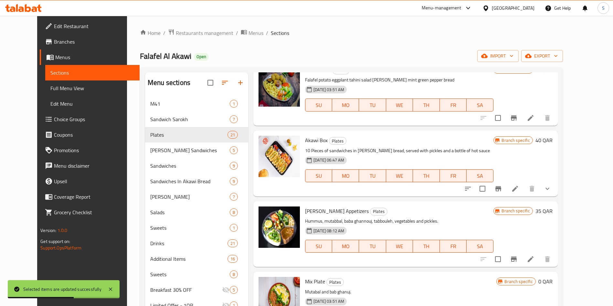
scroll to position [48, 0]
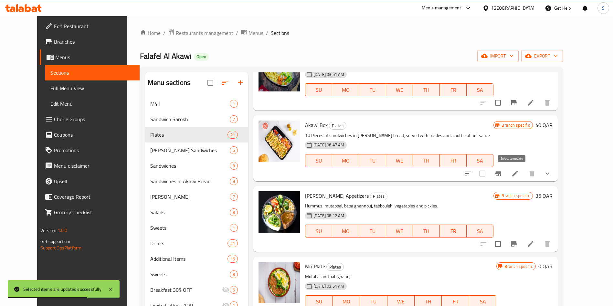
click at [489, 173] on input "checkbox" at bounding box center [483, 174] width 14 height 14
checkbox input "true"
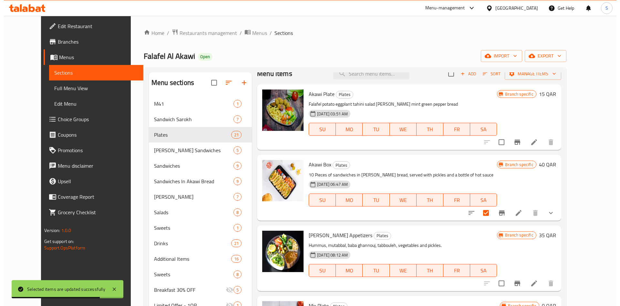
scroll to position [0, 0]
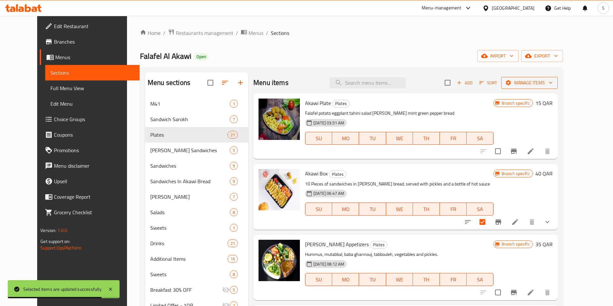
click at [558, 87] on div "Add Sort Manage items" at bounding box center [501, 83] width 113 height 14
click at [552, 83] on span "Manage items" at bounding box center [529, 83] width 46 height 8
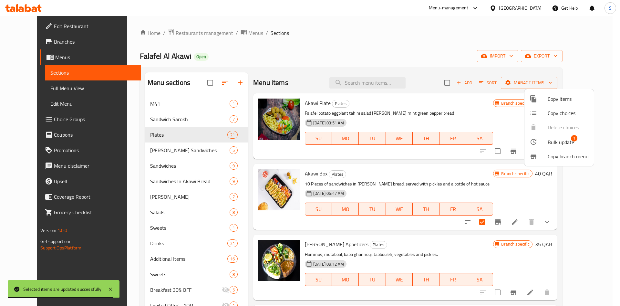
click at [571, 144] on span "Bulk update" at bounding box center [561, 142] width 26 height 8
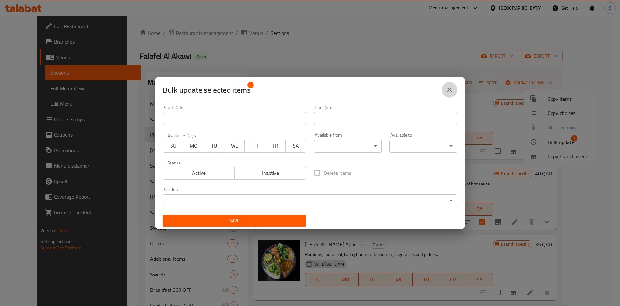
click at [450, 91] on icon "close" at bounding box center [450, 90] width 8 height 8
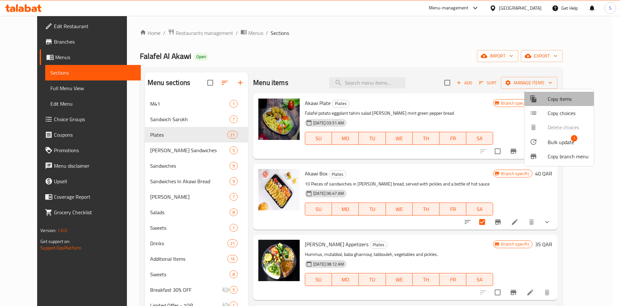
click at [550, 97] on span "Copy items" at bounding box center [568, 99] width 41 height 8
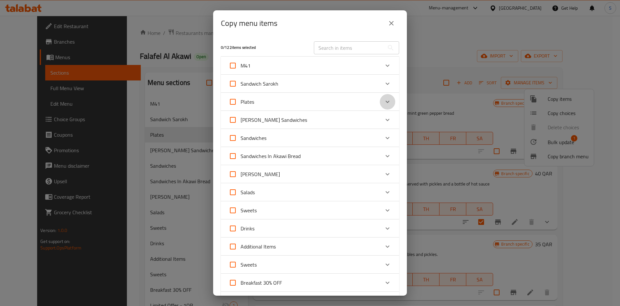
click at [380, 106] on div "Expand" at bounding box center [388, 102] width 16 height 16
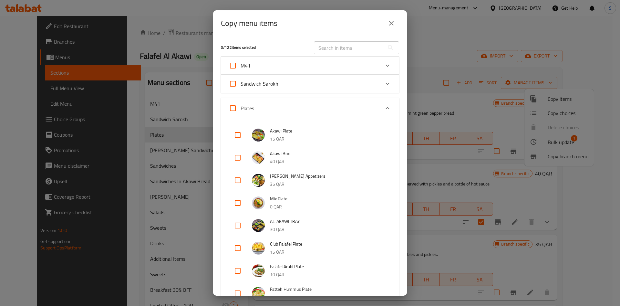
drag, startPoint x: 236, startPoint y: 157, endPoint x: 275, endPoint y: 173, distance: 42.4
click at [236, 156] on input "checkbox" at bounding box center [238, 158] width 16 height 16
checkbox input "true"
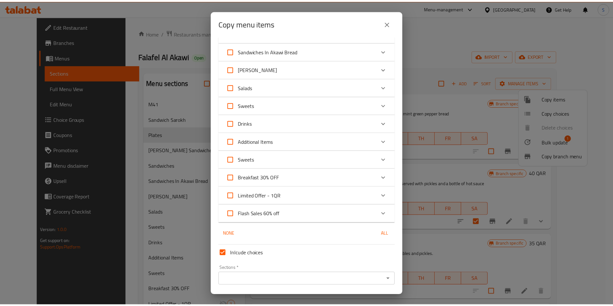
scroll to position [629, 0]
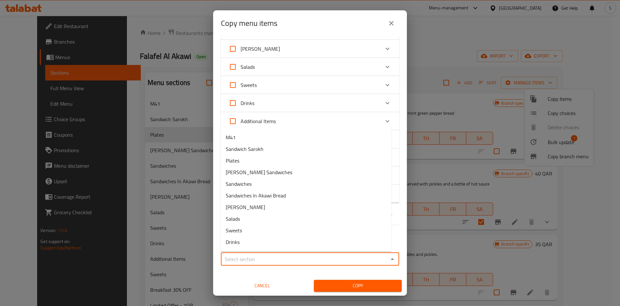
click at [274, 260] on input "Sections   *" at bounding box center [305, 259] width 164 height 9
click at [274, 155] on li "Plates" at bounding box center [306, 161] width 171 height 12
type input "Plates"
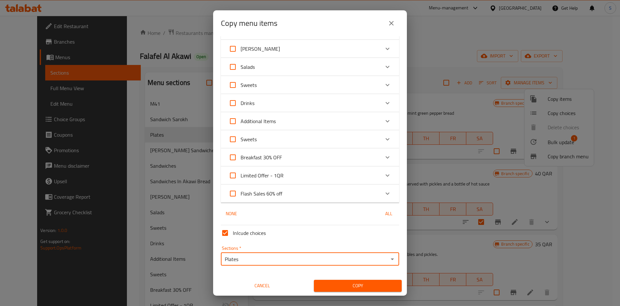
click at [344, 285] on span "Copy" at bounding box center [358, 286] width 78 height 8
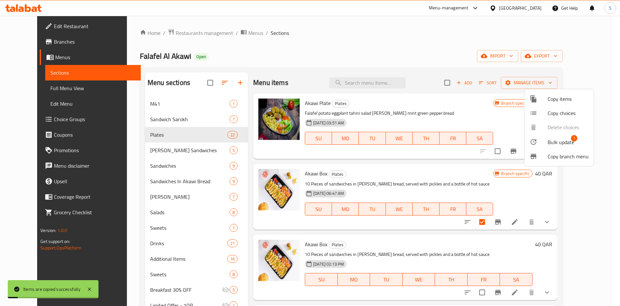
click at [443, 81] on div at bounding box center [310, 153] width 620 height 306
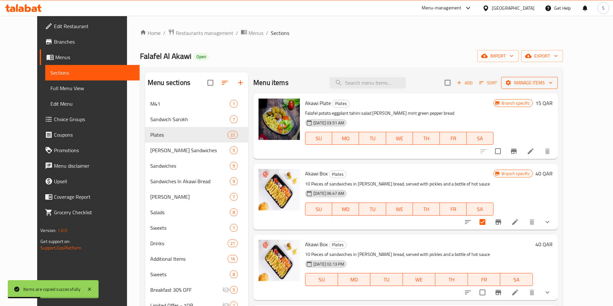
click at [552, 80] on span "Manage items" at bounding box center [529, 83] width 46 height 8
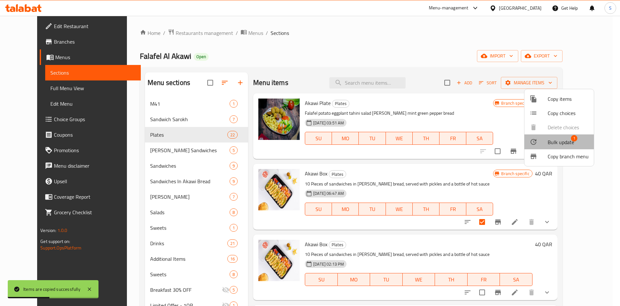
click at [561, 141] on span "Bulk update" at bounding box center [561, 142] width 26 height 8
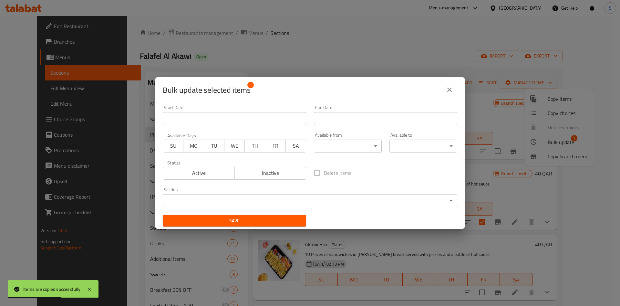
click at [285, 176] on span "Inactive" at bounding box center [270, 172] width 67 height 9
click at [265, 216] on button "Save" at bounding box center [234, 221] width 143 height 12
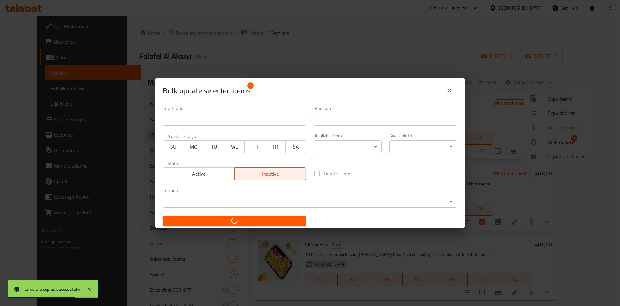
checkbox input "false"
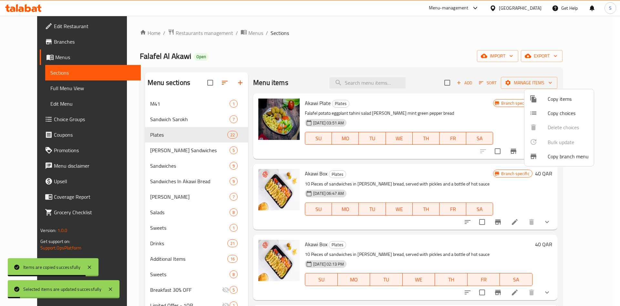
click at [391, 36] on div at bounding box center [310, 153] width 620 height 306
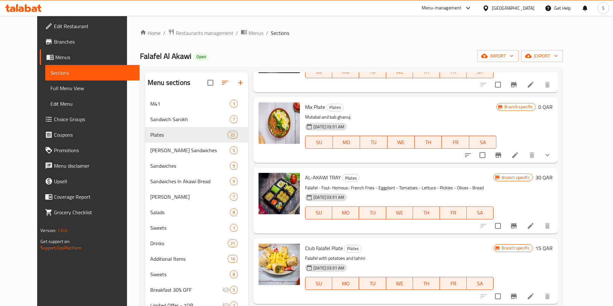
scroll to position [291, 0]
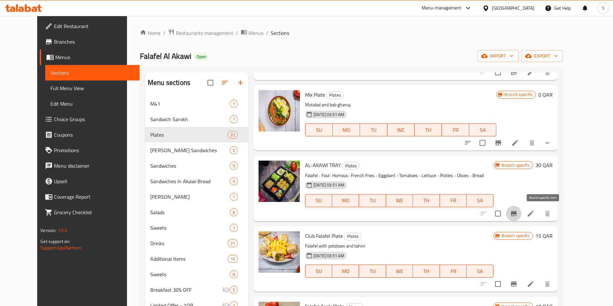
click at [518, 215] on icon "Branch-specific-item" at bounding box center [514, 214] width 8 height 8
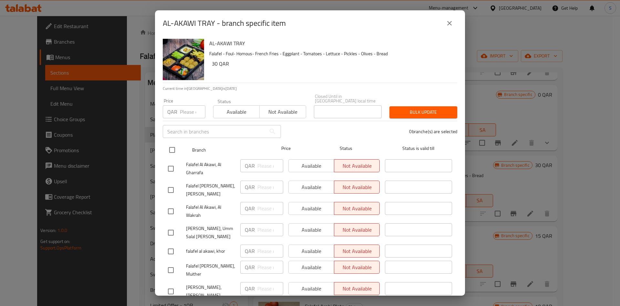
click at [173, 145] on input "checkbox" at bounding box center [172, 150] width 14 height 14
checkbox input "true"
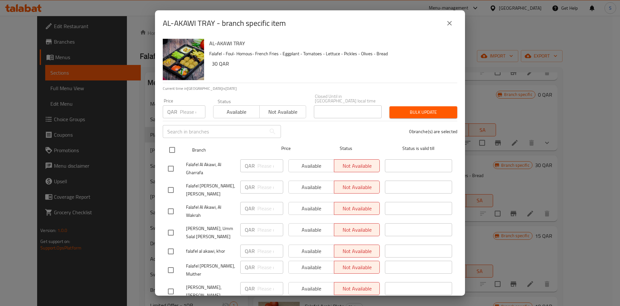
checkbox input "true"
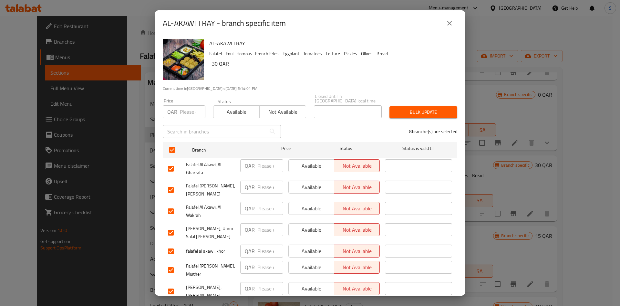
click at [239, 110] on span "Available" at bounding box center [236, 111] width 41 height 9
click at [415, 110] on span "Bulk update" at bounding box center [424, 112] width 58 height 8
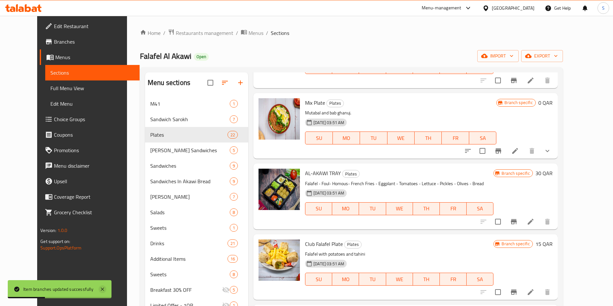
click at [105, 290] on icon at bounding box center [103, 289] width 8 height 8
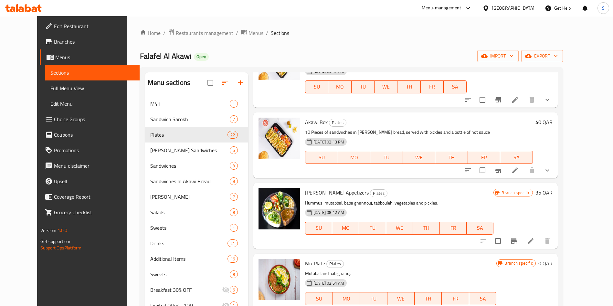
scroll to position [145, 0]
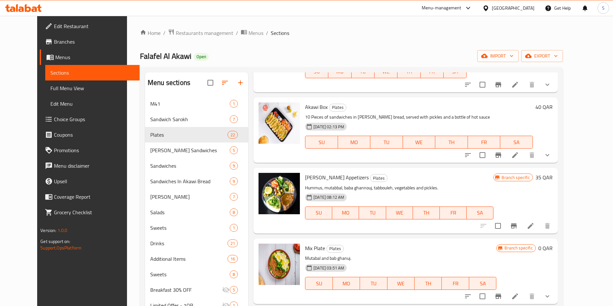
click at [518, 222] on icon "Branch-specific-item" at bounding box center [514, 226] width 8 height 8
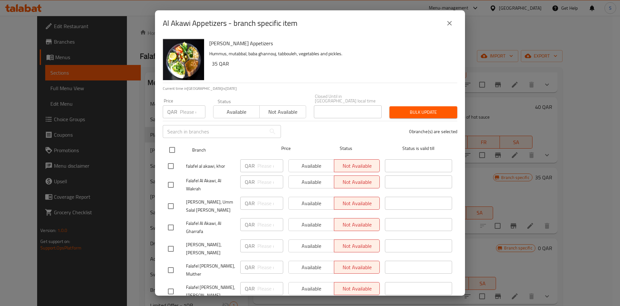
click at [170, 145] on input "checkbox" at bounding box center [172, 150] width 14 height 14
checkbox input "true"
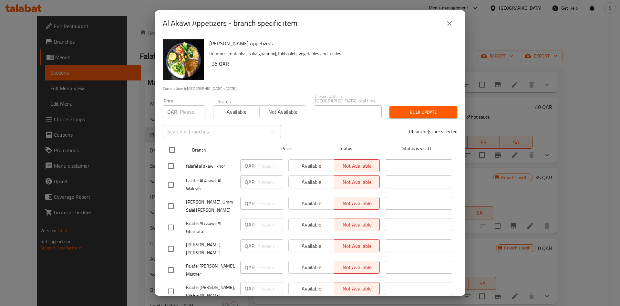
checkbox input "true"
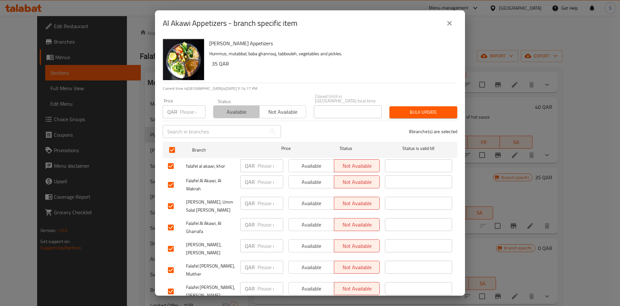
click at [233, 107] on span "Available" at bounding box center [236, 111] width 41 height 9
click at [414, 114] on div "Bulk update" at bounding box center [424, 112] width 76 height 20
click at [412, 110] on span "Bulk update" at bounding box center [424, 112] width 58 height 8
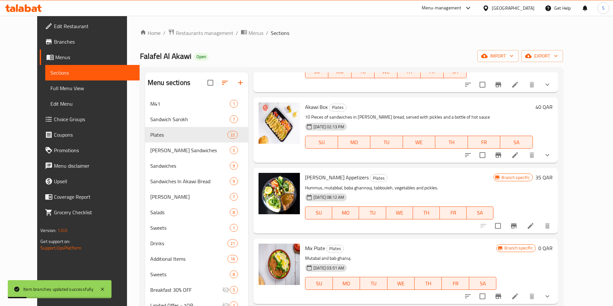
click at [495, 113] on p "10 Pieces of sandwiches in shami bread, served with pickles and a bottle of hot…" at bounding box center [418, 117] width 227 height 8
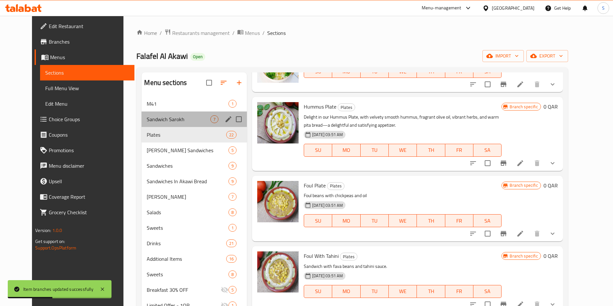
drag, startPoint x: 127, startPoint y: 111, endPoint x: 131, endPoint y: 113, distance: 4.2
click at [141, 111] on div "Sandwich Sarokh 7" at bounding box center [193, 119] width 105 height 16
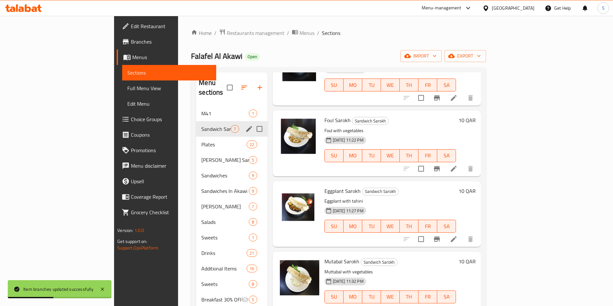
drag, startPoint x: 132, startPoint y: 115, endPoint x: 140, endPoint y: 116, distance: 7.9
click at [196, 121] on div "Sandwich Sarokh 7" at bounding box center [231, 129] width 71 height 16
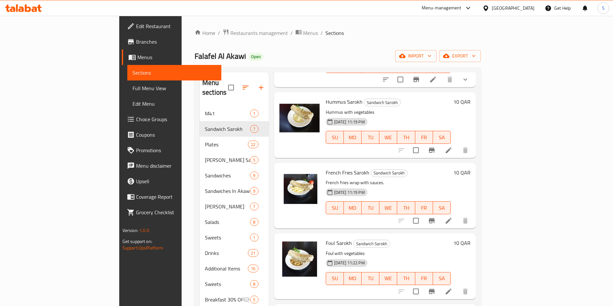
scroll to position [97, 0]
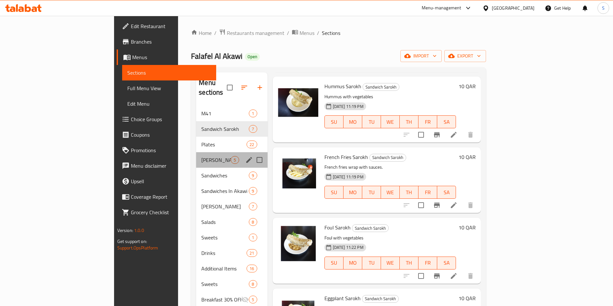
click at [196, 152] on div "Shami Sandwiches 5" at bounding box center [231, 160] width 71 height 16
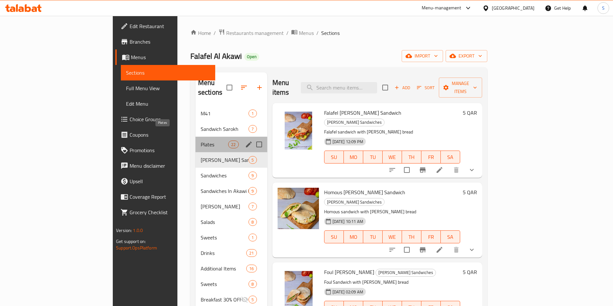
click at [201, 141] on span "Plates" at bounding box center [214, 145] width 27 height 8
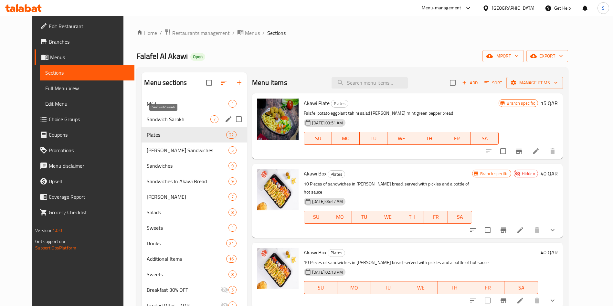
click at [173, 118] on span "Sandwich Sarokh" at bounding box center [179, 119] width 64 height 8
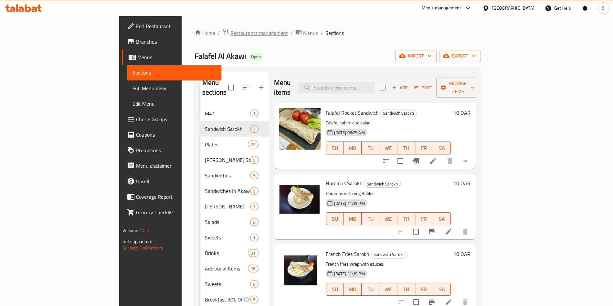
click at [230, 30] on span "Restaurants management" at bounding box center [259, 33] width 58 height 8
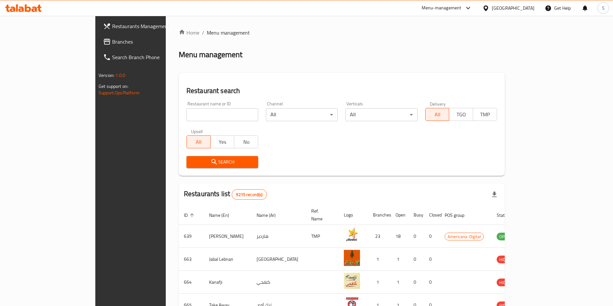
click at [186, 109] on input "search" at bounding box center [222, 114] width 72 height 13
type input "pizza hut"
click button "Search" at bounding box center [222, 162] width 72 height 12
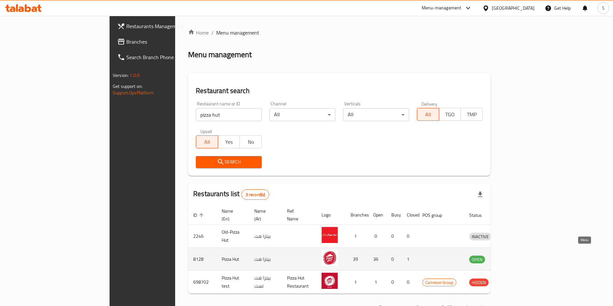
click at [512, 255] on icon "enhanced table" at bounding box center [508, 259] width 8 height 8
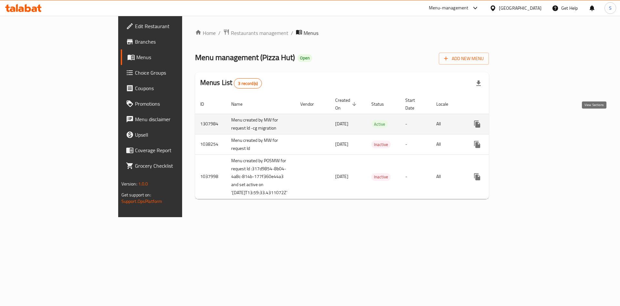
click at [528, 120] on icon "enhanced table" at bounding box center [524, 124] width 8 height 8
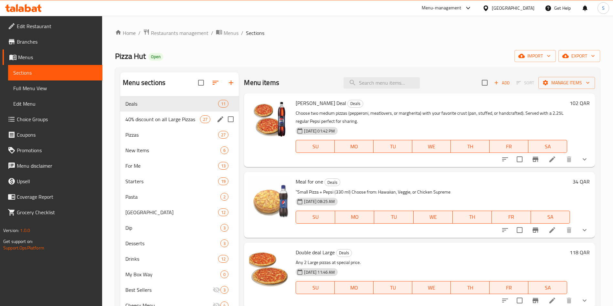
click at [228, 120] on input "Menu sections" at bounding box center [231, 119] width 14 height 14
checkbox input "true"
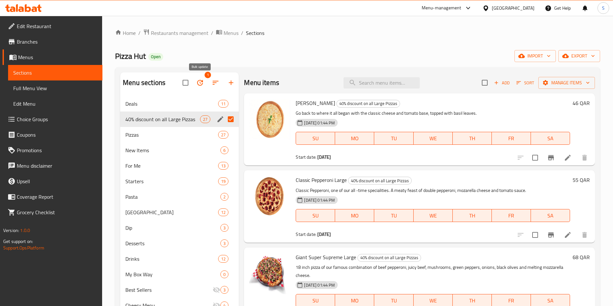
click at [196, 80] on icon "button" at bounding box center [200, 83] width 8 height 8
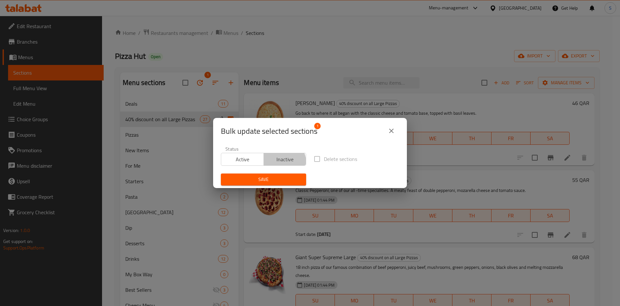
click at [282, 162] on span "Inactive" at bounding box center [285, 159] width 37 height 9
click at [259, 180] on span "Save" at bounding box center [263, 179] width 75 height 8
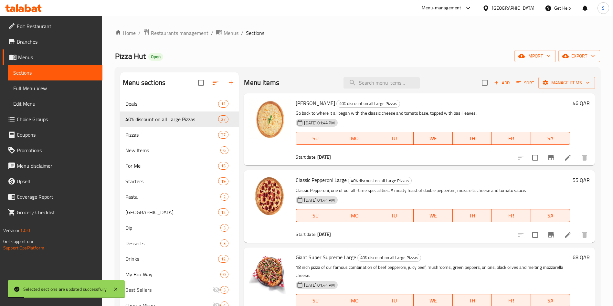
click at [306, 54] on div "Pizza Hut Open import export" at bounding box center [357, 56] width 485 height 12
